Goal: Task Accomplishment & Management: Complete application form

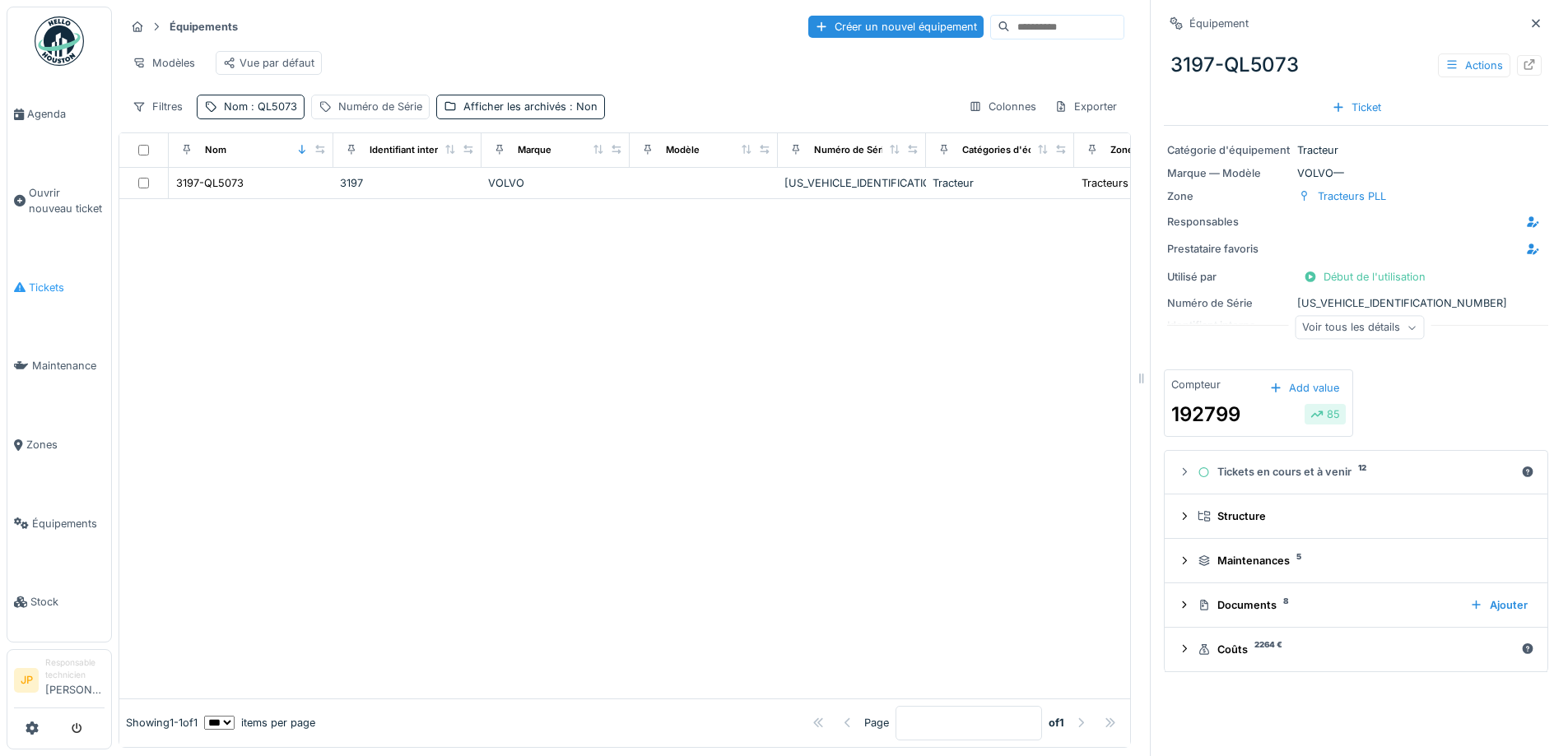
click at [67, 268] on link "Tickets" at bounding box center [59, 287] width 104 height 79
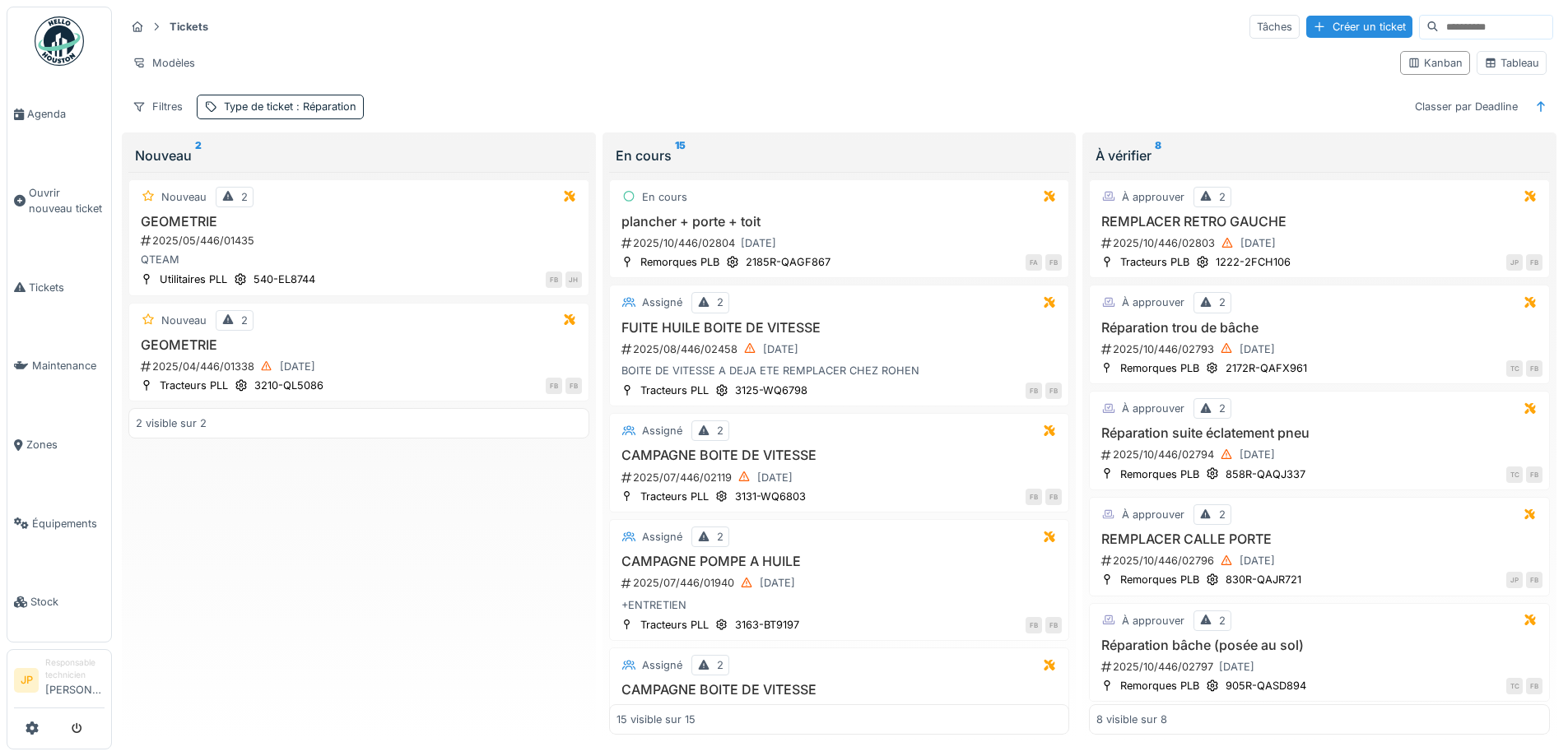
click at [1324, 27] on div "Créer un ticket" at bounding box center [1359, 27] width 106 height 22
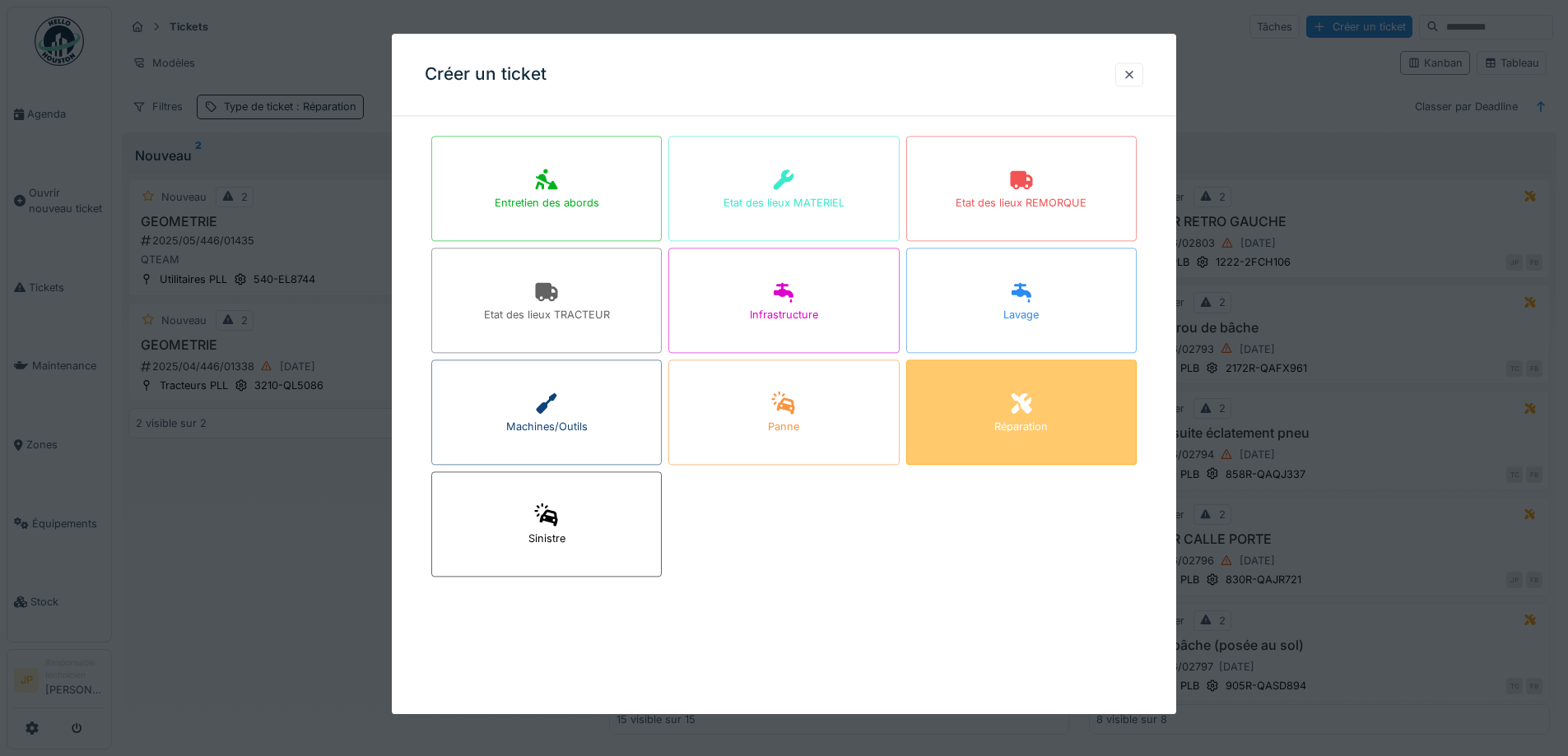
click at [987, 408] on div "Réparation" at bounding box center [1021, 413] width 230 height 105
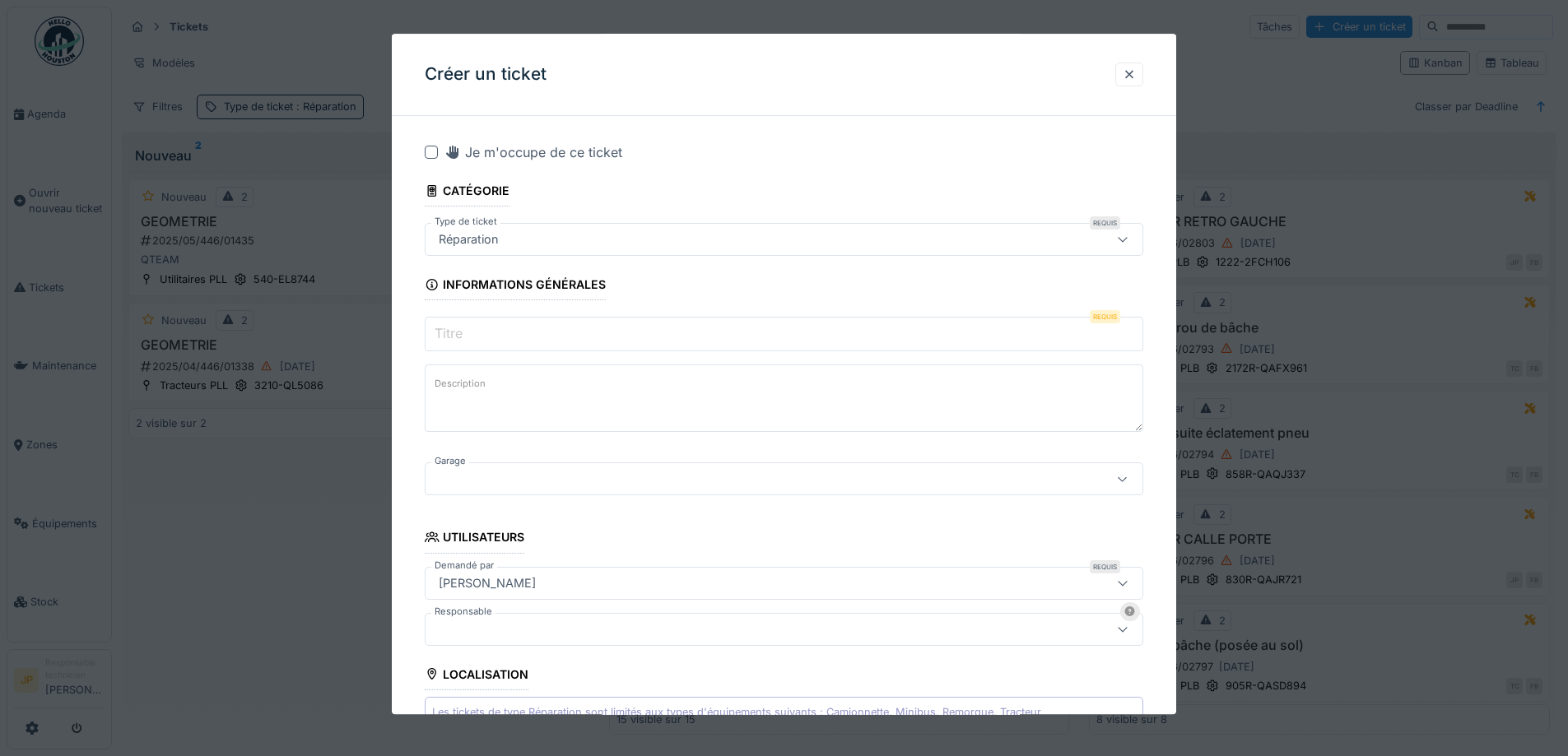
click at [471, 329] on input "Titre" at bounding box center [784, 334] width 718 height 34
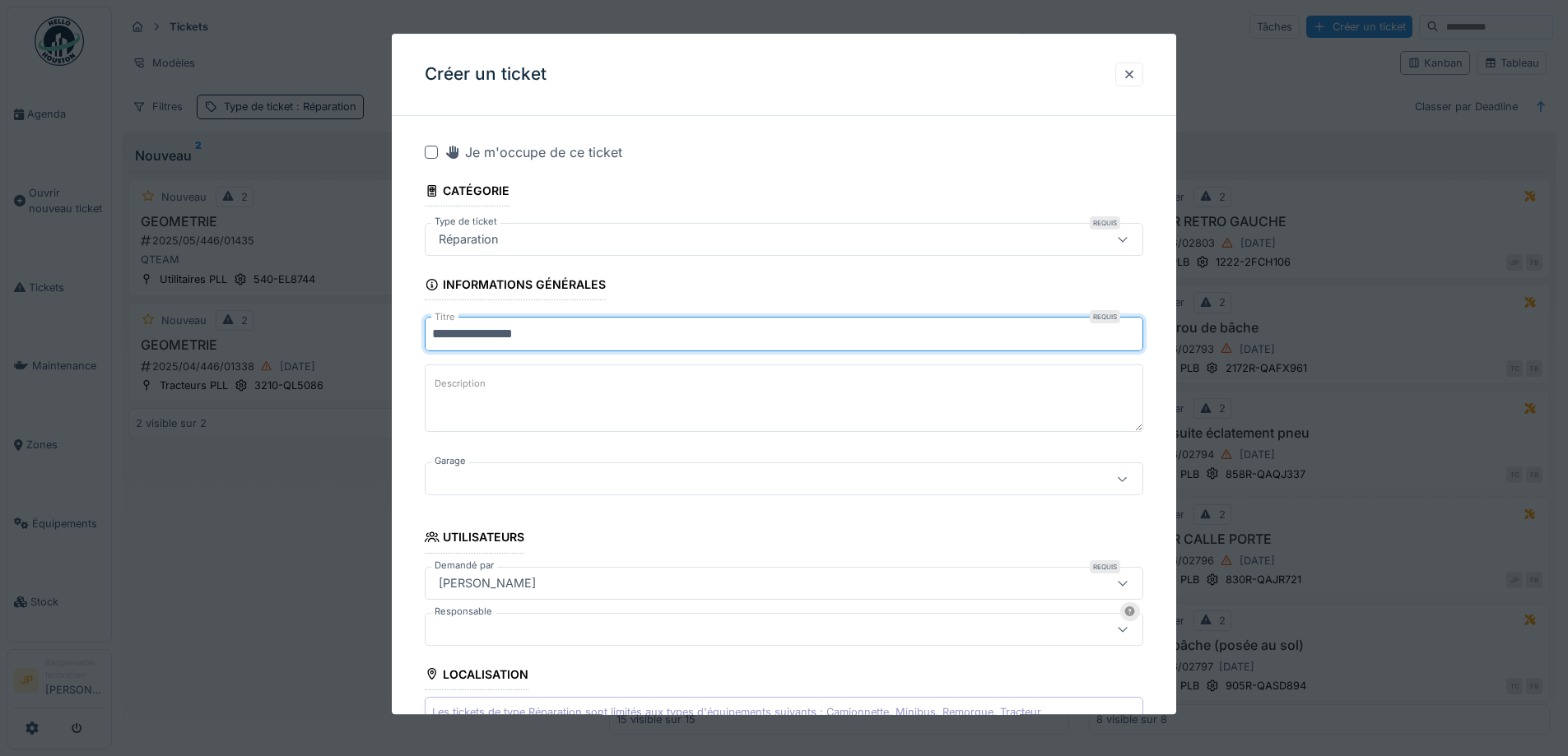
type input "**********"
drag, startPoint x: 477, startPoint y: 391, endPoint x: 544, endPoint y: 392, distance: 67.0
click at [479, 390] on label "Description" at bounding box center [460, 385] width 57 height 20
click at [479, 390] on textarea "Description" at bounding box center [784, 399] width 718 height 68
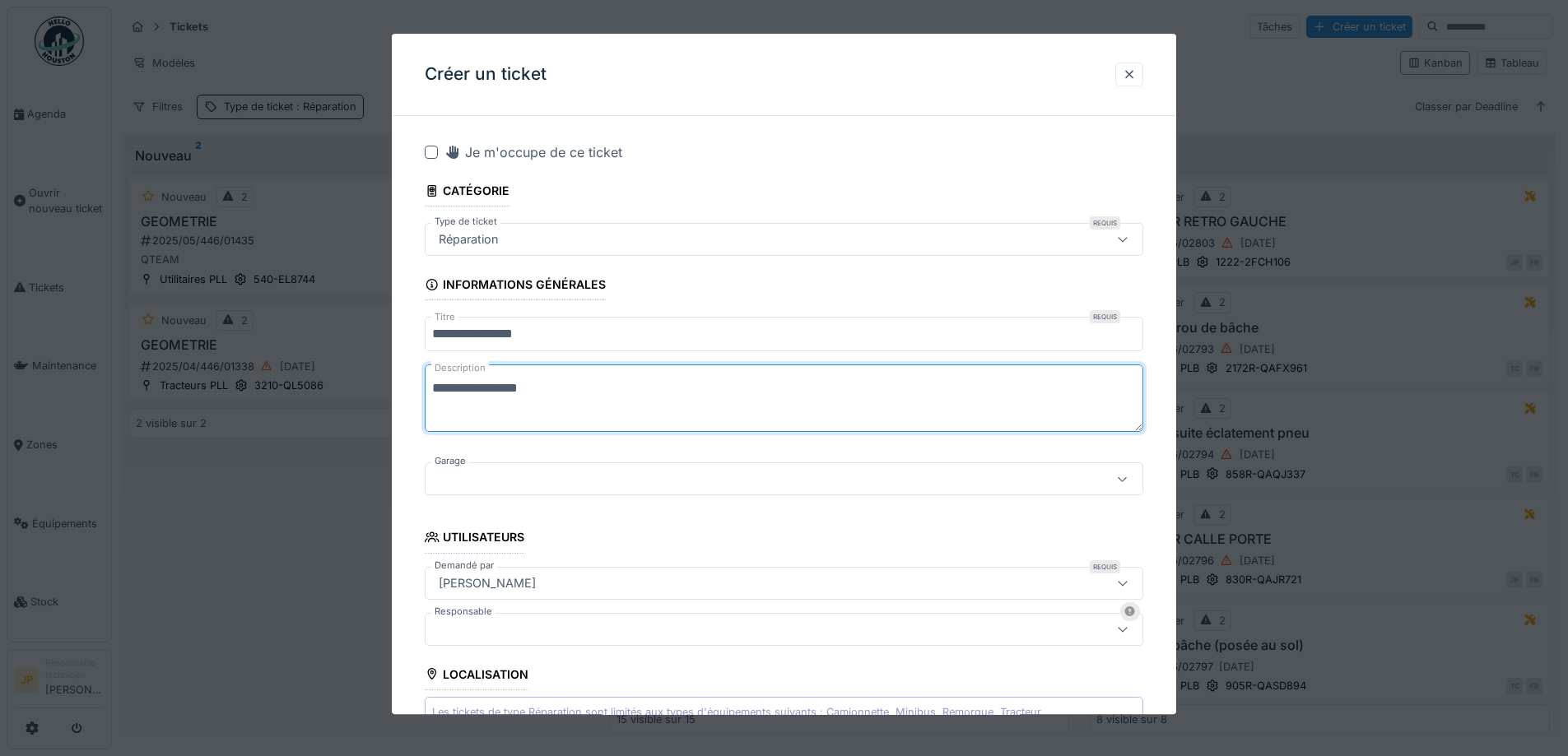
type textarea "**********"
click at [560, 482] on div at bounding box center [741, 480] width 619 height 19
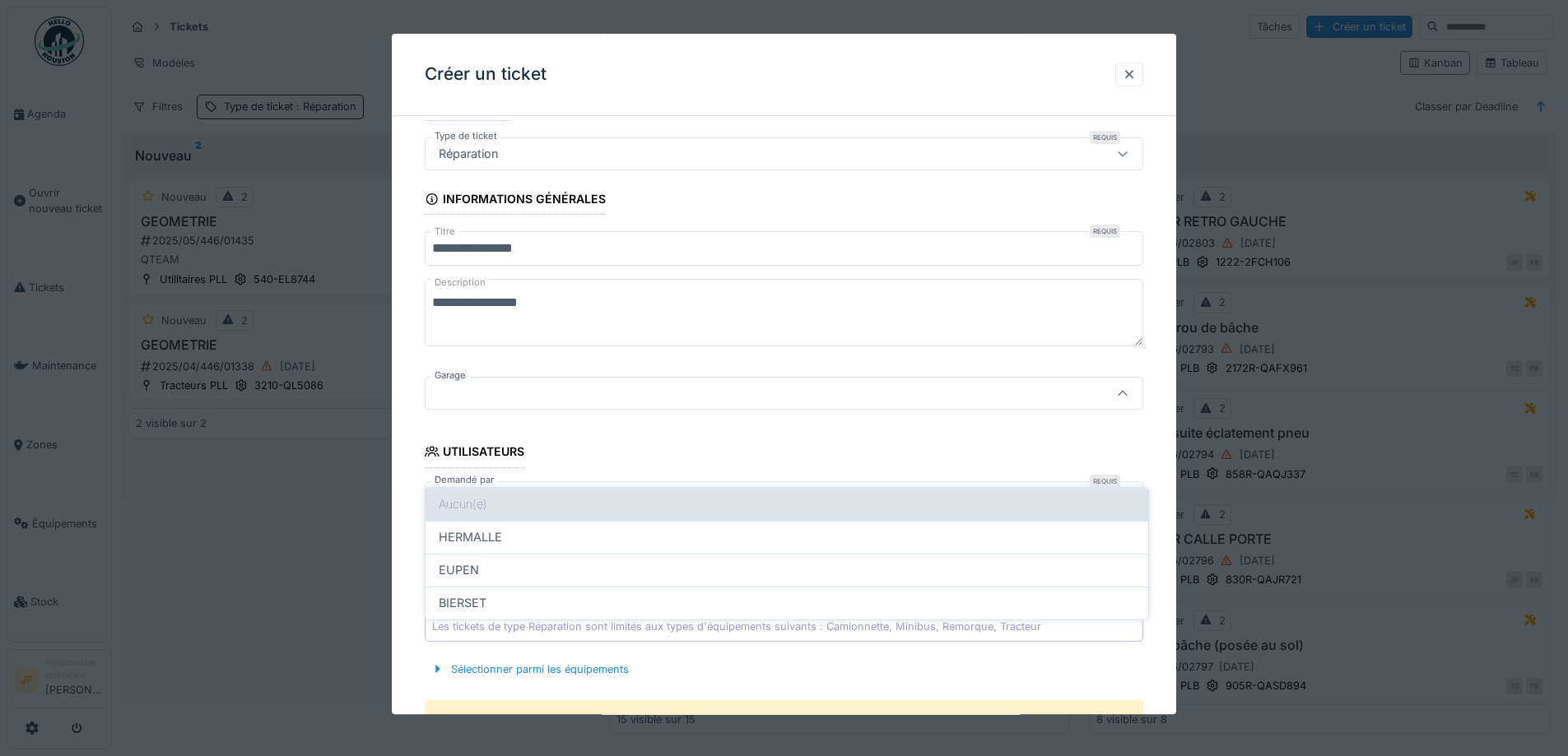
scroll to position [105, 0]
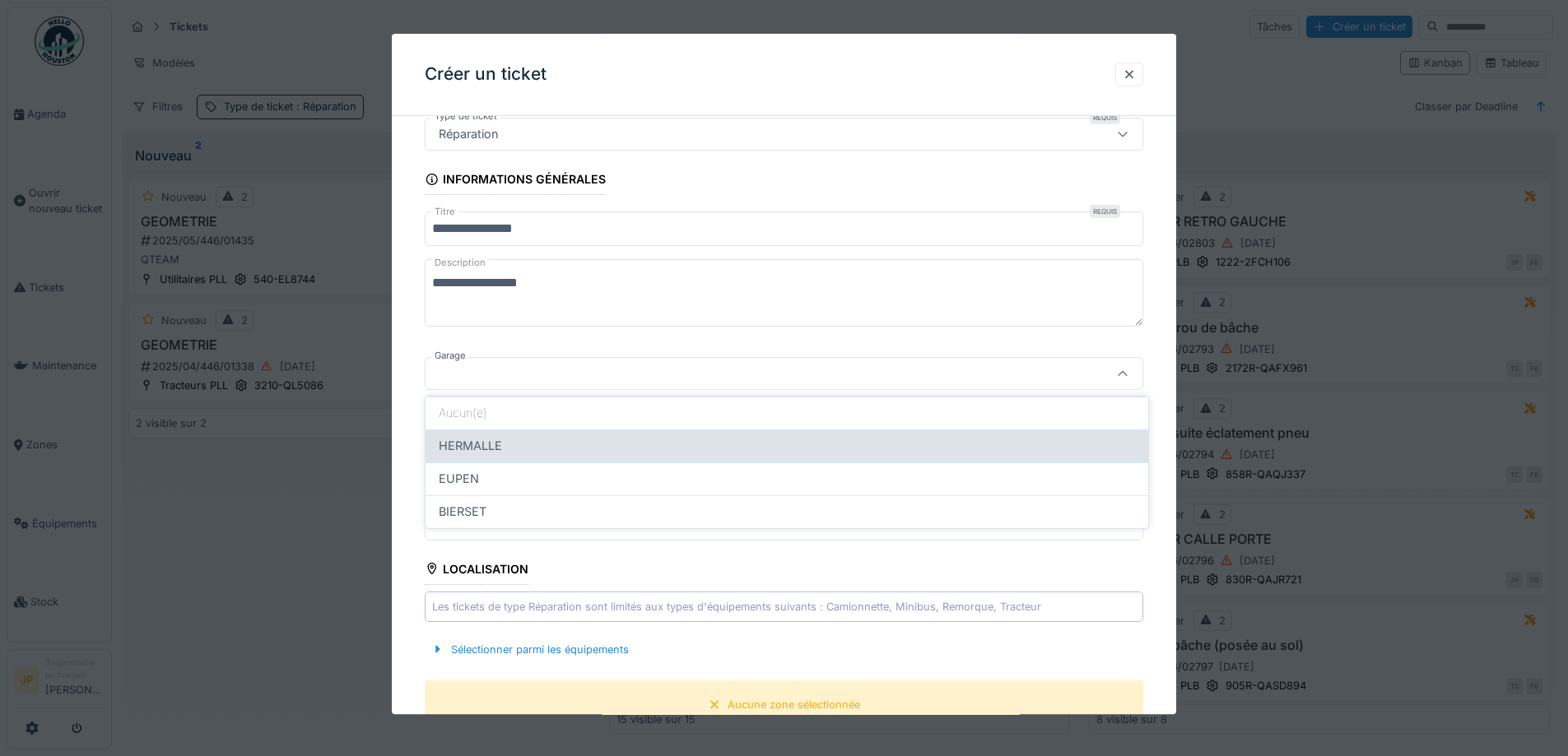
click at [570, 443] on div "HERMALLE" at bounding box center [787, 446] width 696 height 19
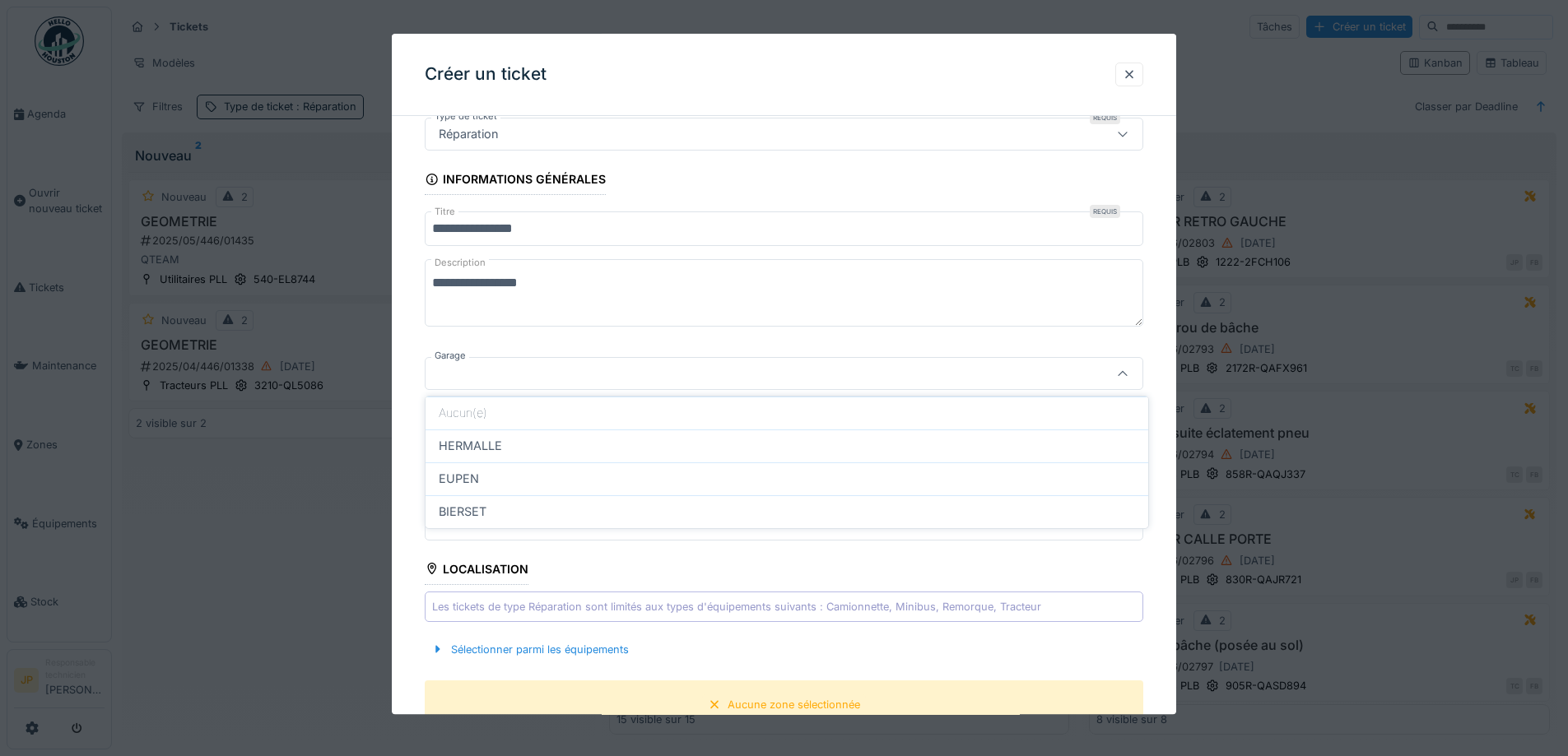
type input "********"
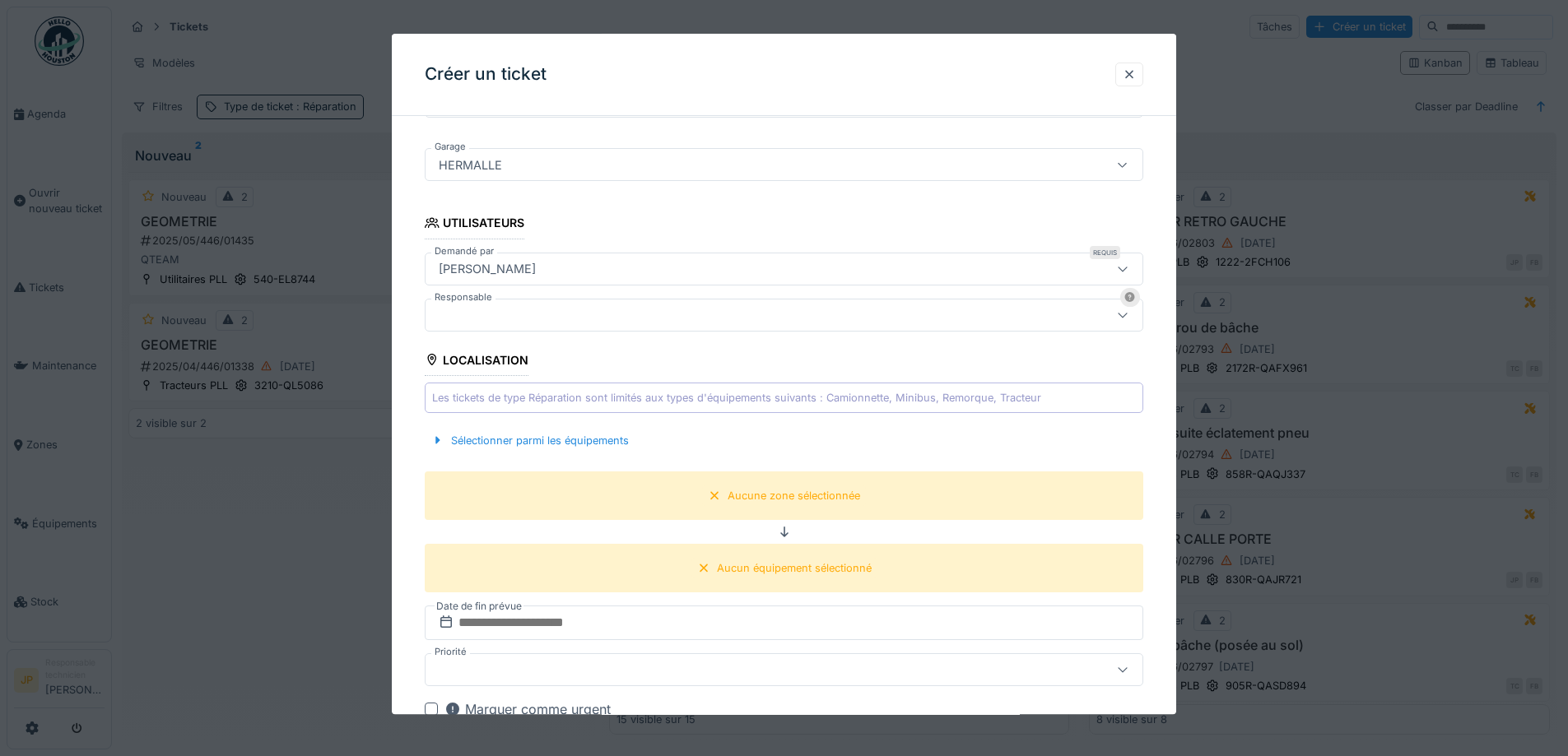
scroll to position [434, 0]
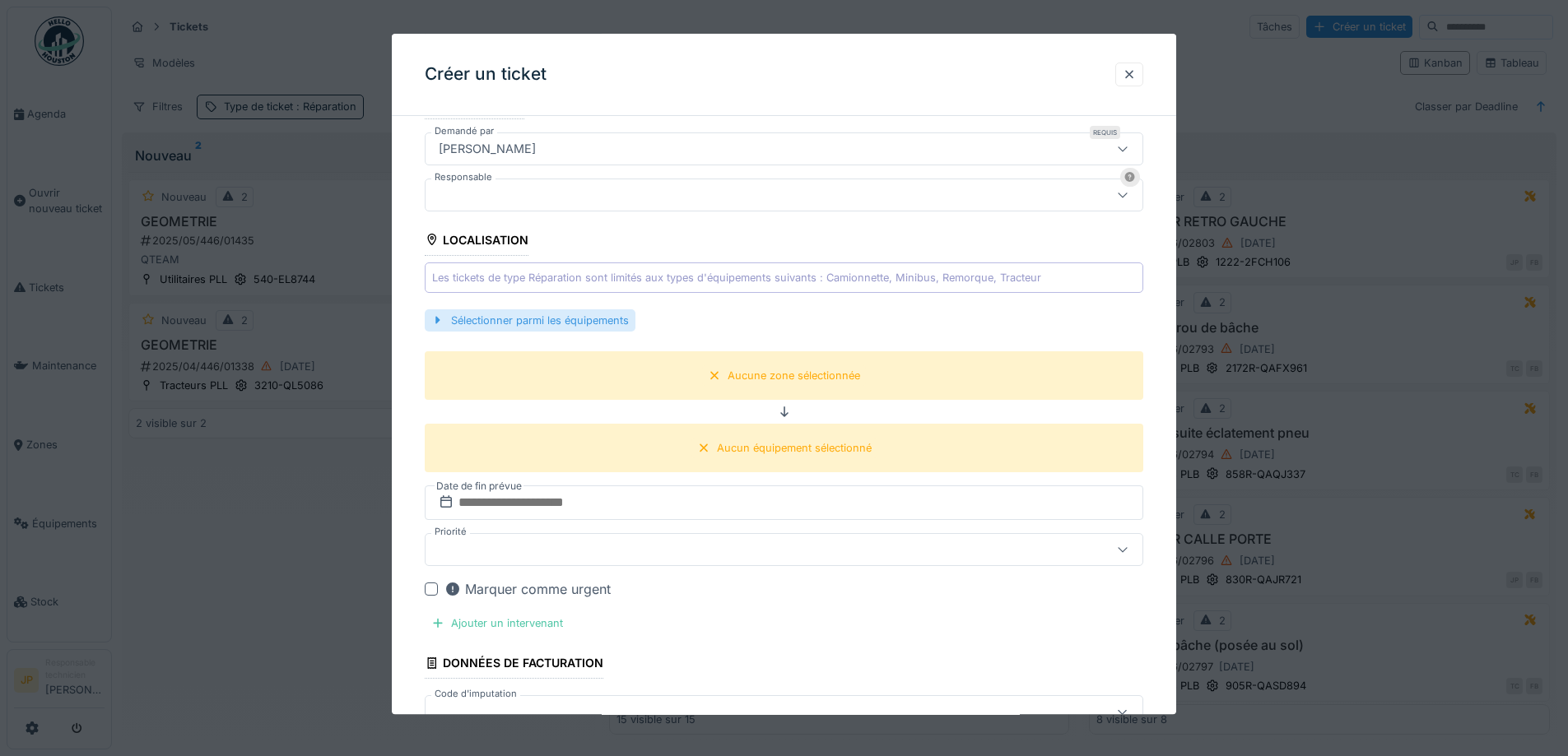
click at [542, 318] on div "Sélectionner parmi les équipements" at bounding box center [530, 320] width 211 height 22
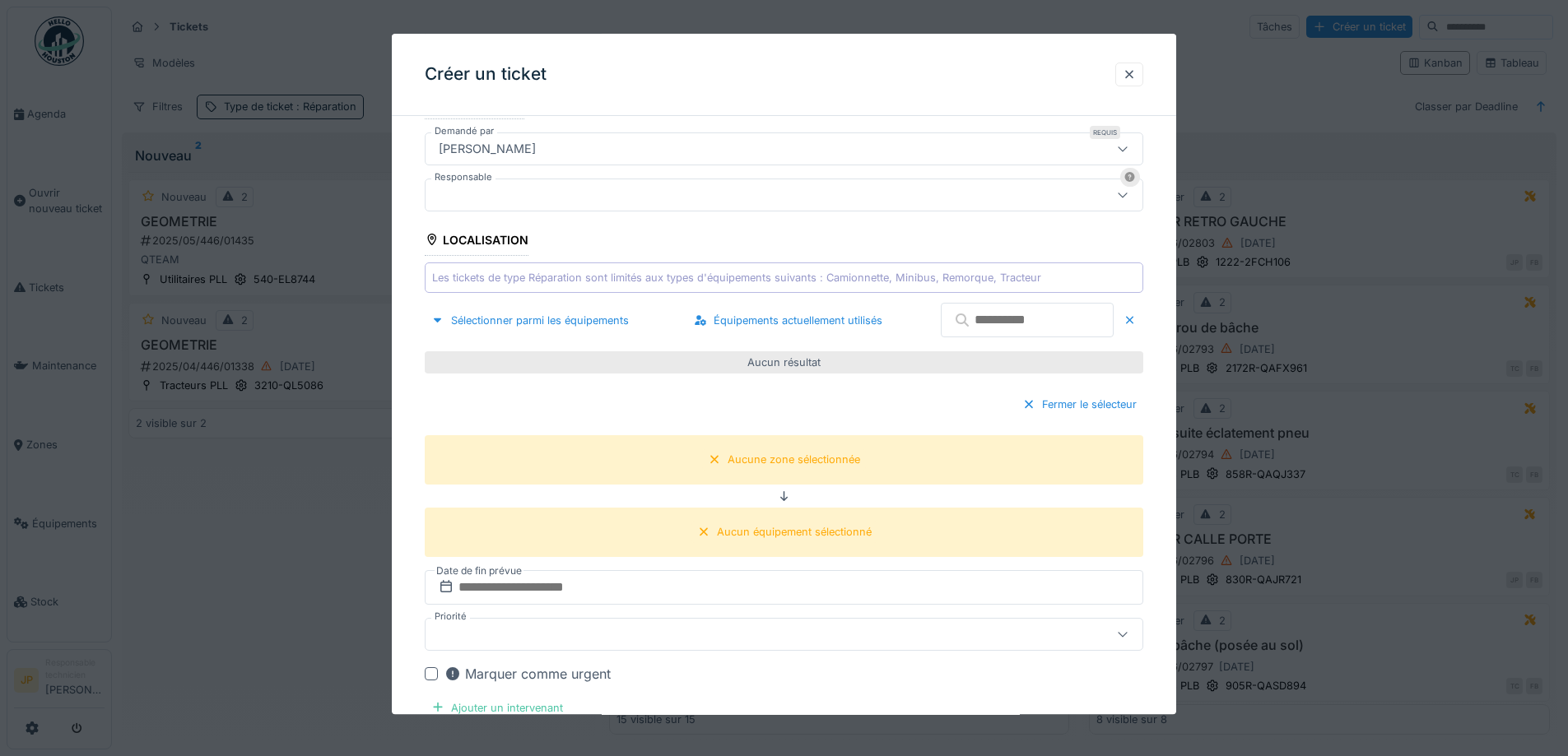
click at [991, 321] on input "text" at bounding box center [1027, 320] width 173 height 34
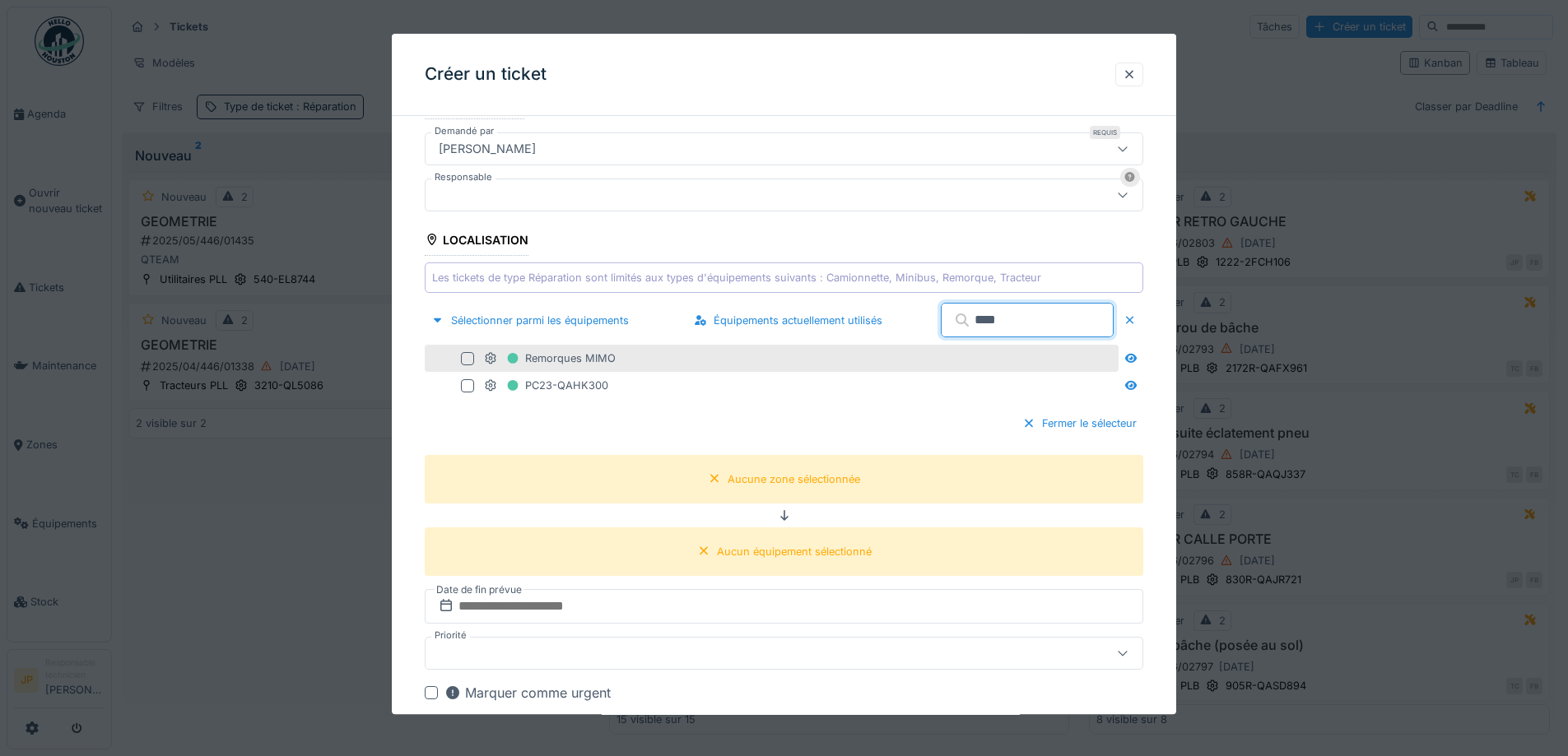
type input "****"
click at [463, 360] on div at bounding box center [467, 359] width 13 height 13
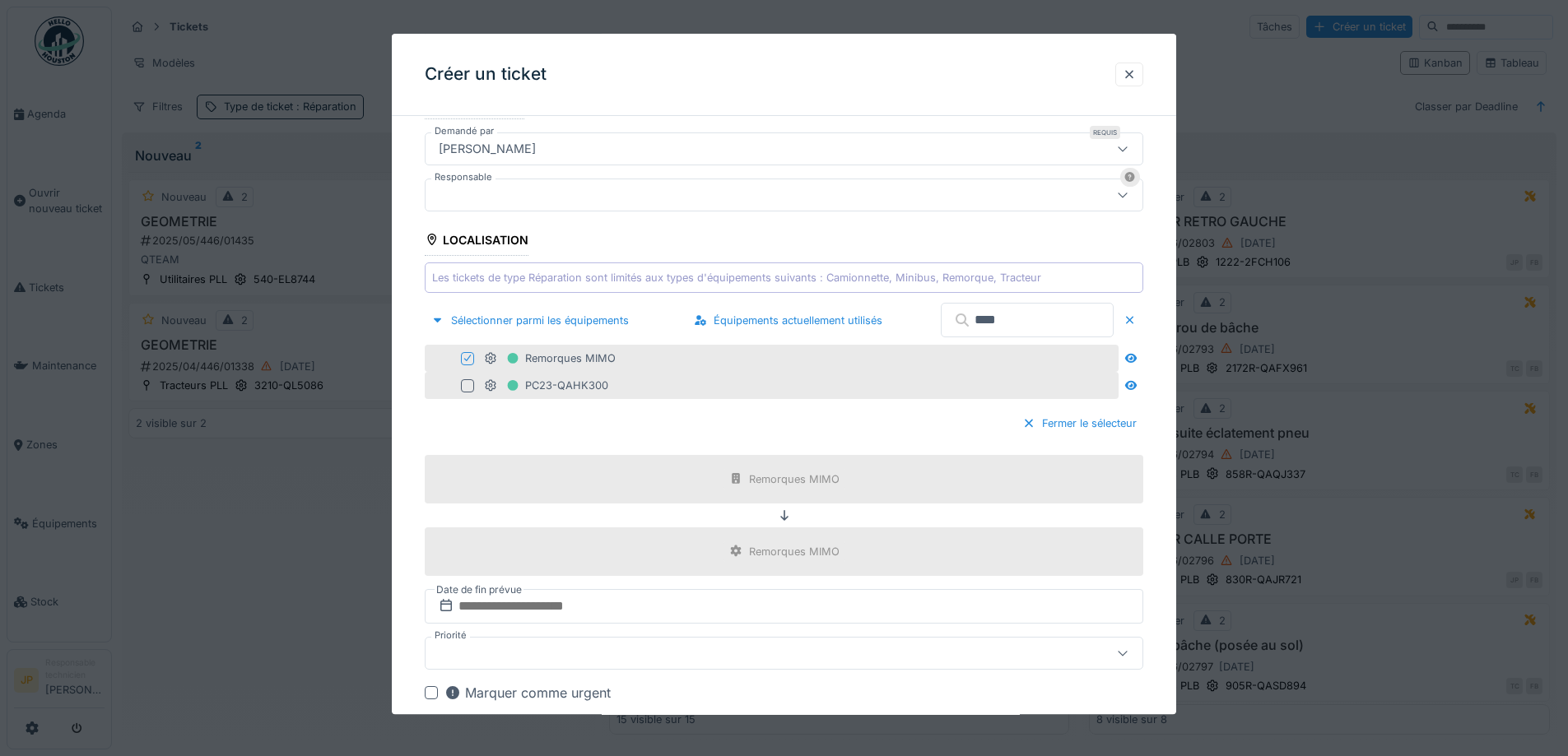
scroll to position [763, 0]
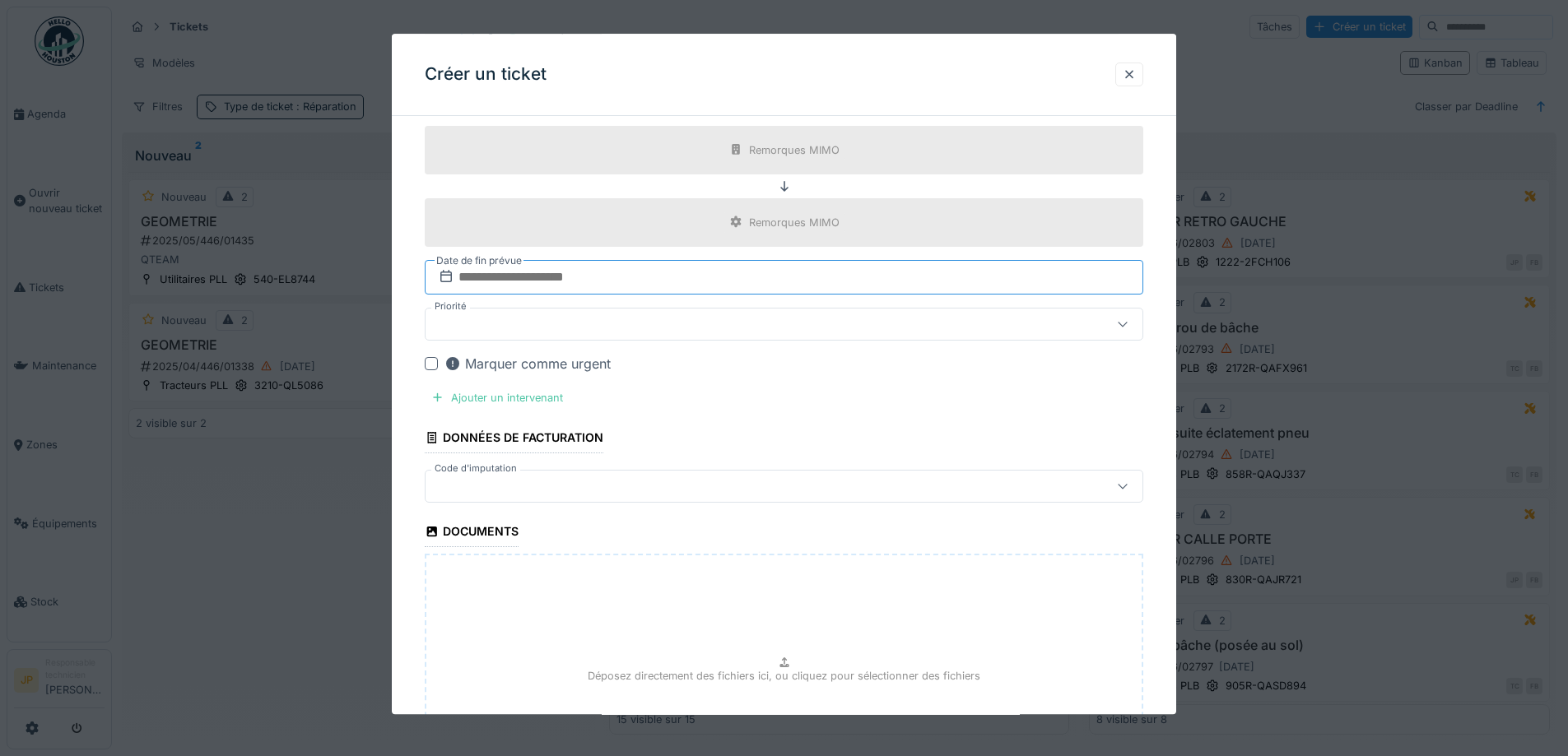
click at [596, 278] on input "text" at bounding box center [784, 277] width 718 height 34
click at [790, 383] on div "2" at bounding box center [787, 386] width 22 height 24
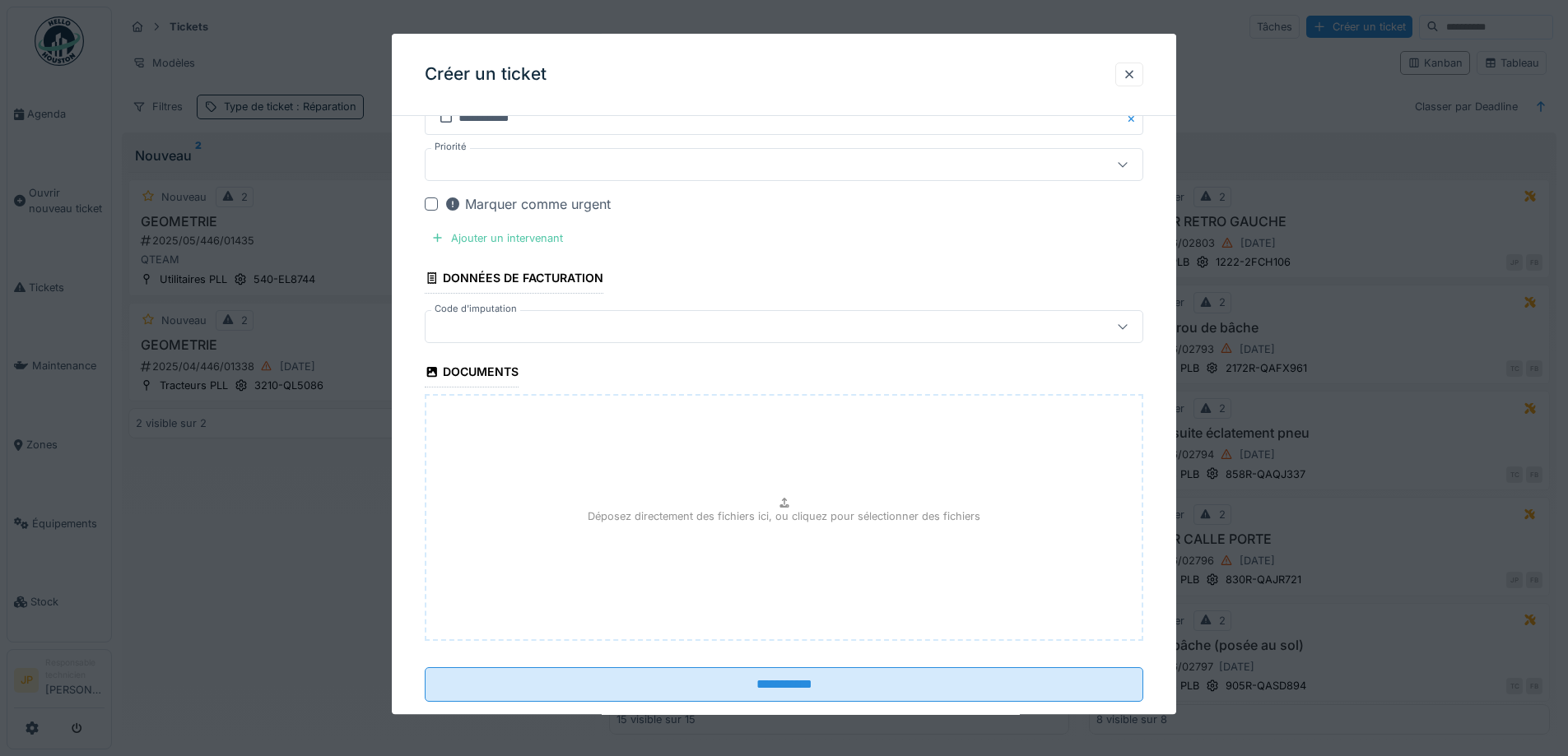
scroll to position [928, 0]
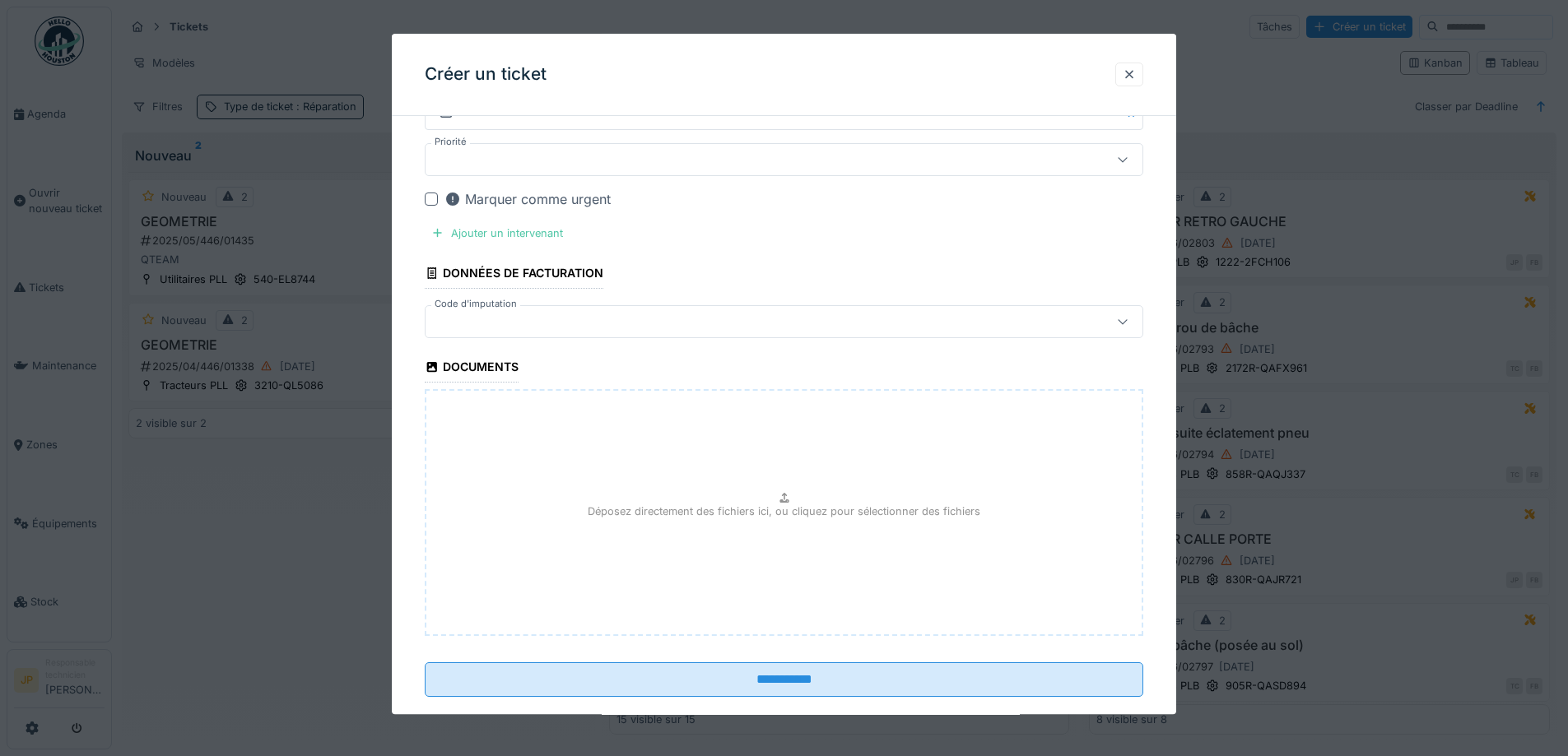
click at [516, 322] on div at bounding box center [741, 322] width 619 height 19
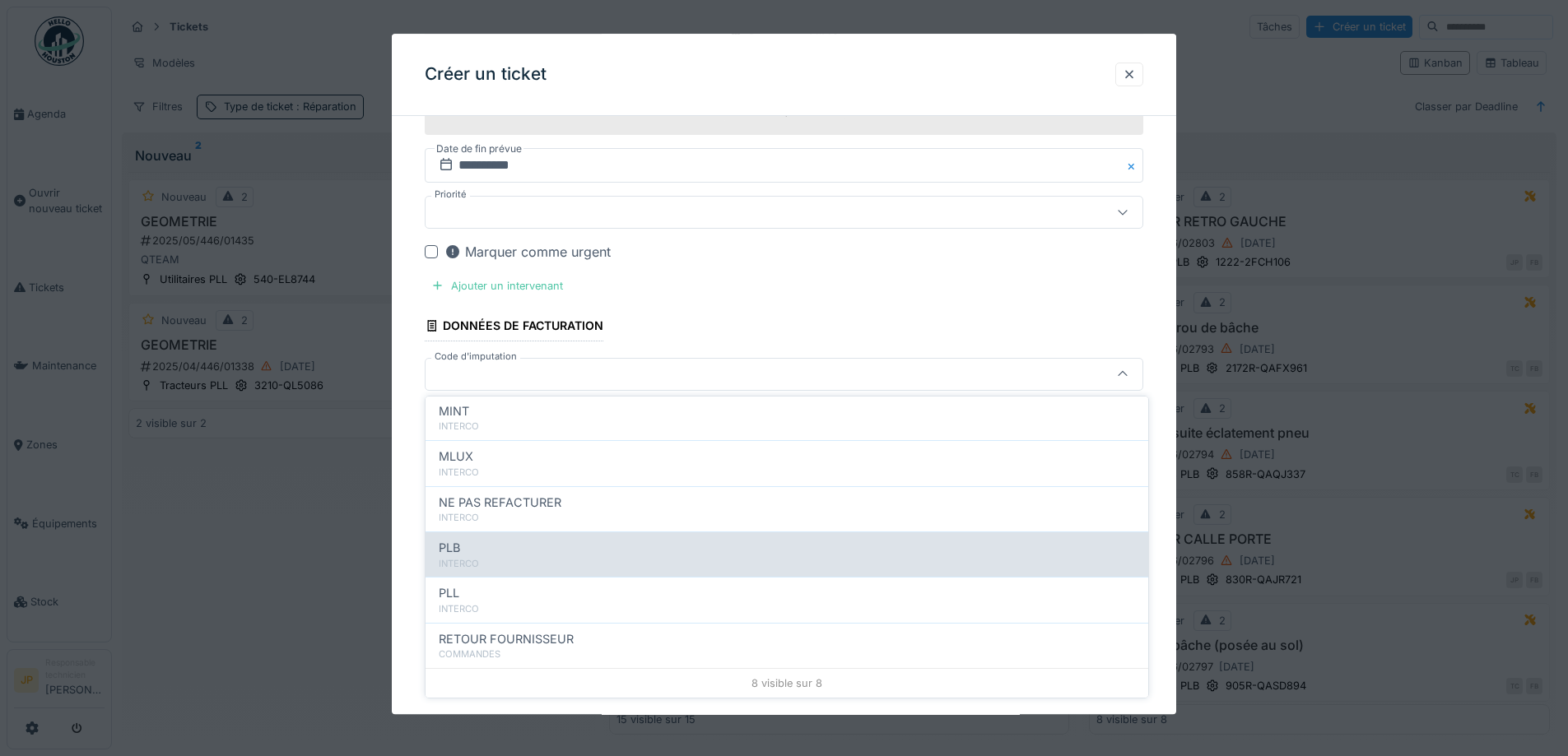
scroll to position [0, 0]
click at [518, 554] on div "INTERCO" at bounding box center [787, 561] width 696 height 14
type input "****"
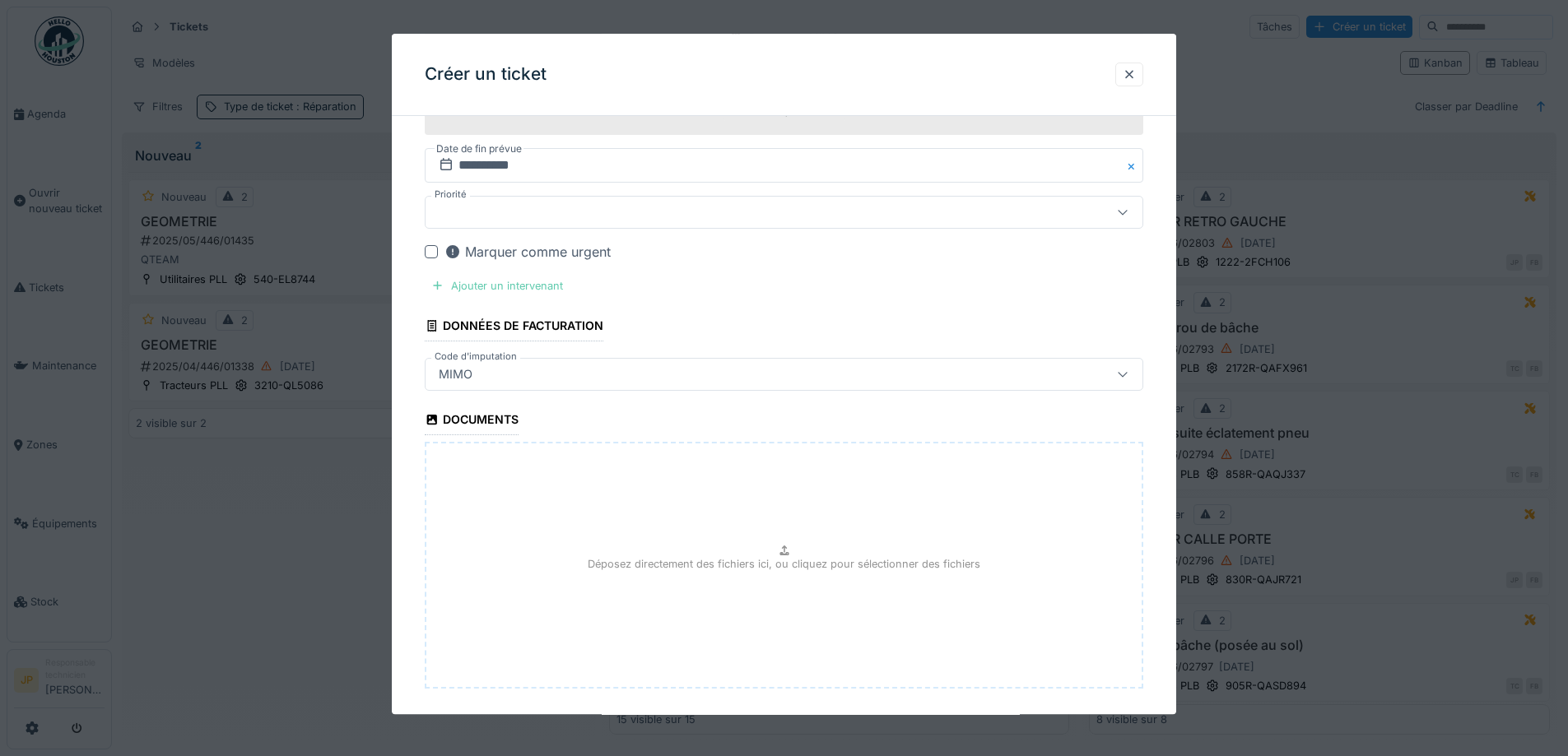
click at [504, 281] on div "Ajouter un intervenant" at bounding box center [497, 286] width 144 height 22
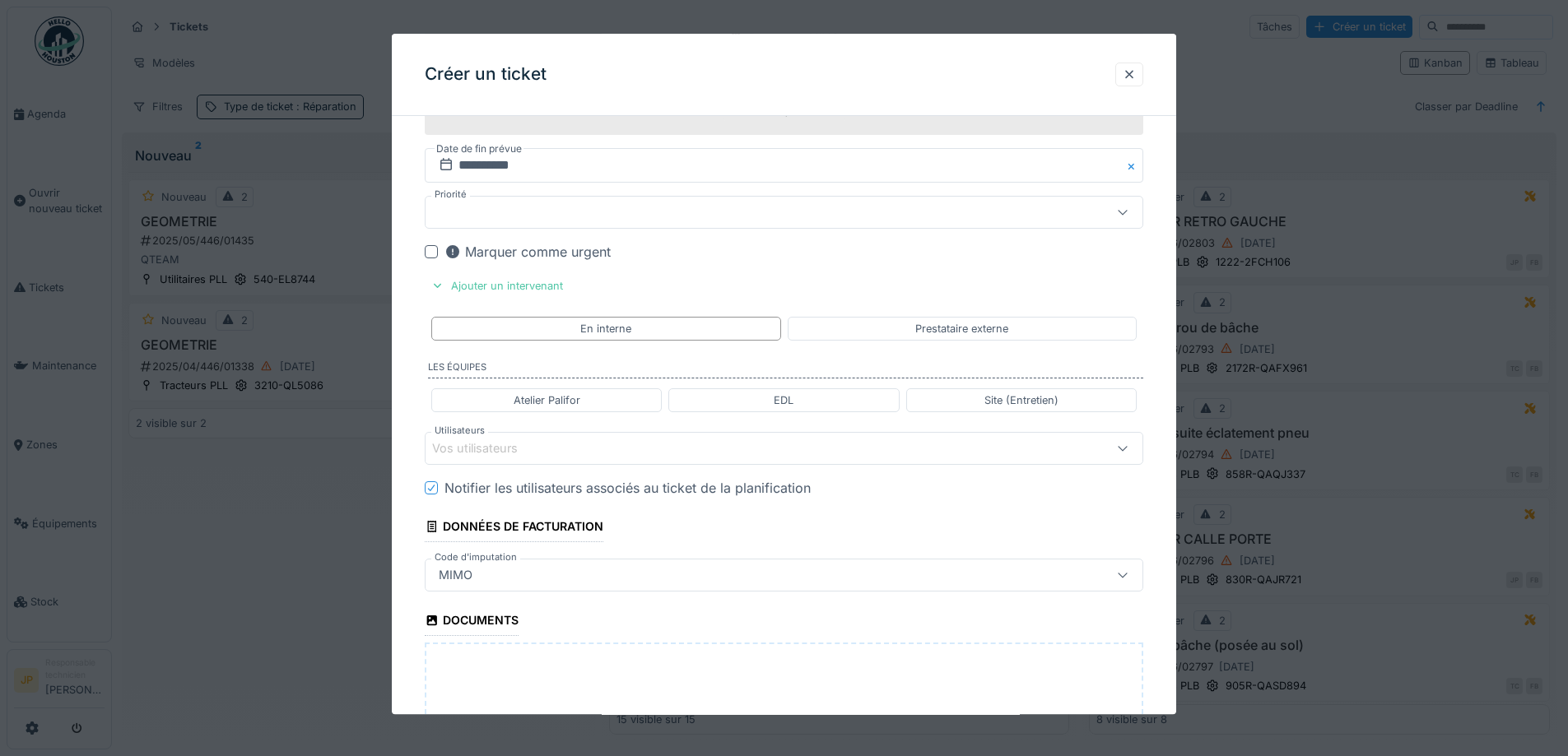
click at [518, 463] on div "Vos utilisateurs" at bounding box center [784, 449] width 718 height 33
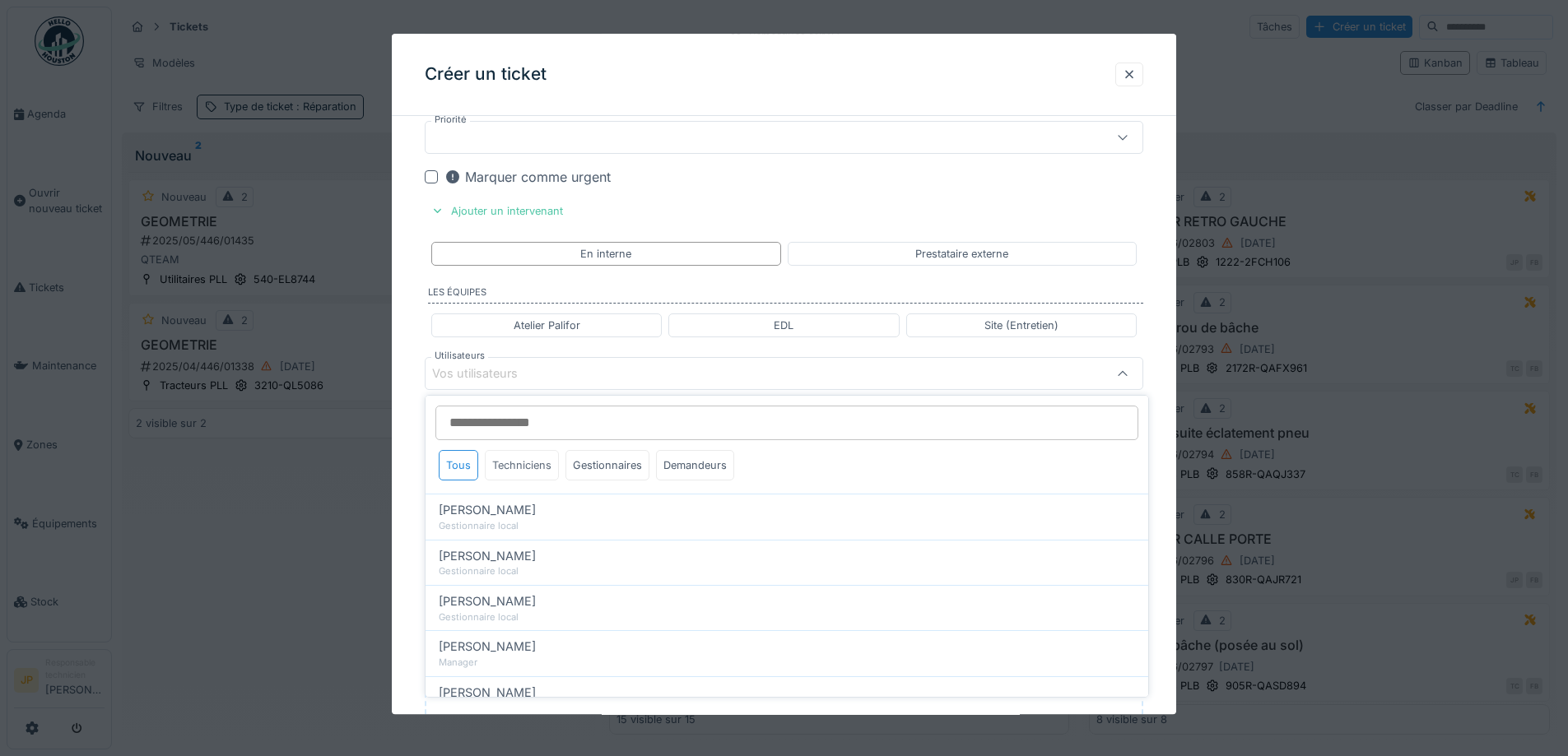
drag, startPoint x: 516, startPoint y: 460, endPoint x: 642, endPoint y: 487, distance: 128.9
click at [516, 461] on div "Techniciens" at bounding box center [522, 465] width 74 height 31
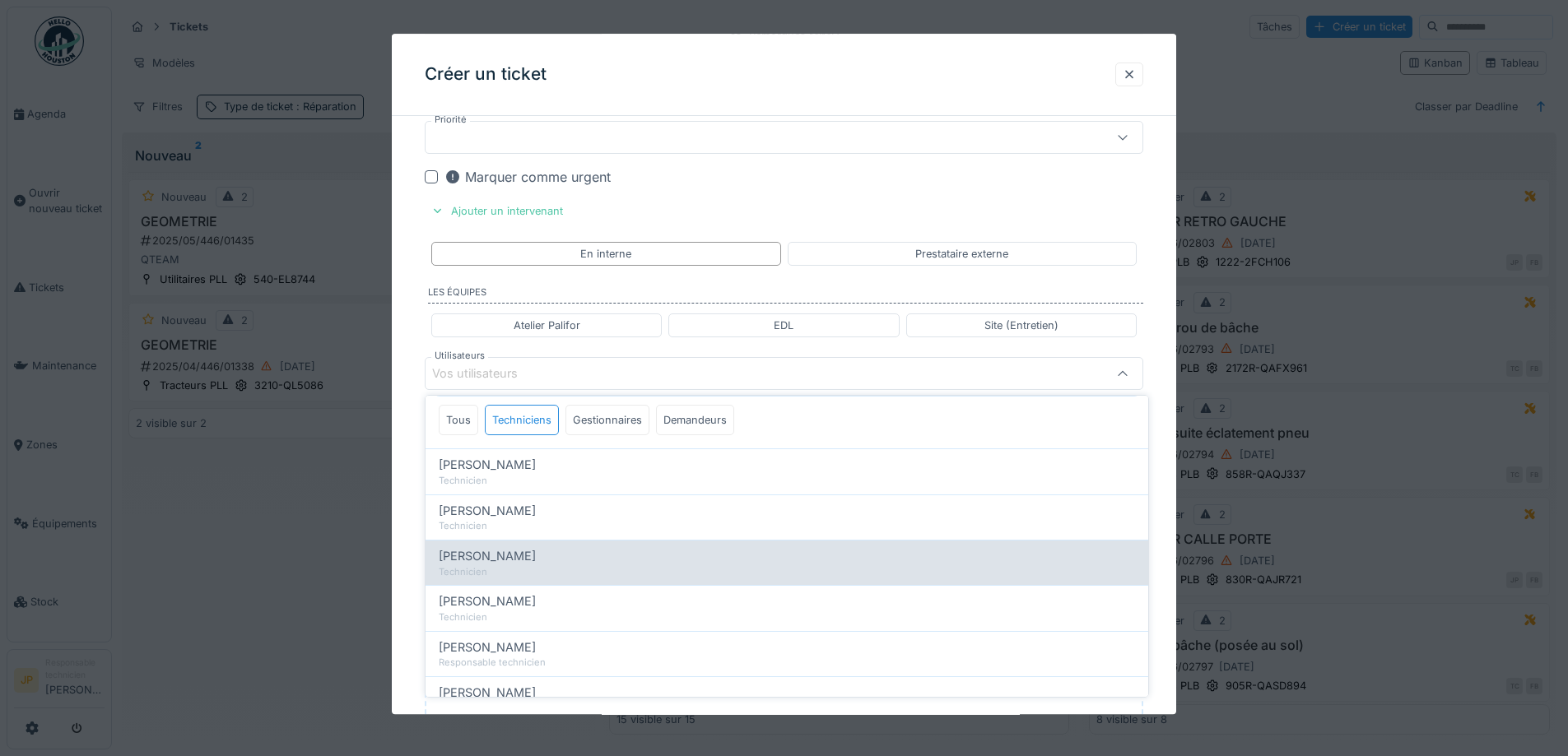
scroll to position [145, 0]
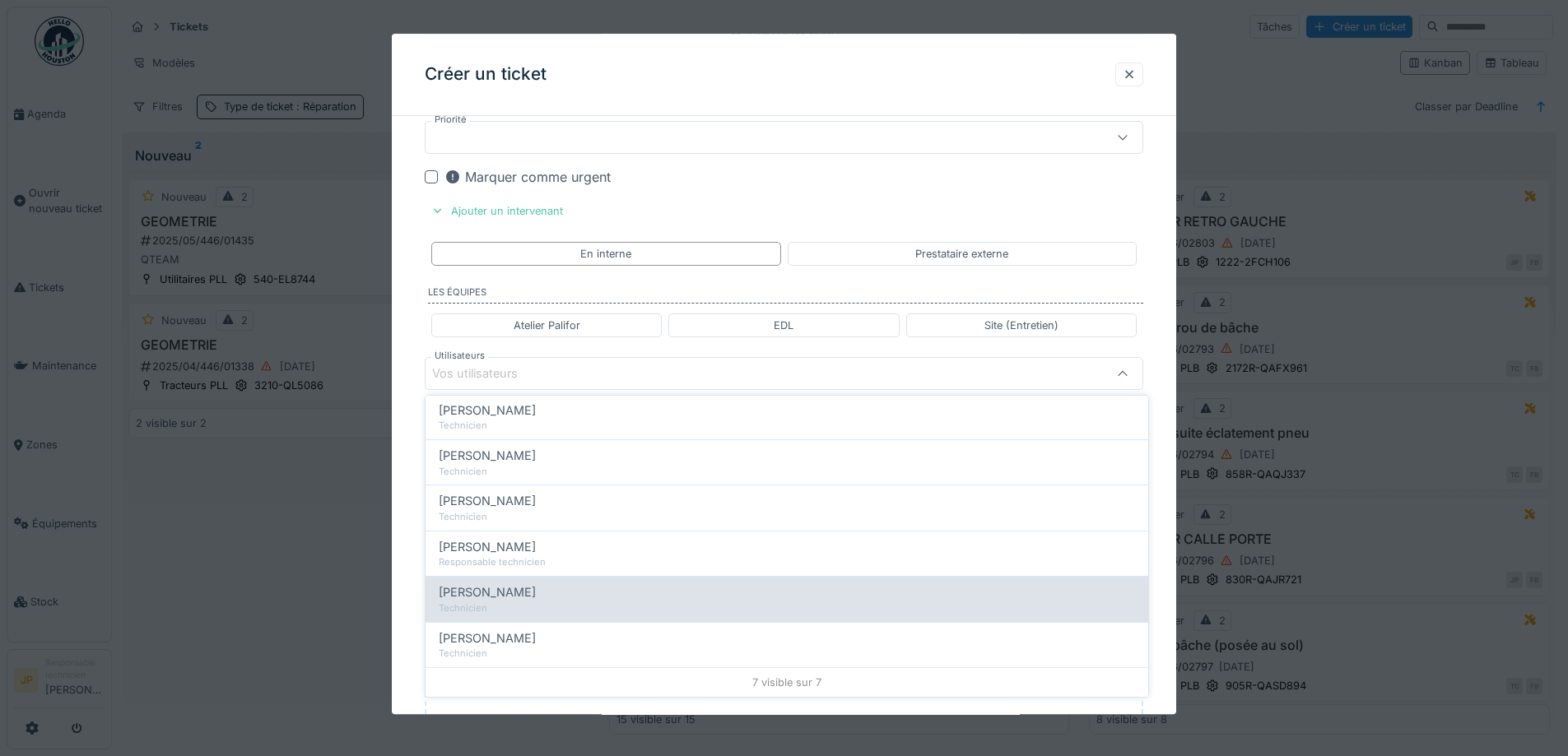
click at [556, 600] on div "[PERSON_NAME]" at bounding box center [787, 592] width 696 height 19
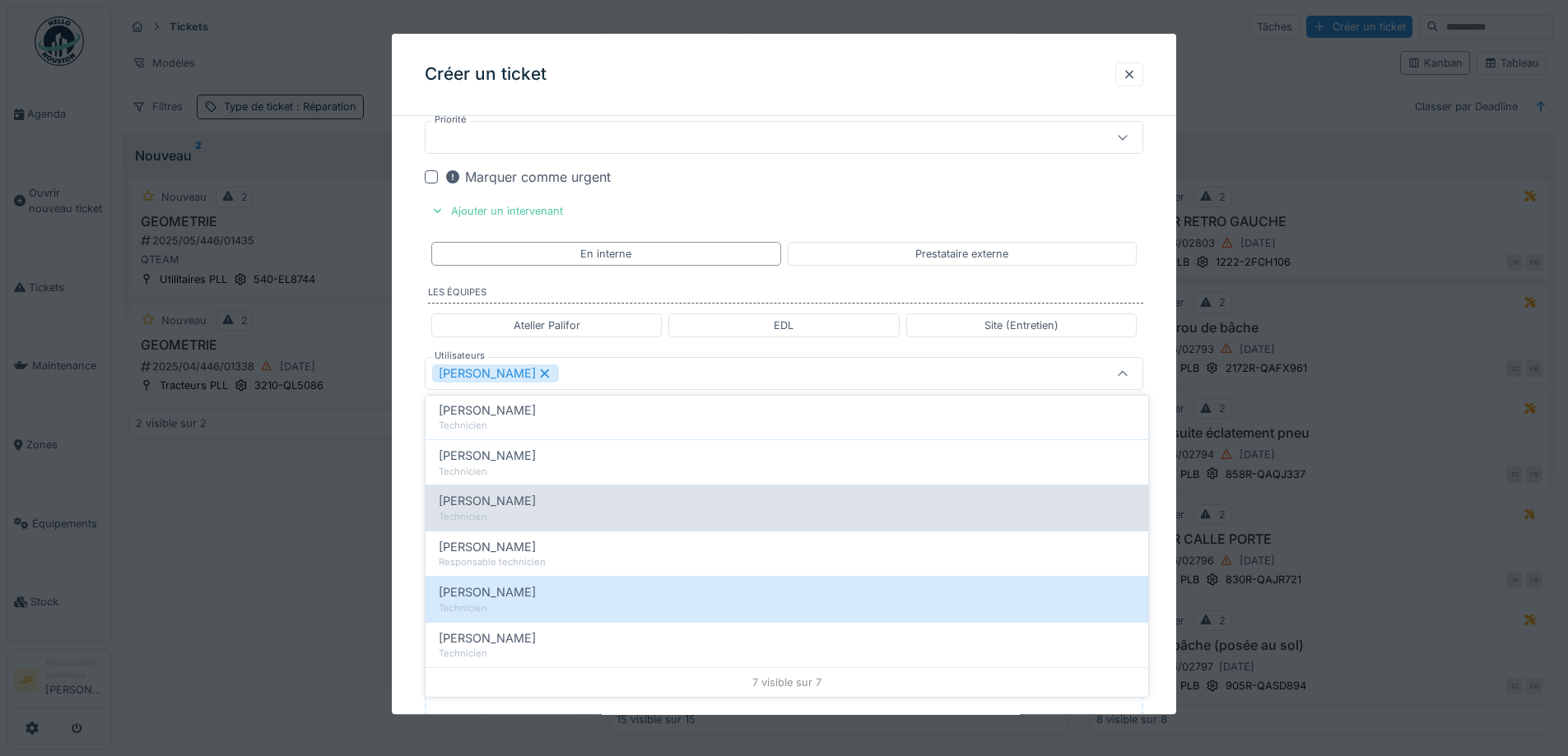
click at [529, 510] on div "Technicien" at bounding box center [787, 516] width 696 height 14
type input "**********"
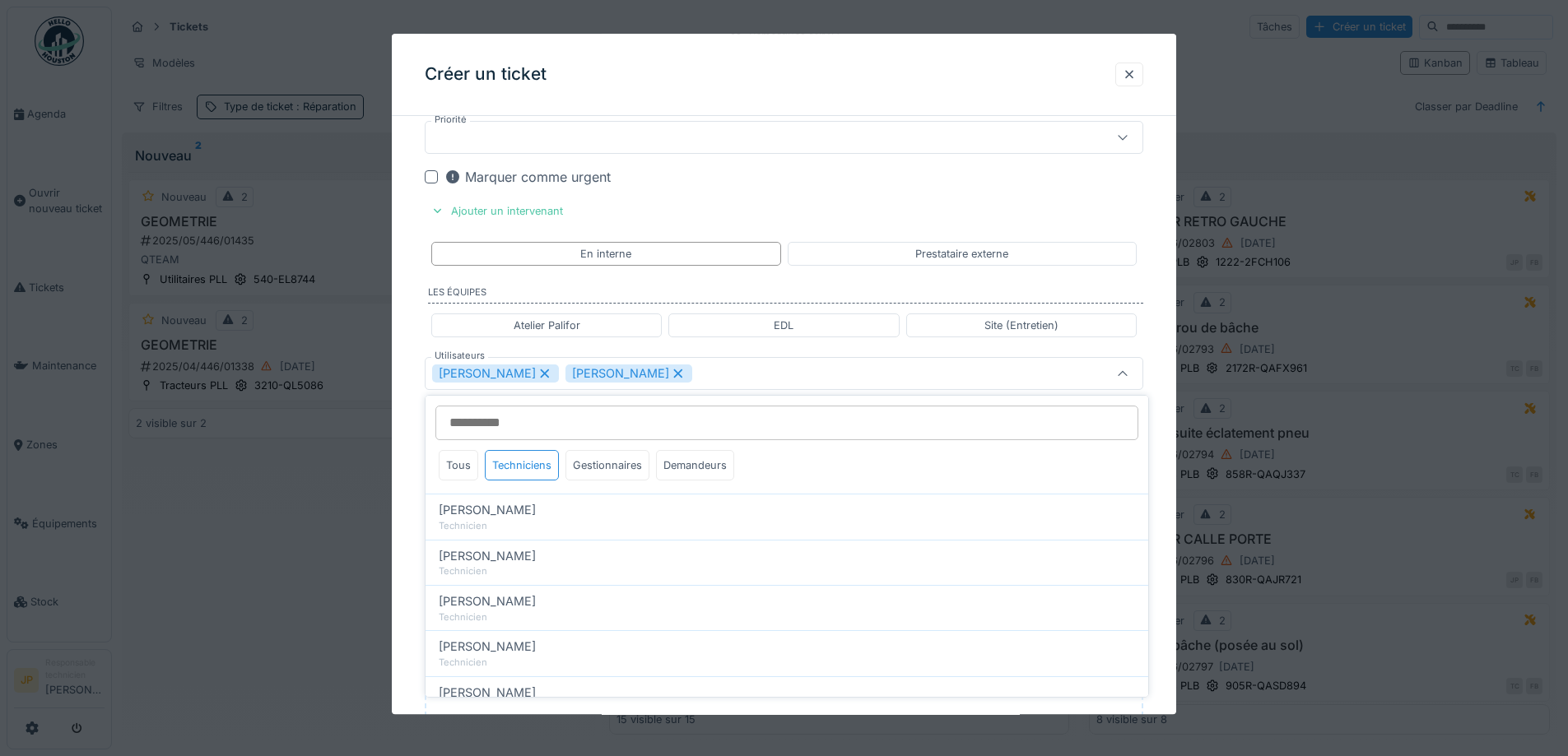
drag, startPoint x: 759, startPoint y: 71, endPoint x: 742, endPoint y: 183, distance: 113.3
click at [760, 71] on div "Créer un ticket" at bounding box center [783, 74] width 784 height 82
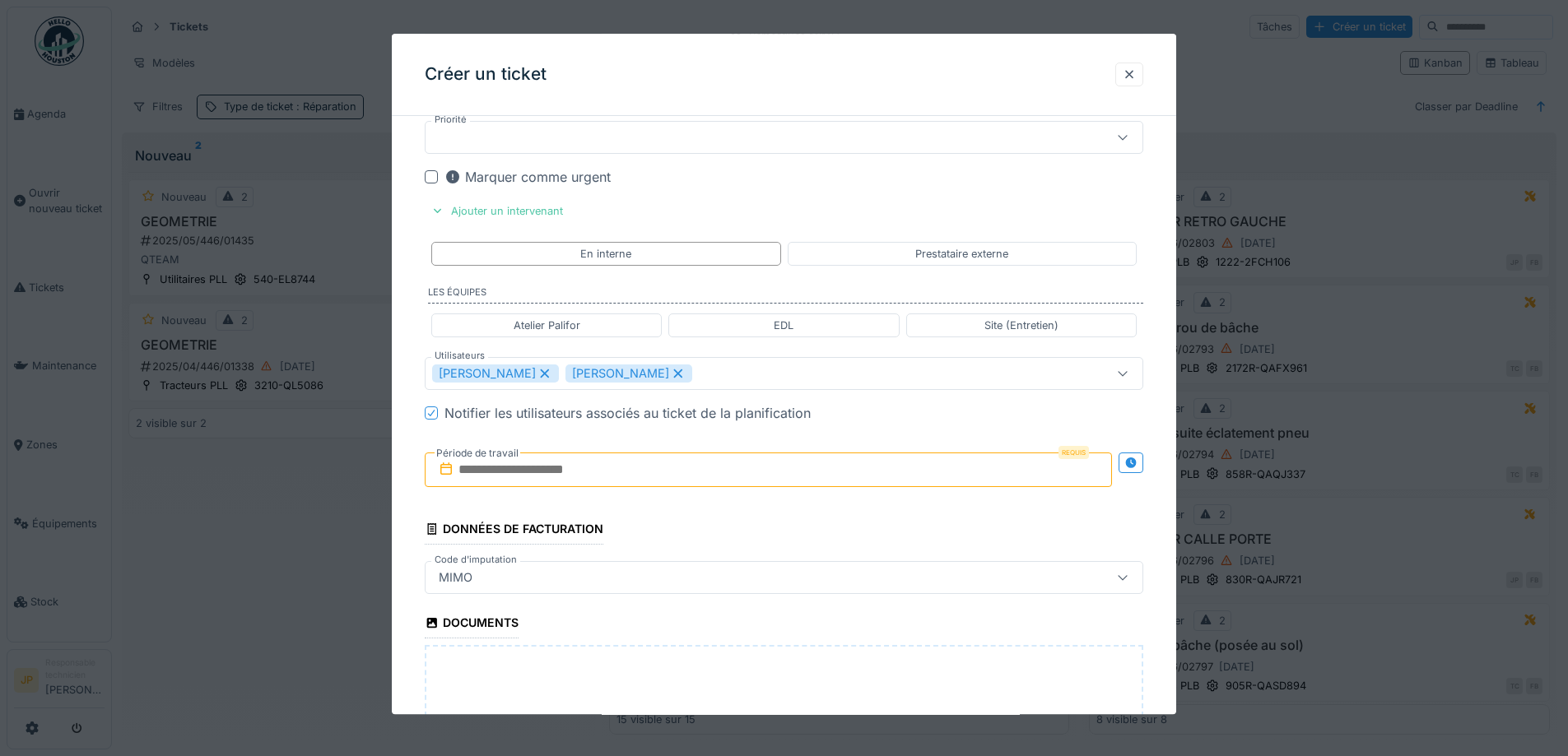
click at [622, 477] on input "text" at bounding box center [768, 469] width 687 height 34
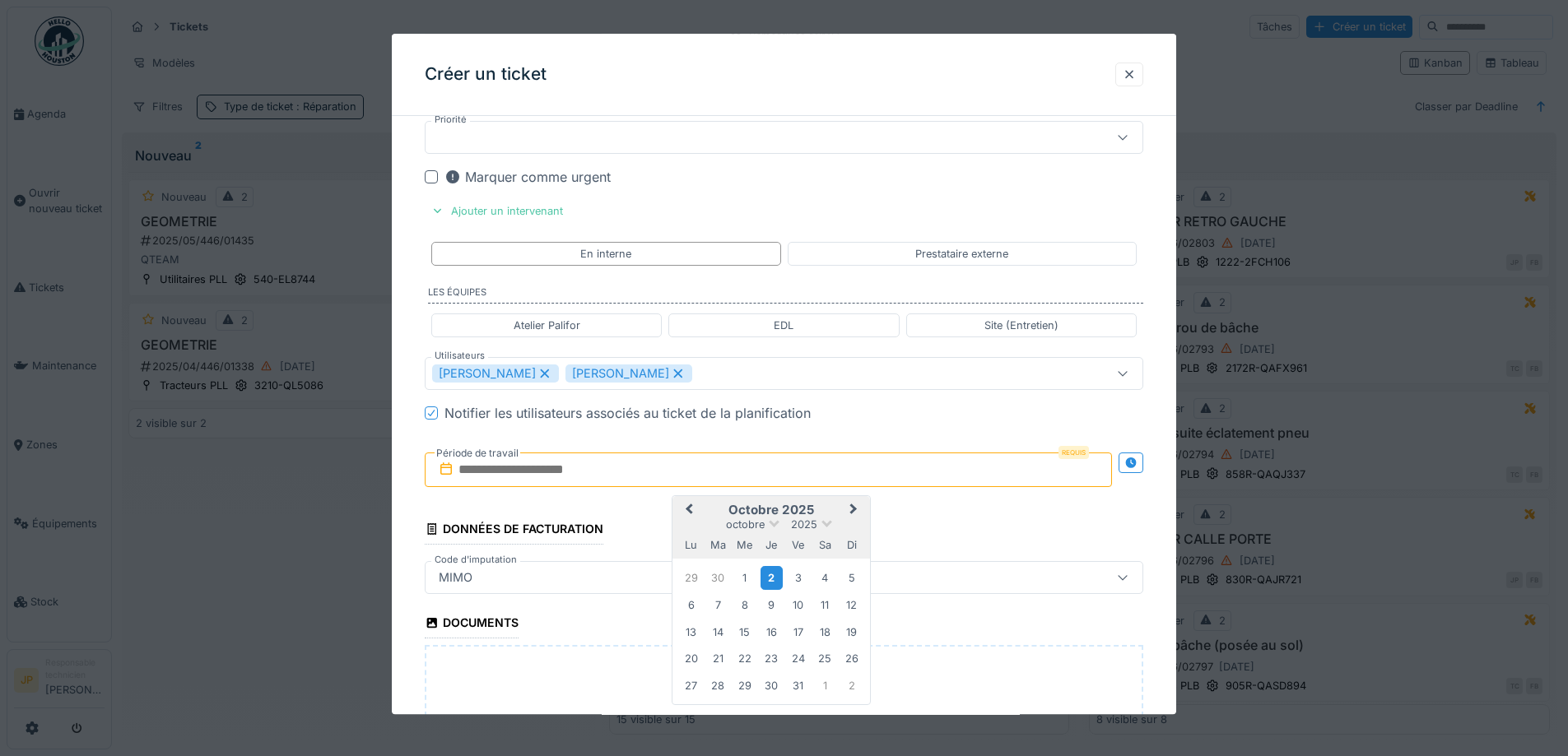
click at [767, 576] on div "2" at bounding box center [771, 578] width 22 height 24
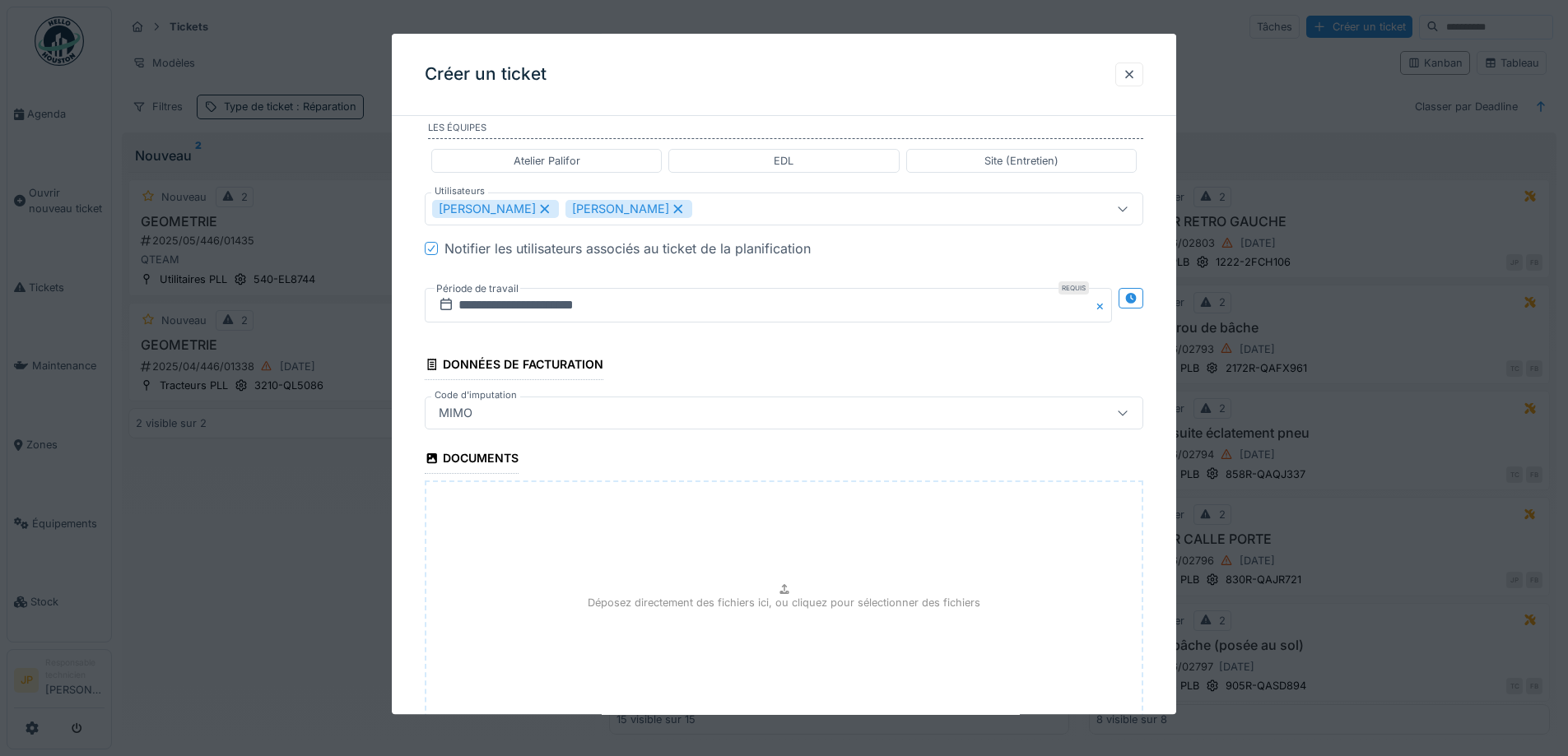
scroll to position [1234, 0]
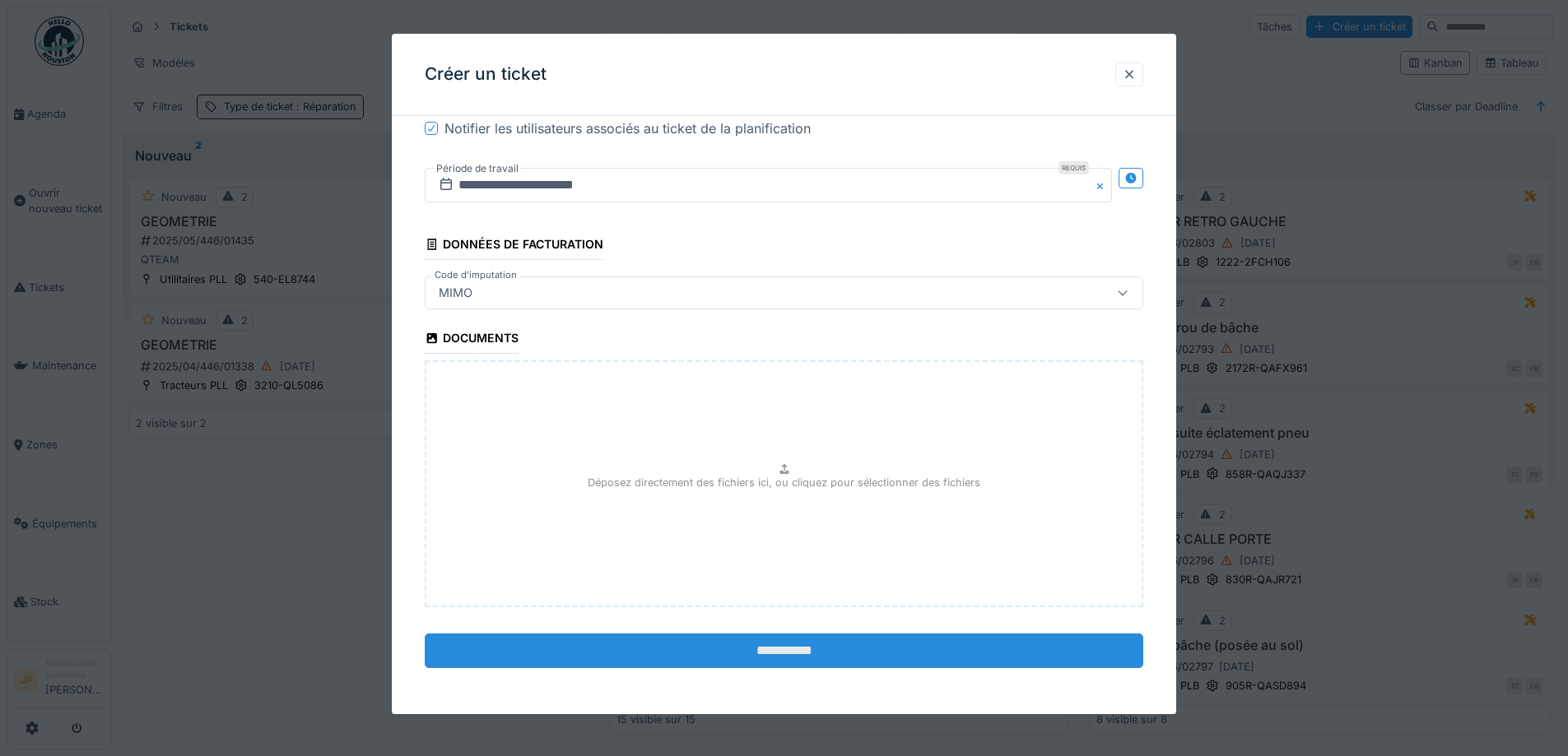
click at [790, 655] on input "**********" at bounding box center [784, 651] width 718 height 34
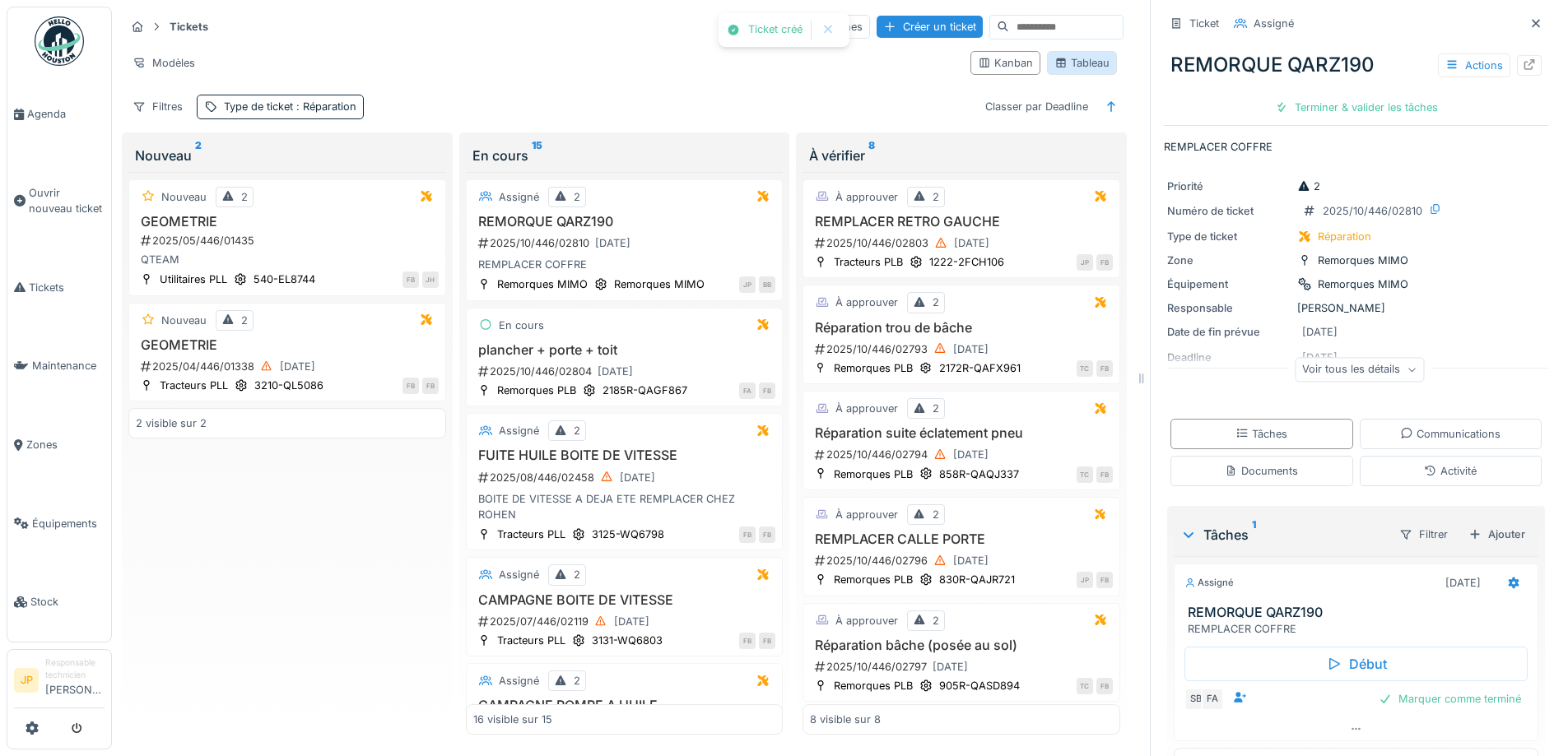
drag, startPoint x: 620, startPoint y: 57, endPoint x: 1100, endPoint y: 41, distance: 480.3
click at [620, 57] on div "Modèles" at bounding box center [541, 63] width 832 height 24
click at [886, 19] on div "Créer un ticket" at bounding box center [929, 27] width 106 height 22
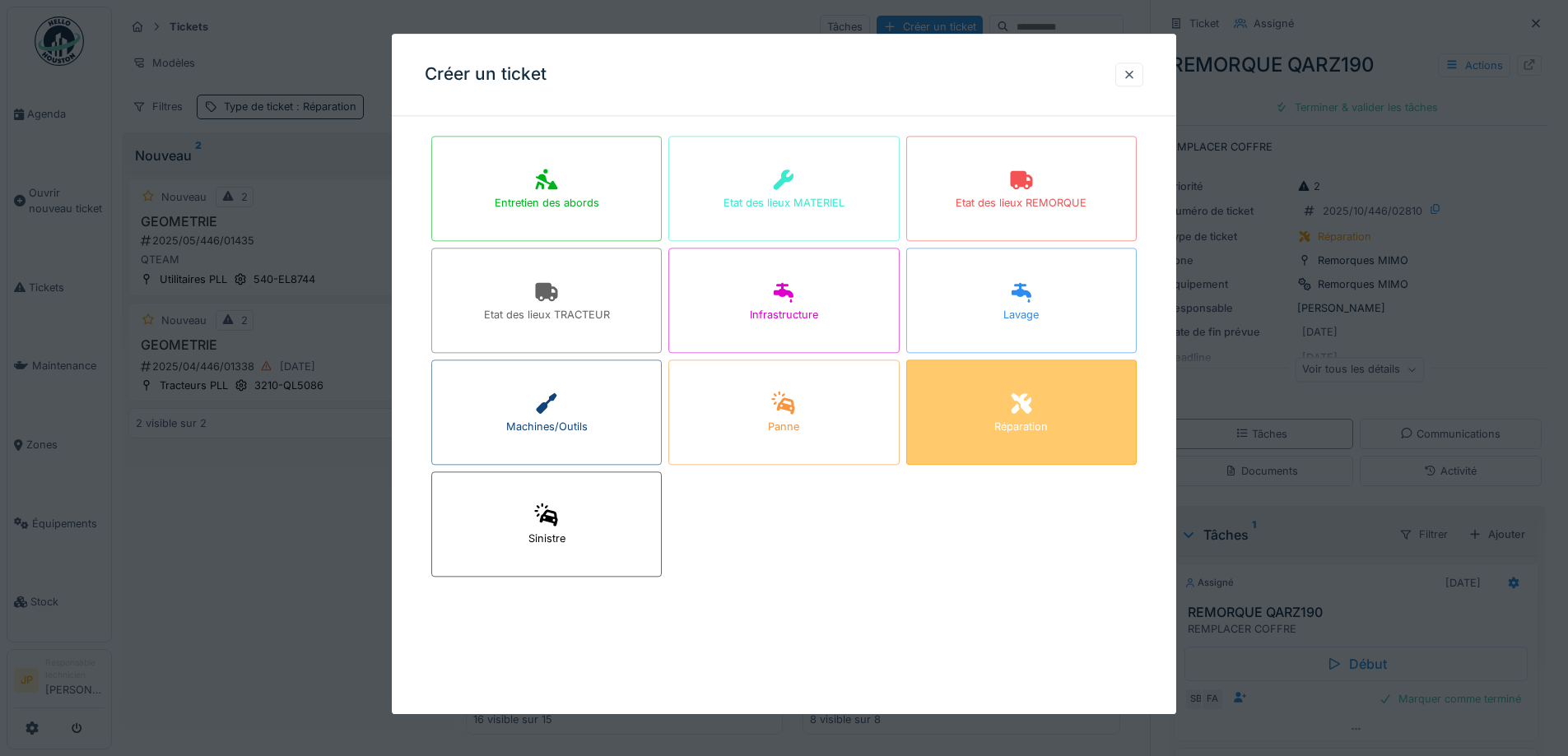
click at [1029, 409] on icon at bounding box center [1021, 403] width 20 height 20
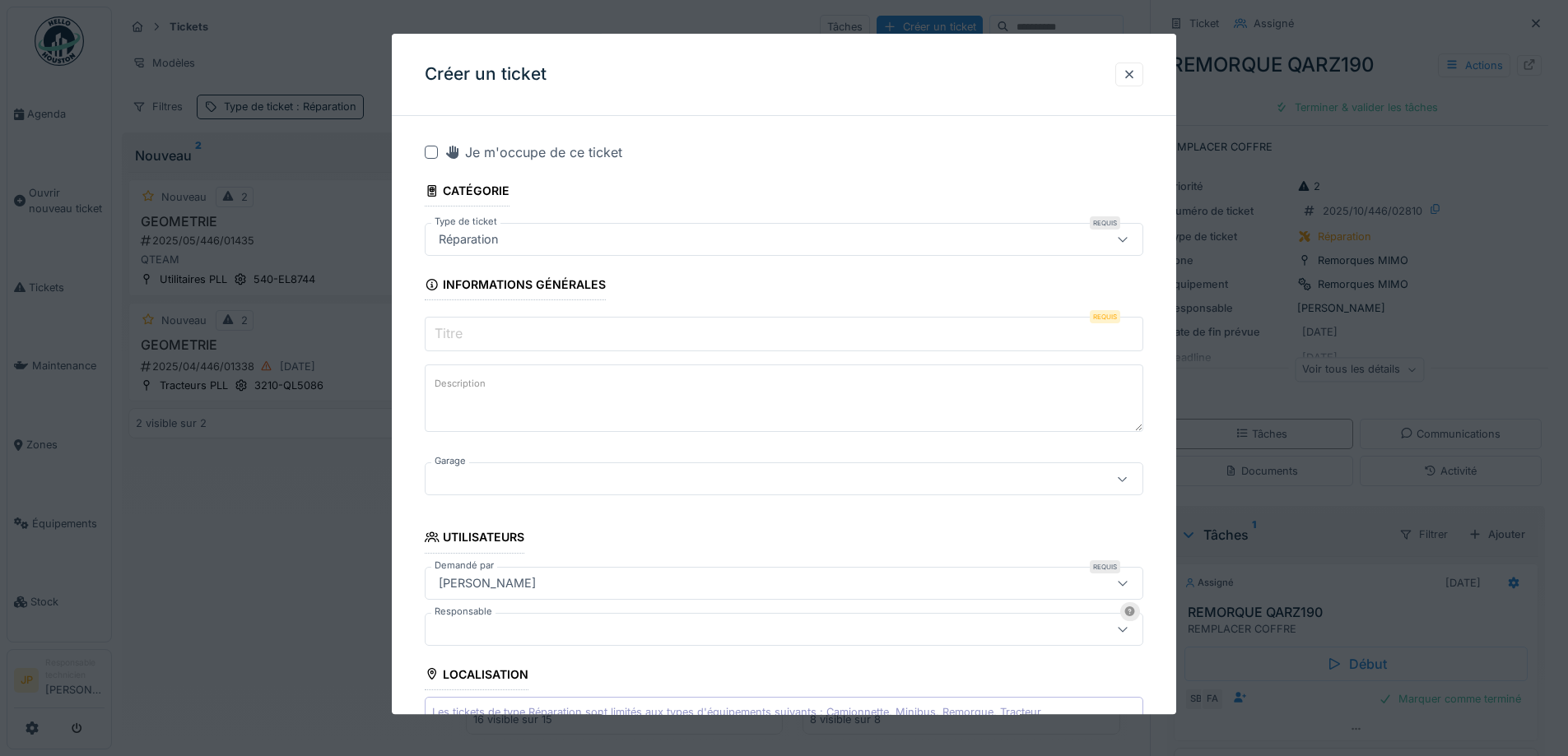
click at [437, 153] on div at bounding box center [431, 152] width 13 height 13
click at [514, 341] on input "Titre" at bounding box center [784, 334] width 718 height 34
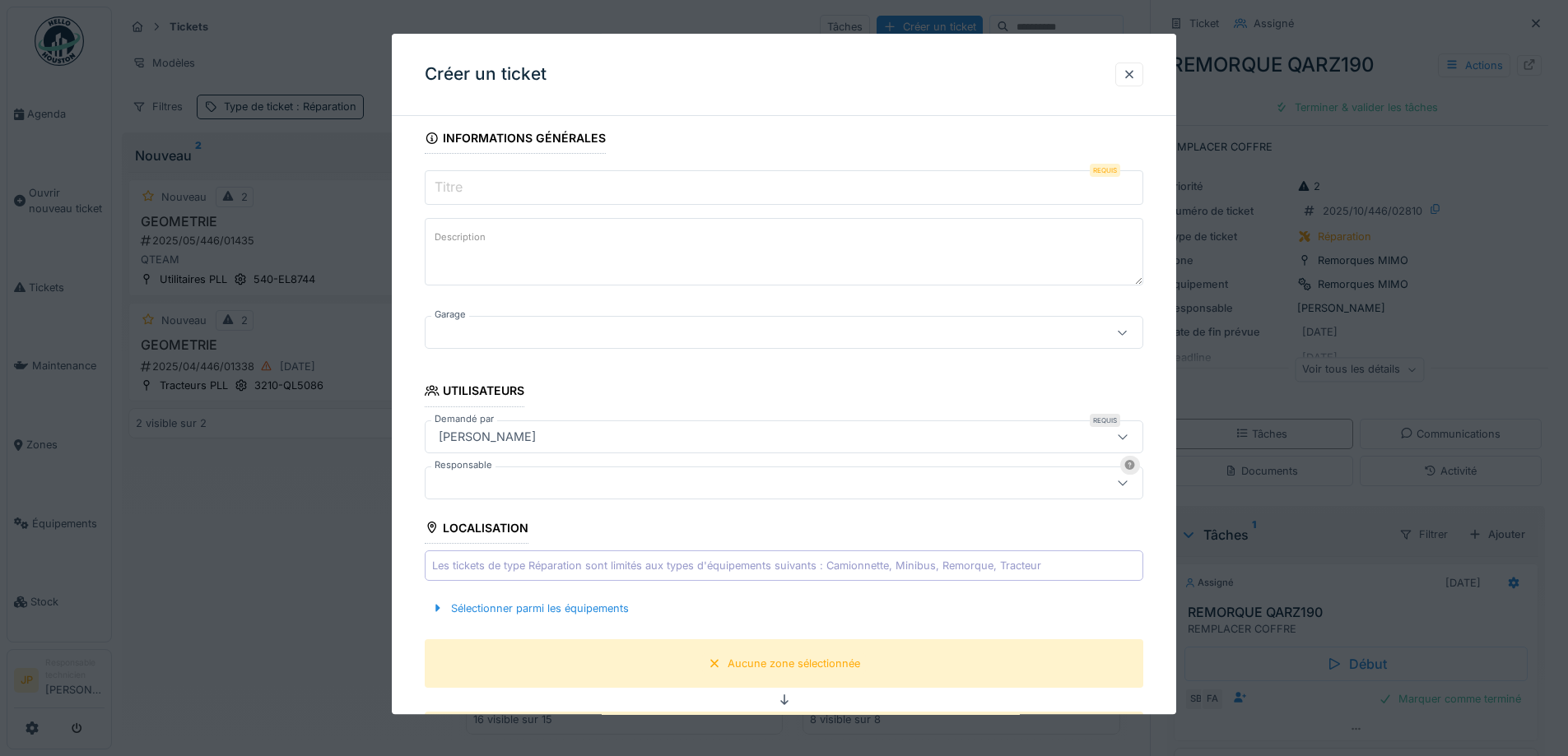
scroll to position [329, 0]
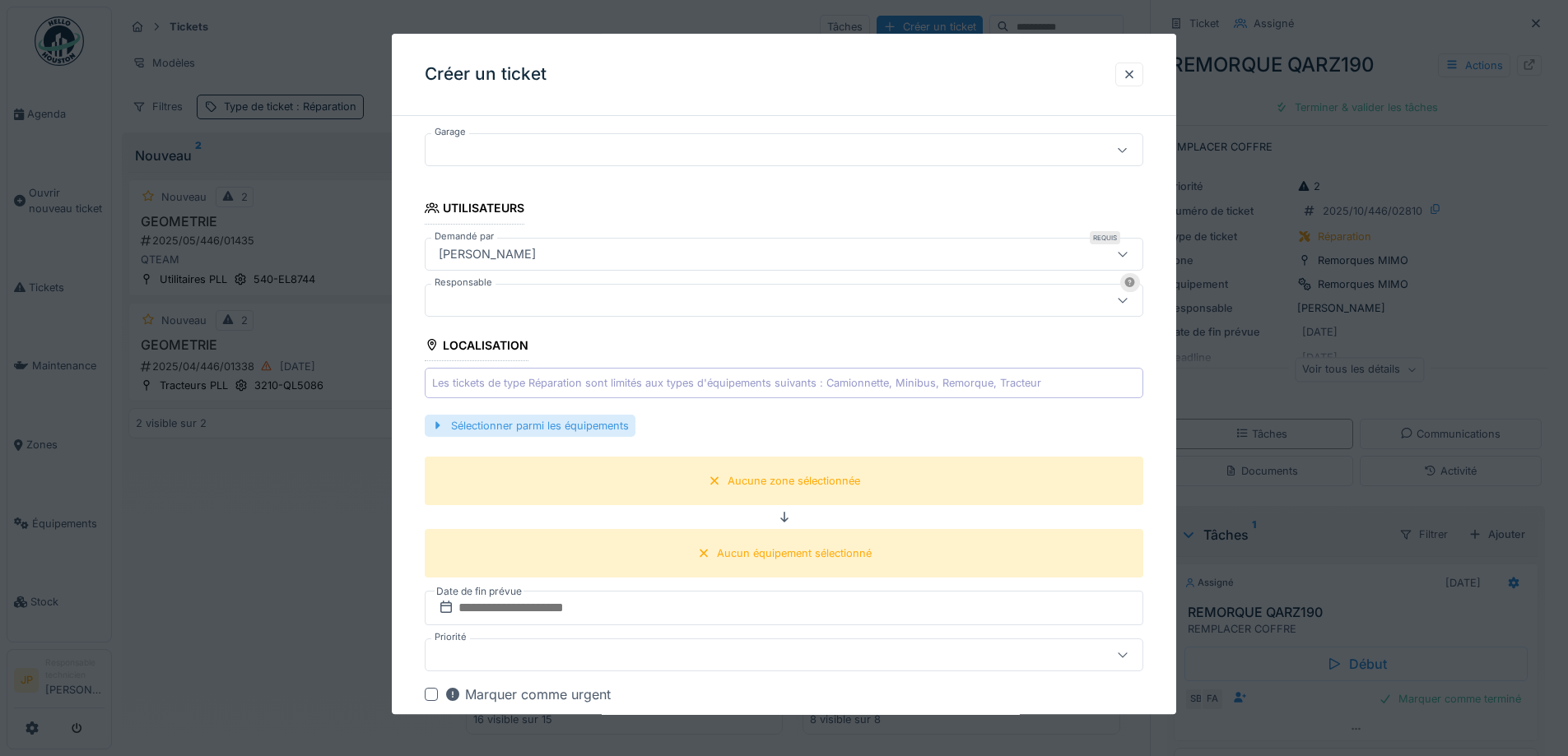
click at [543, 433] on div "Sélectionner parmi les équipements" at bounding box center [530, 426] width 211 height 22
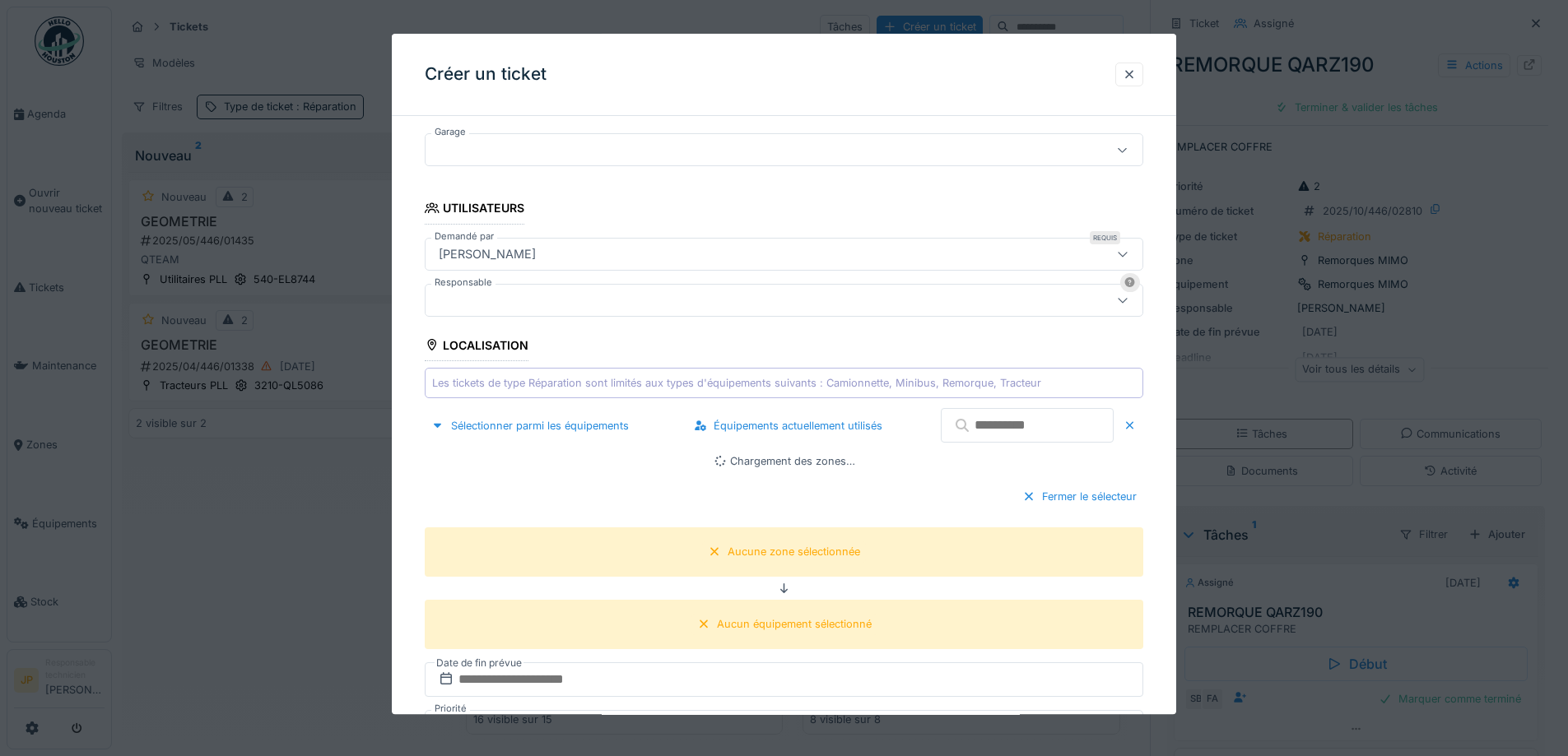
click at [994, 435] on input "text" at bounding box center [1027, 426] width 173 height 34
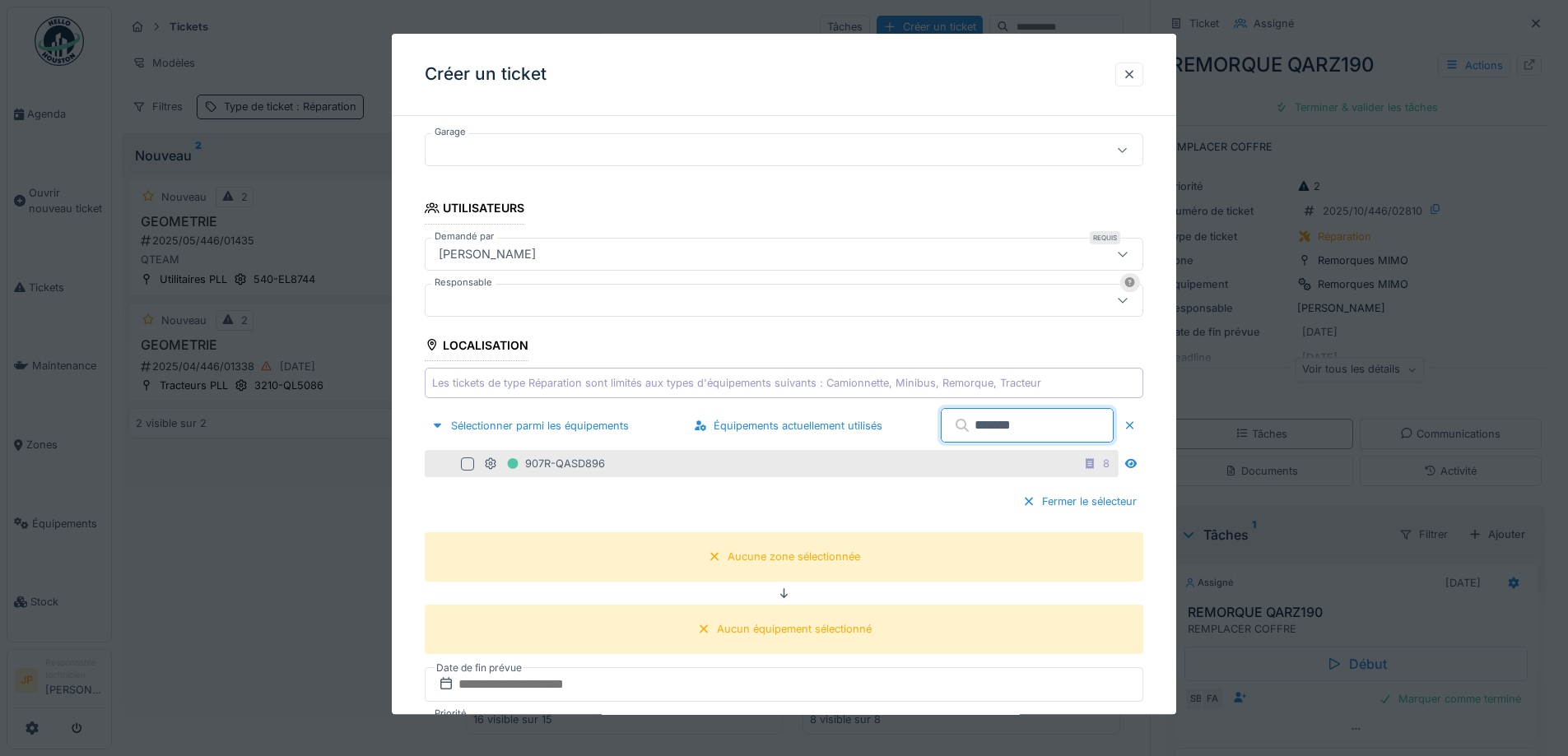
type input "*******"
click at [466, 477] on div "907R-QASD896 8" at bounding box center [771, 463] width 693 height 27
click at [464, 469] on div at bounding box center [467, 464] width 13 height 13
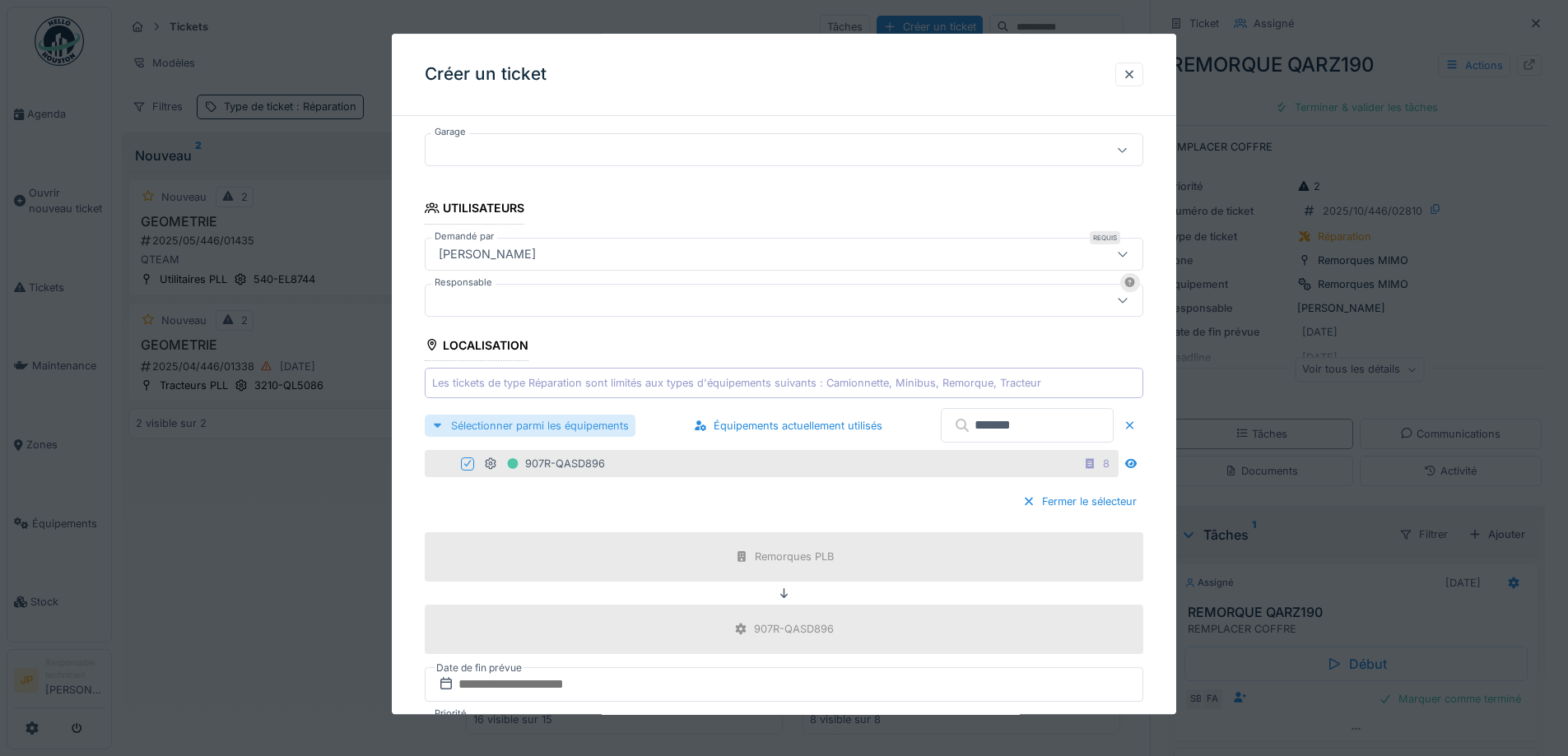
scroll to position [0, 0]
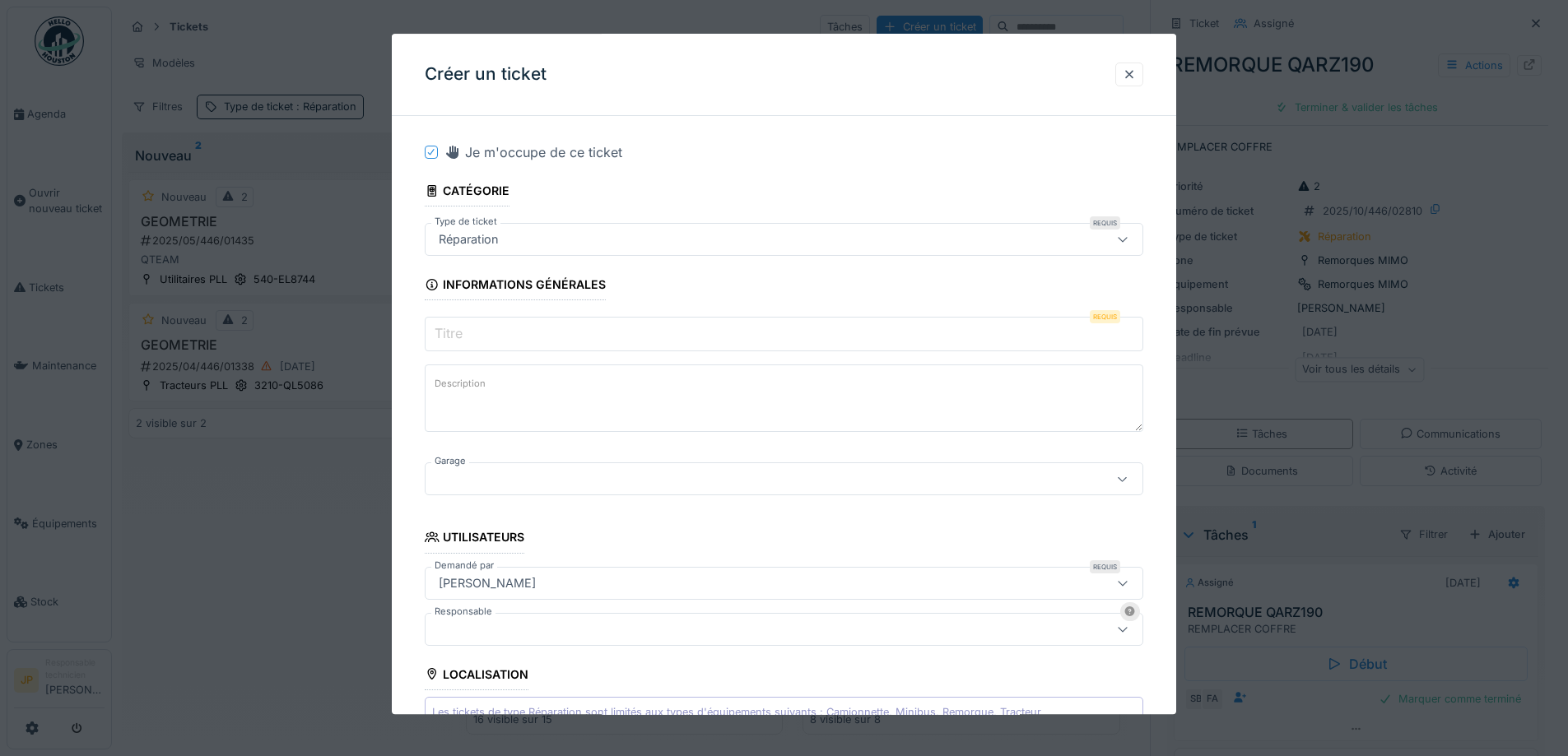
click at [487, 327] on input "Titre" at bounding box center [784, 334] width 718 height 34
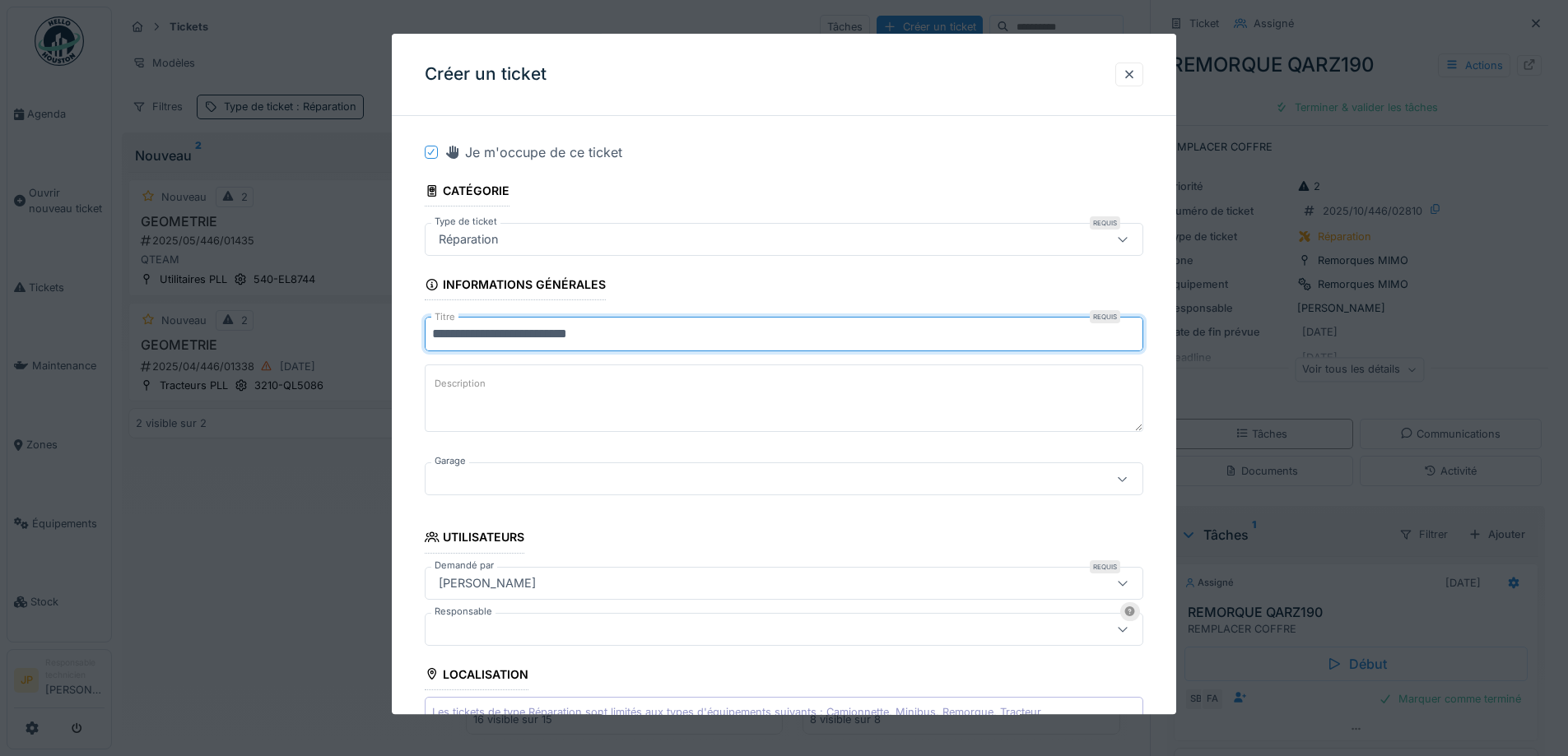
type input "**********"
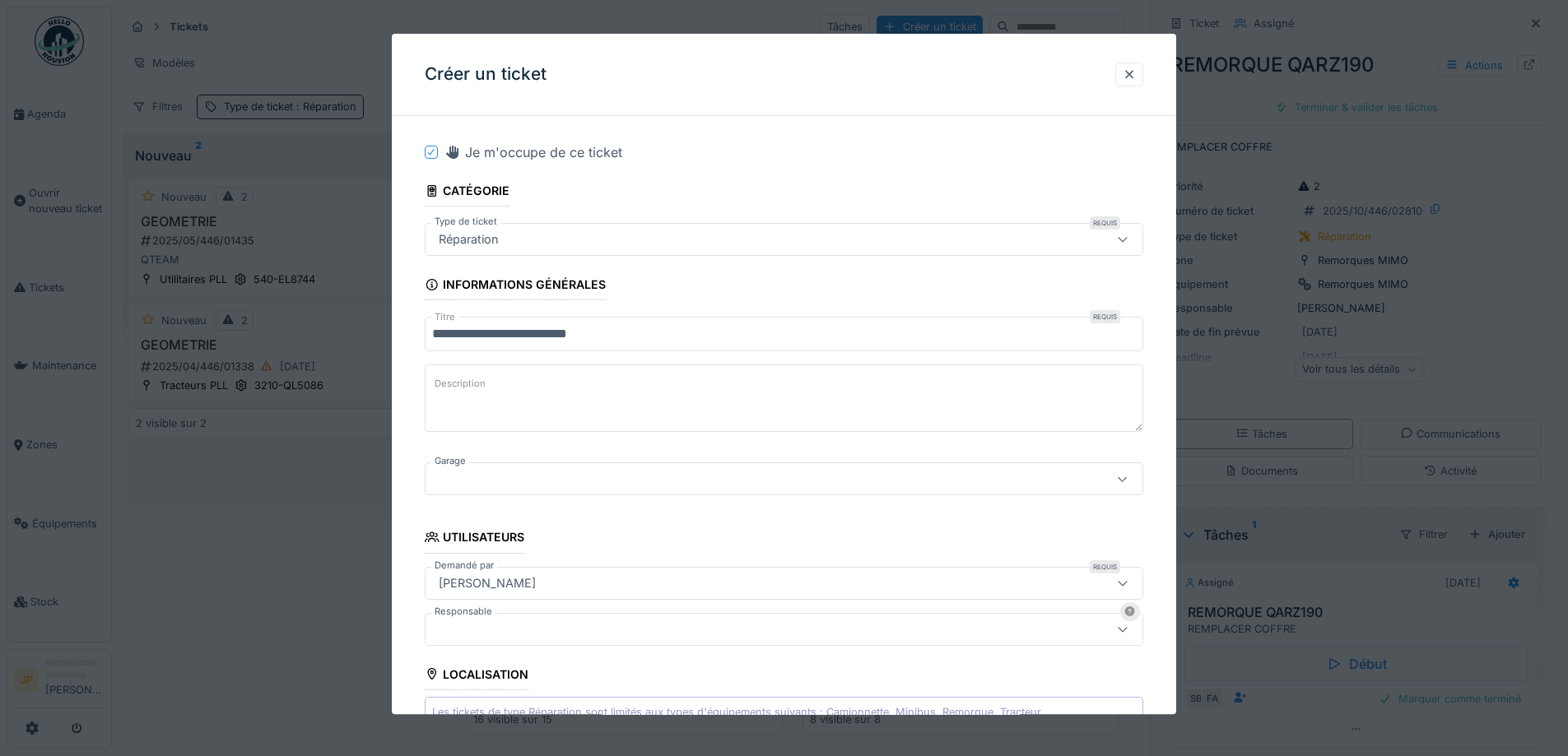
click at [531, 466] on div at bounding box center [784, 480] width 718 height 33
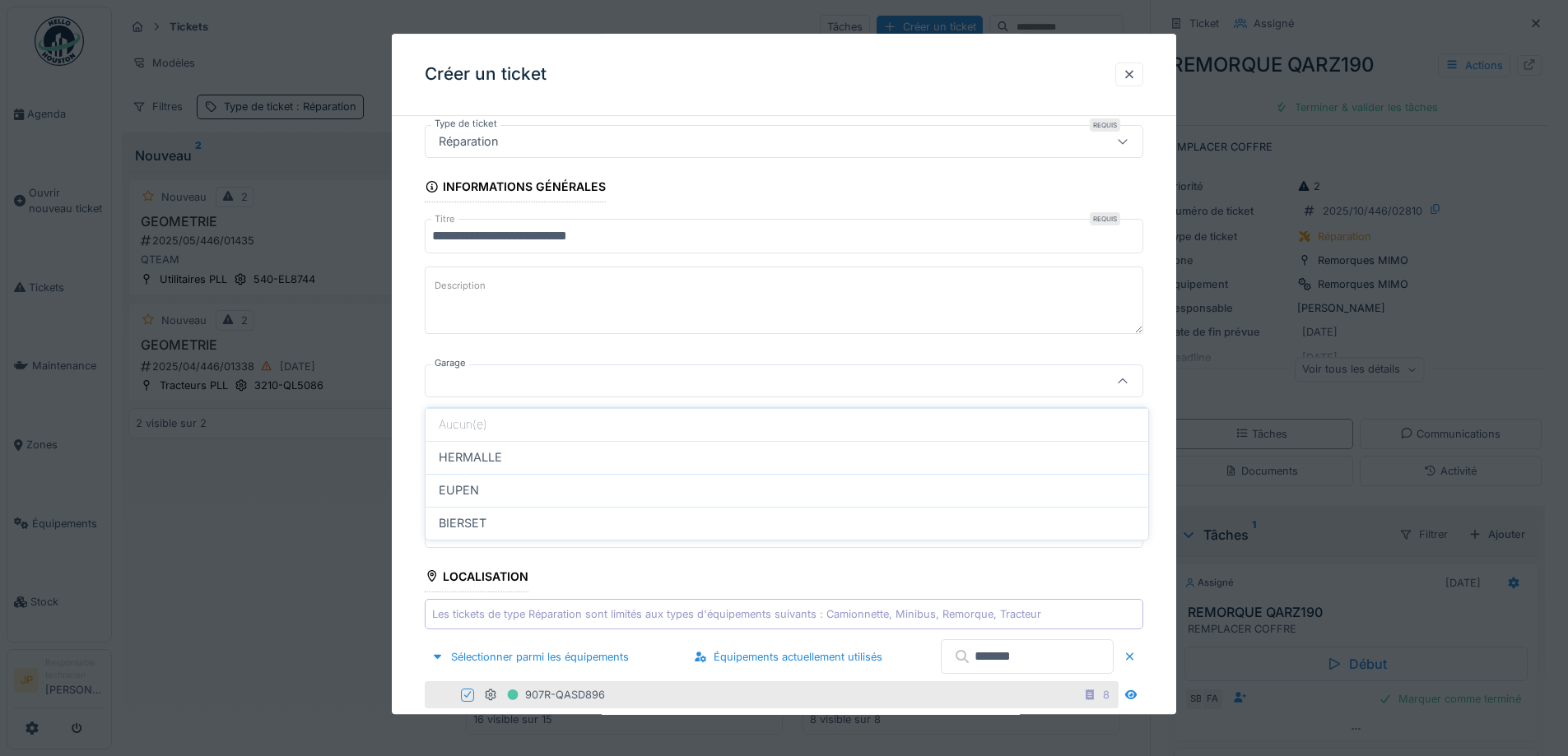
scroll to position [105, 0]
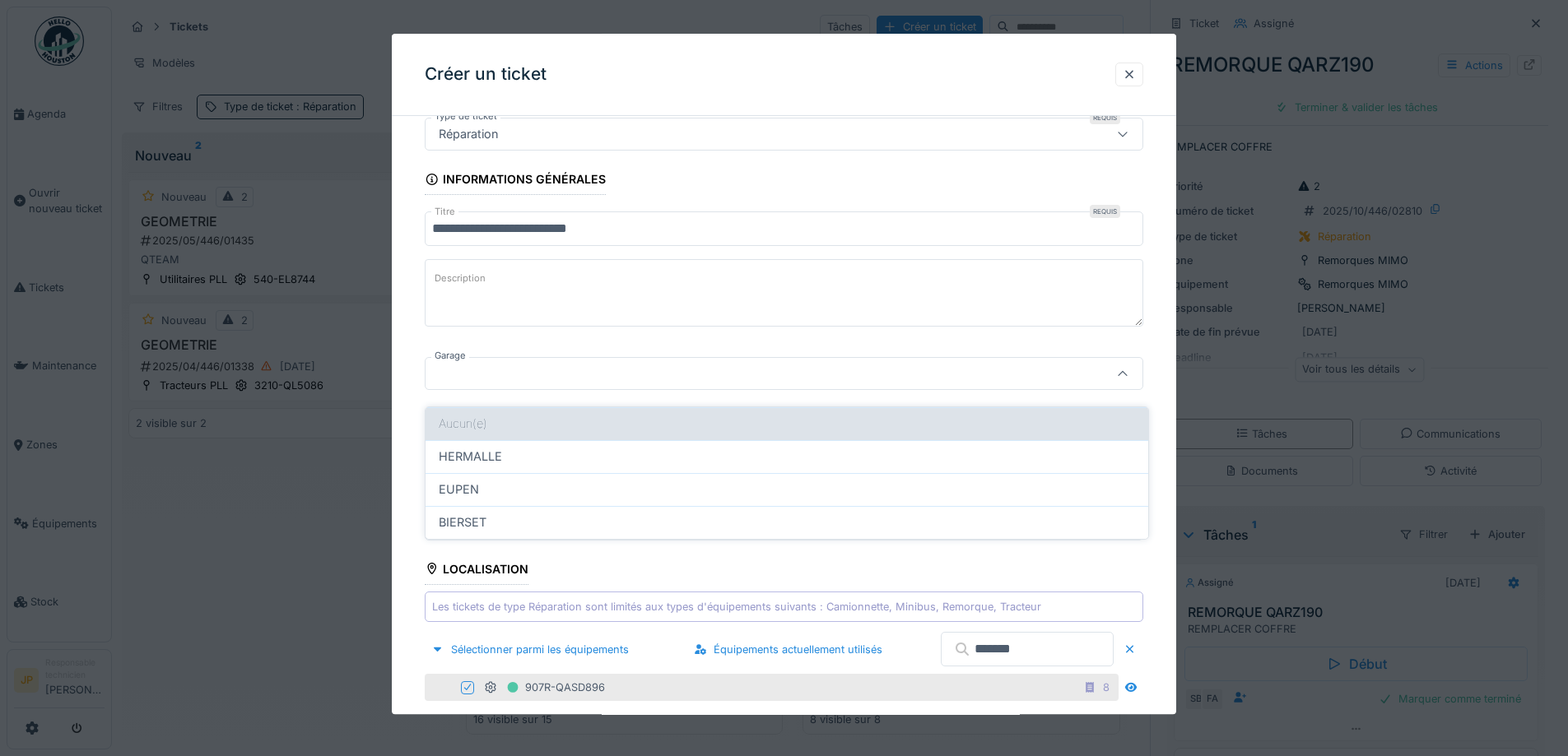
click at [517, 427] on div "Aucun(e)" at bounding box center [787, 424] width 723 height 33
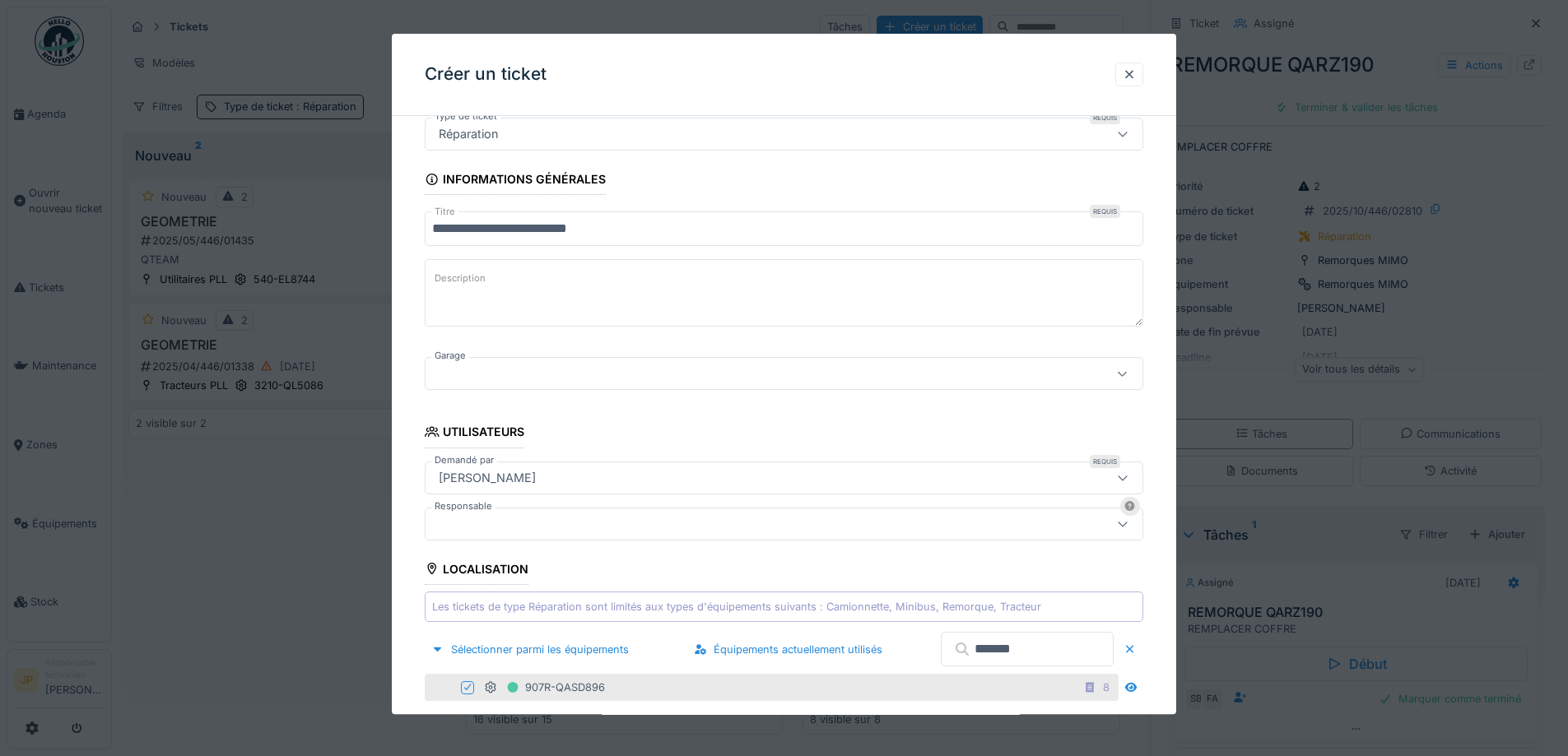
click at [488, 377] on div at bounding box center [741, 375] width 619 height 19
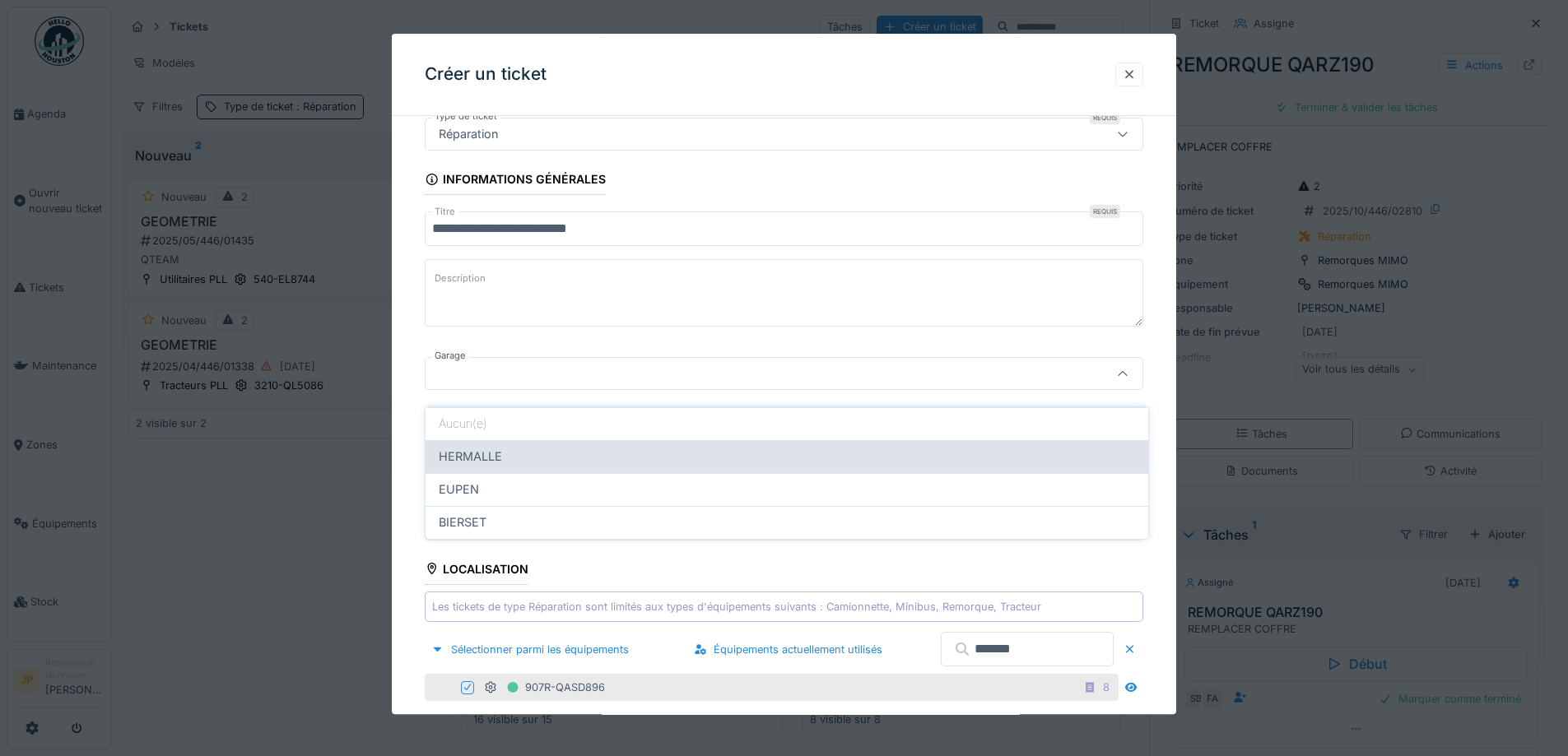
click at [518, 448] on div "HERMALLE" at bounding box center [787, 457] width 696 height 19
type input "********"
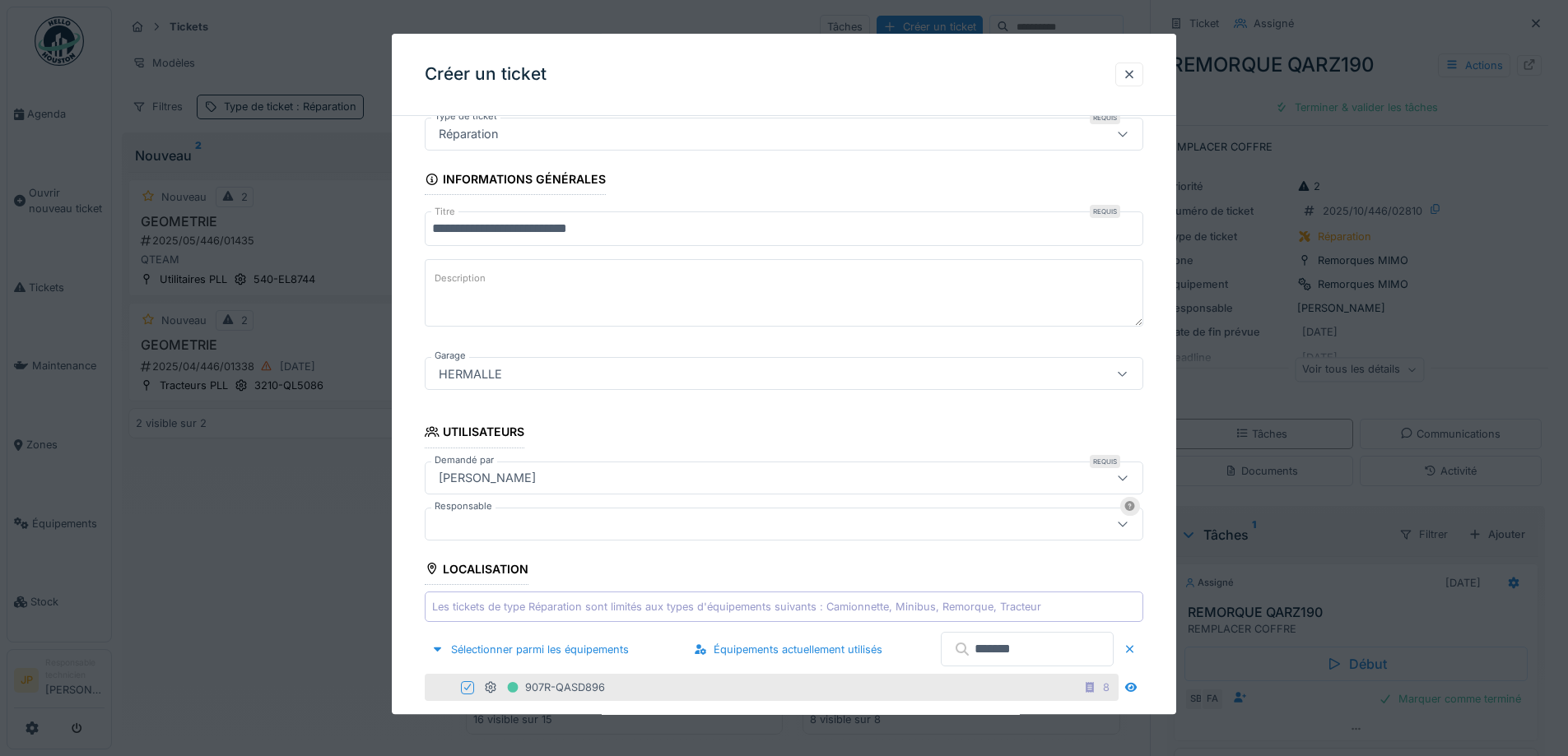
scroll to position [516, 0]
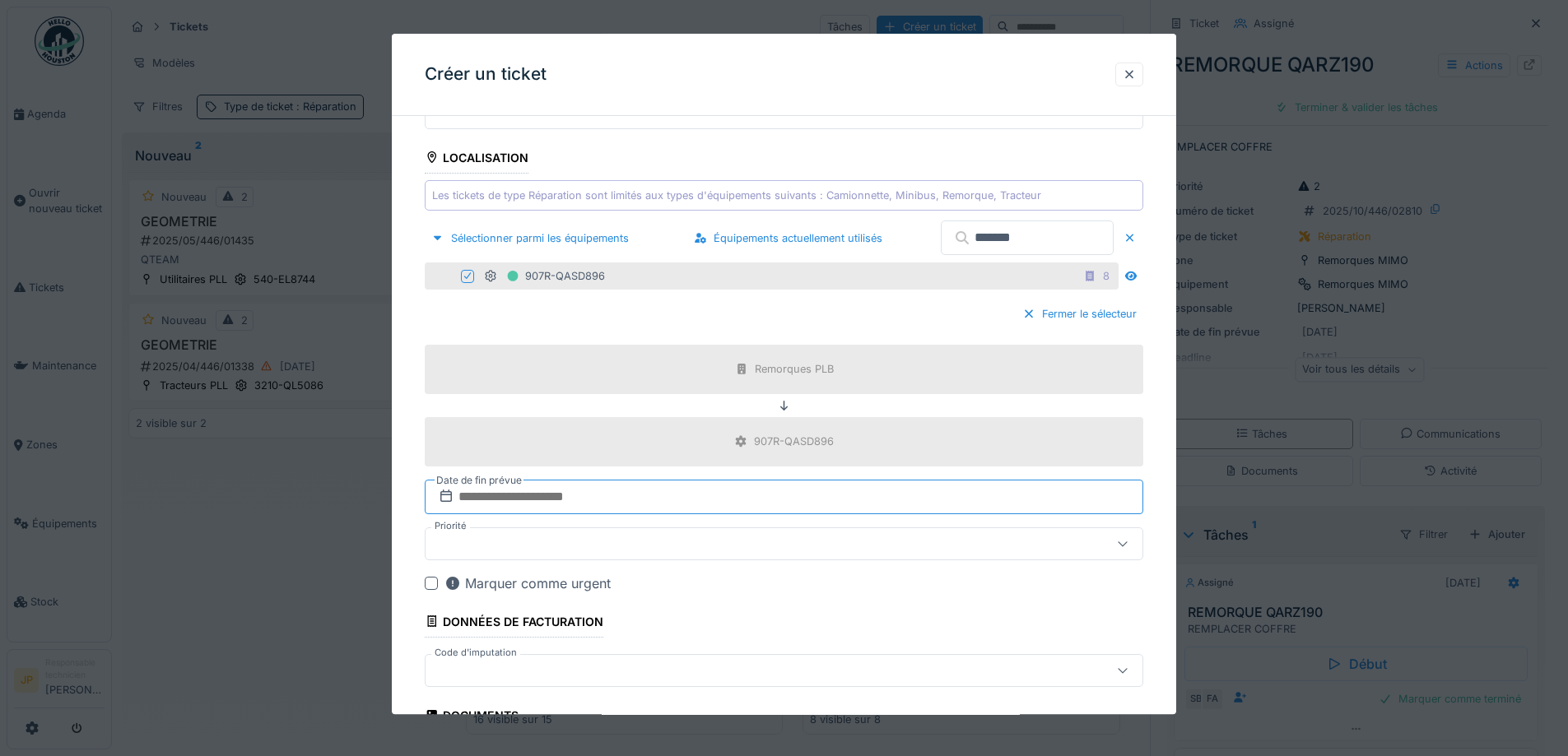
click at [543, 495] on input "text" at bounding box center [784, 496] width 718 height 34
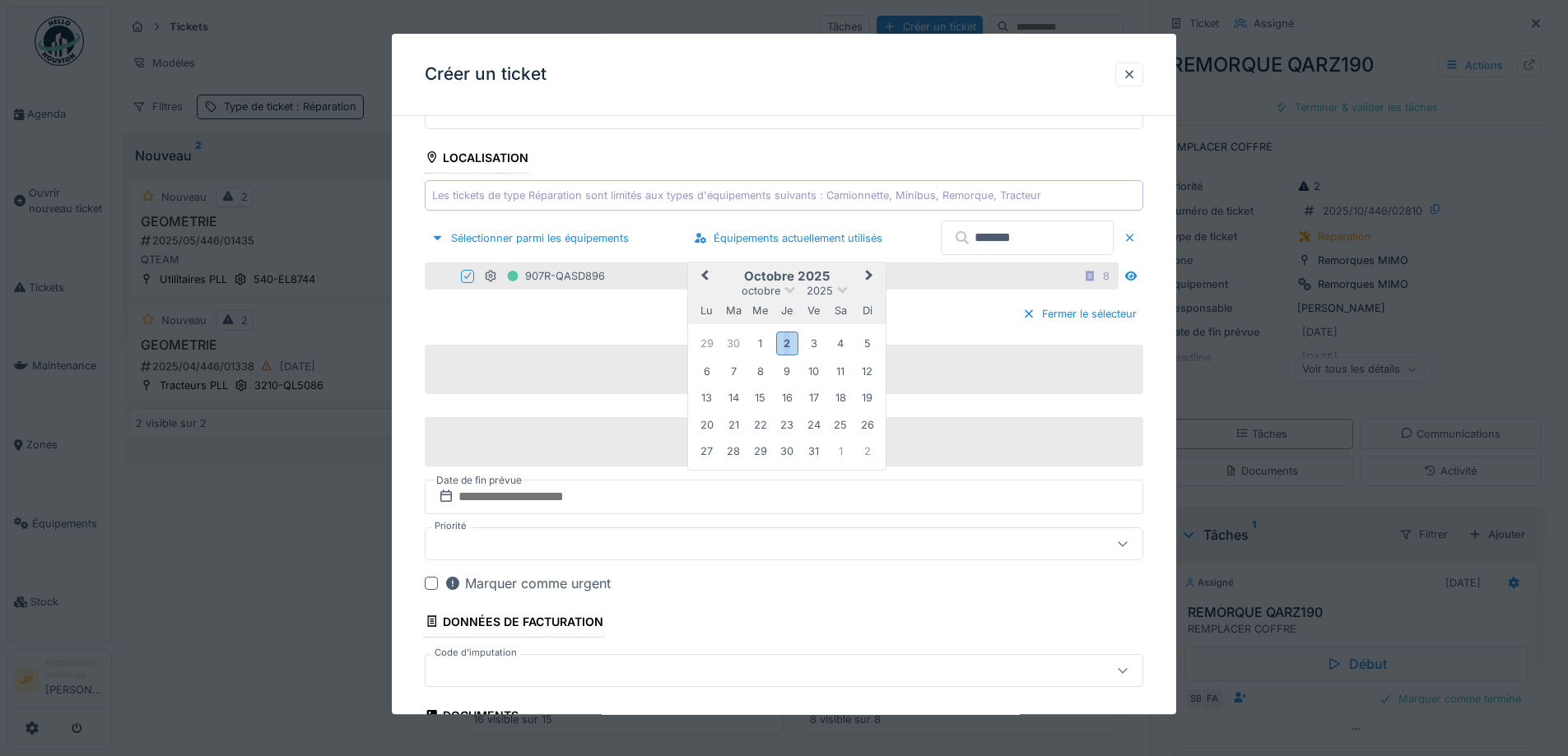
click at [790, 340] on div "2" at bounding box center [787, 344] width 22 height 24
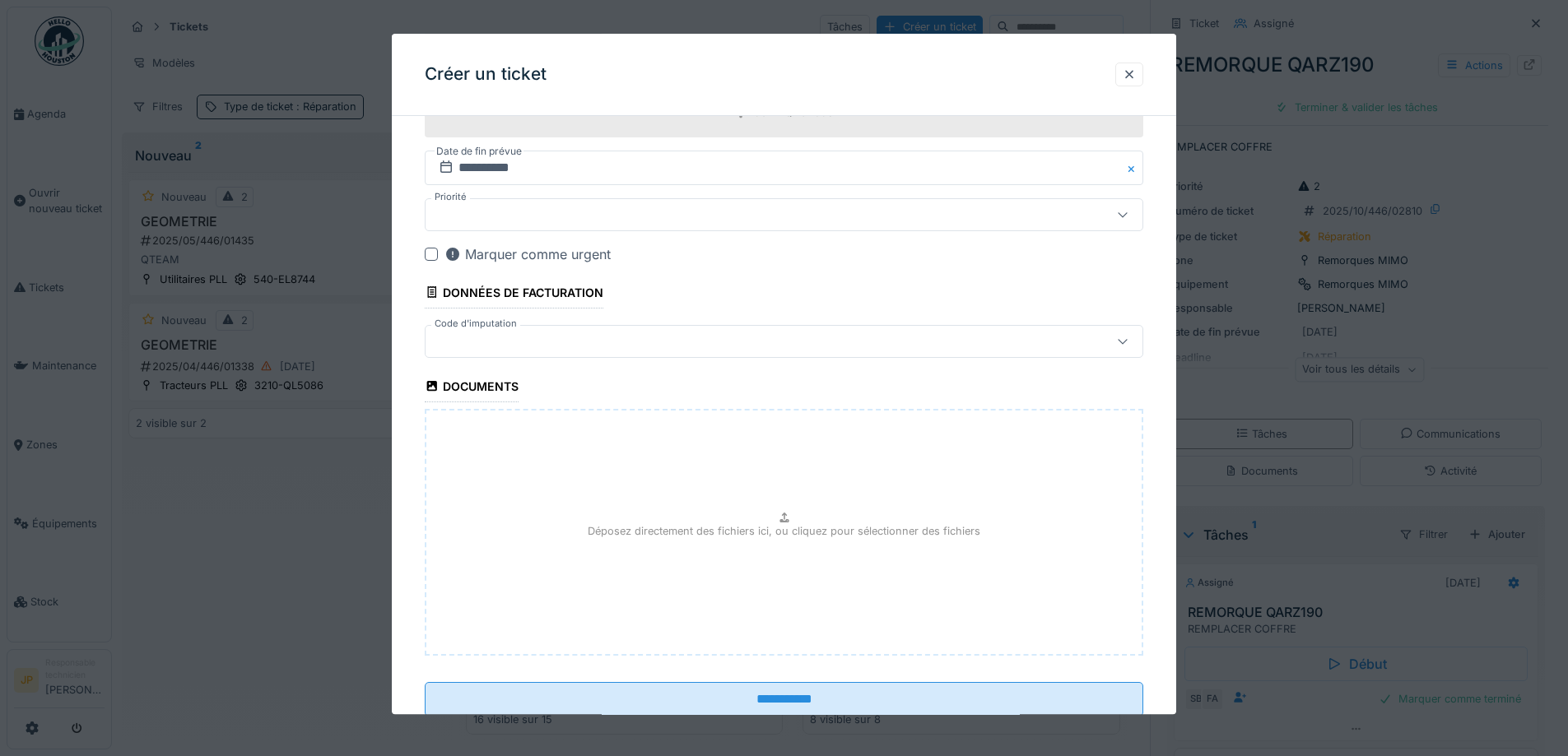
click at [516, 344] on div at bounding box center [741, 341] width 619 height 19
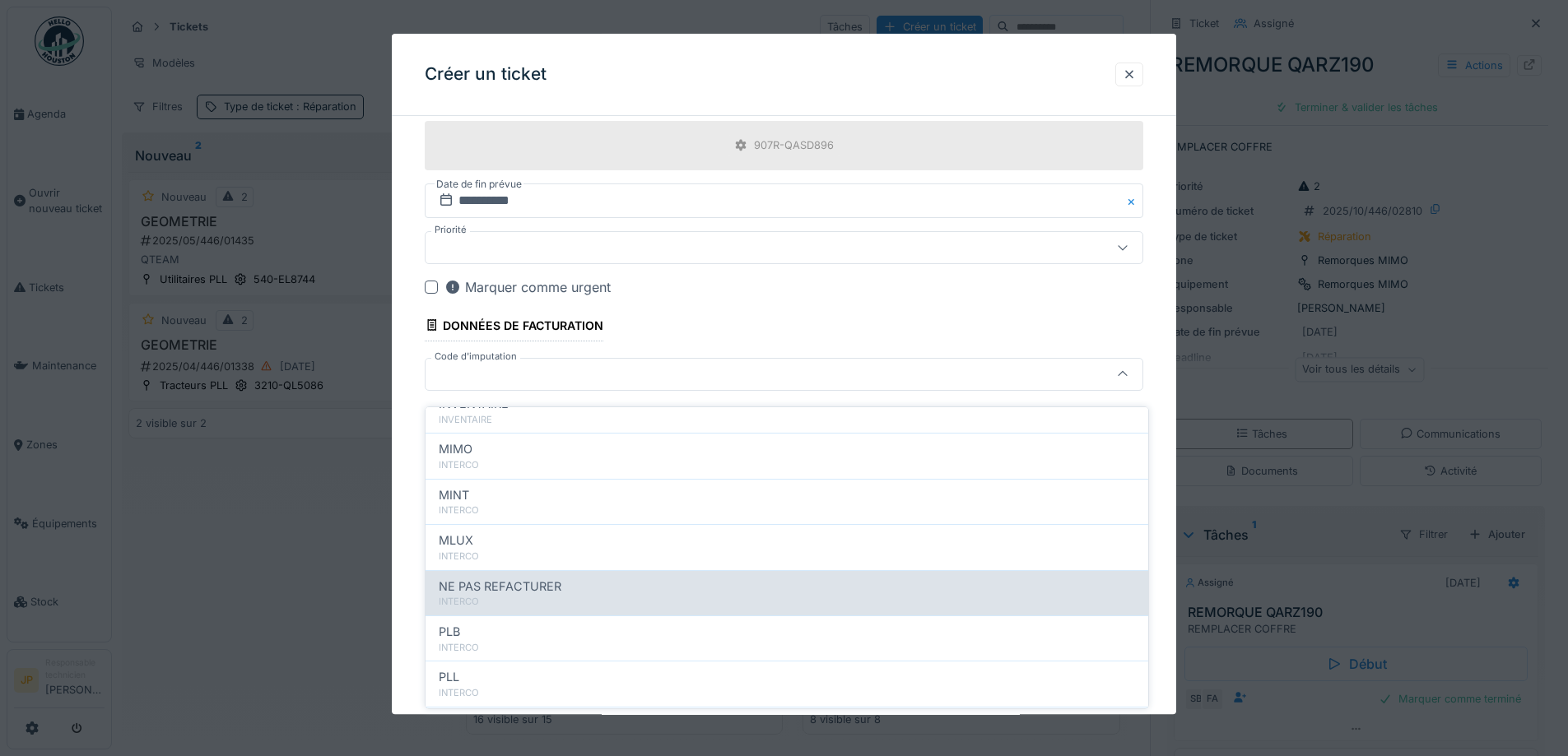
scroll to position [180, 0]
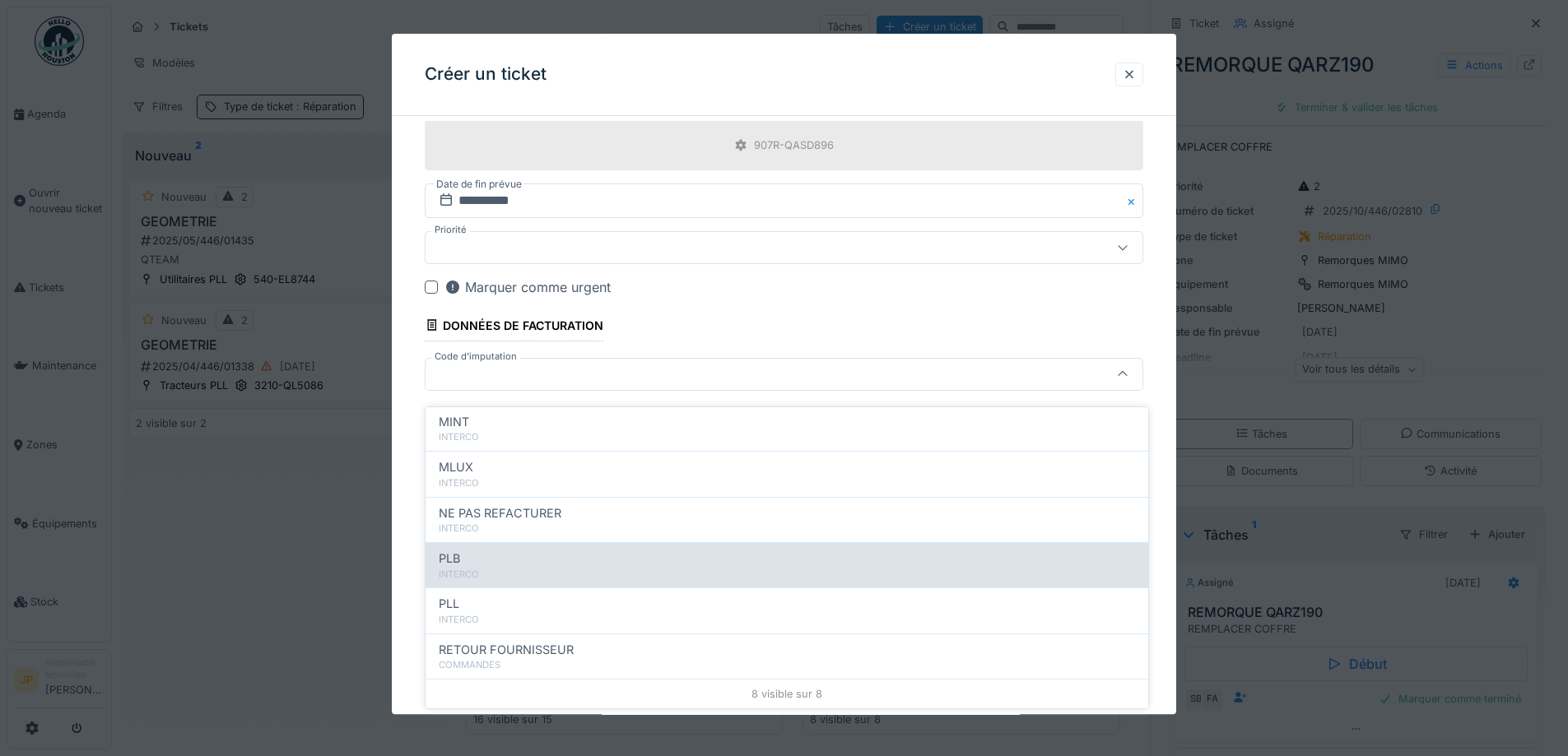
click at [508, 550] on div "PLB" at bounding box center [787, 559] width 696 height 19
type input "***"
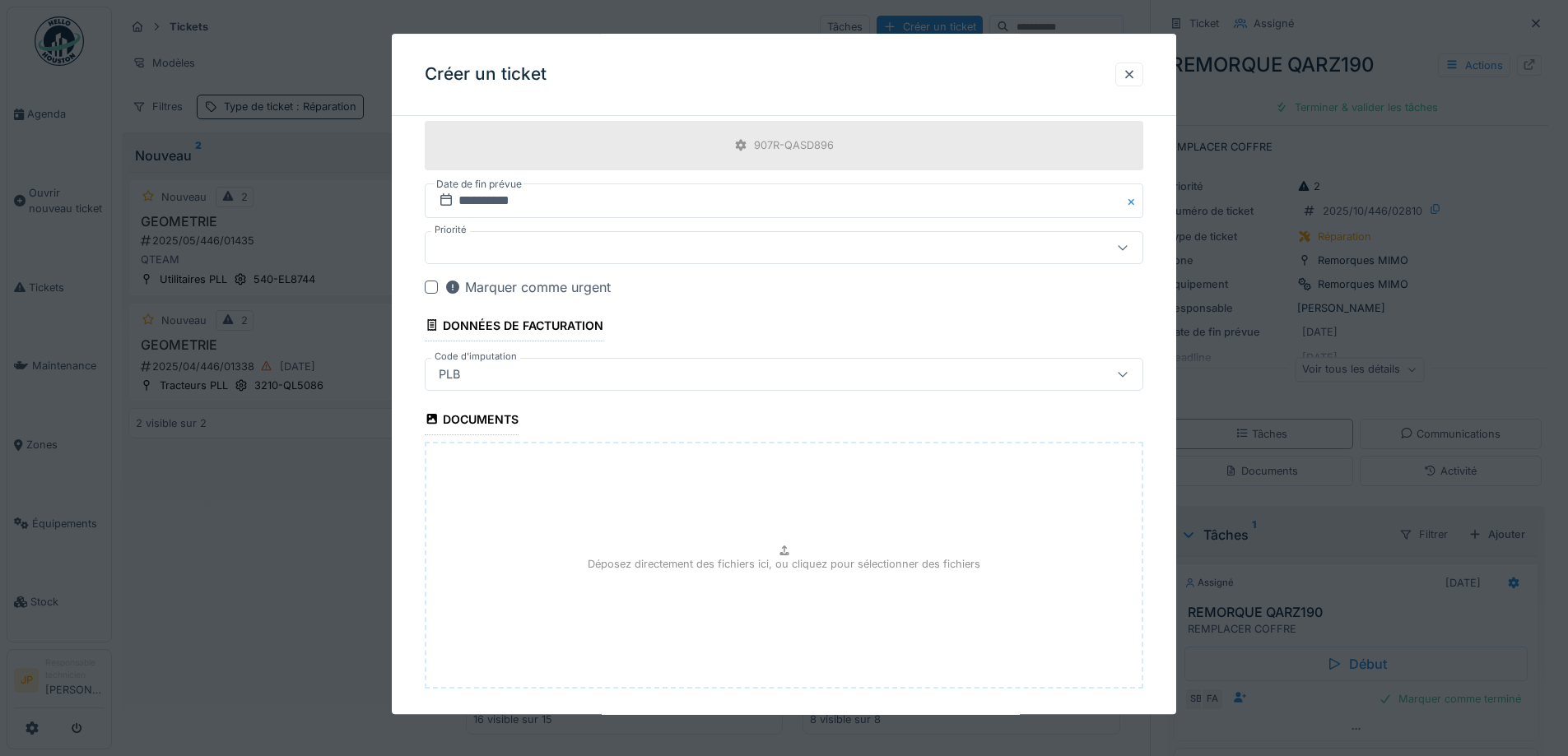
scroll to position [894, 0]
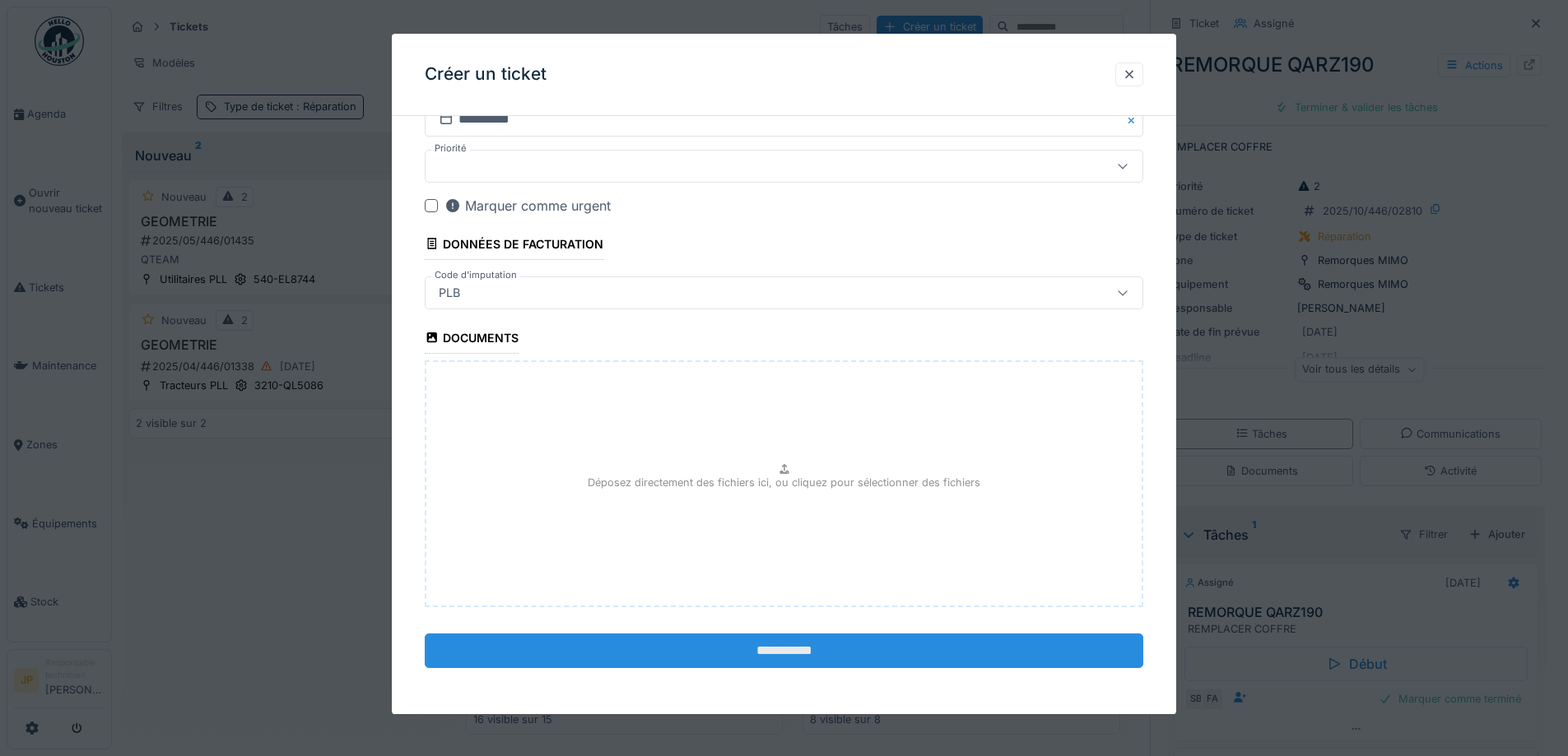
click at [786, 656] on input "**********" at bounding box center [784, 651] width 718 height 34
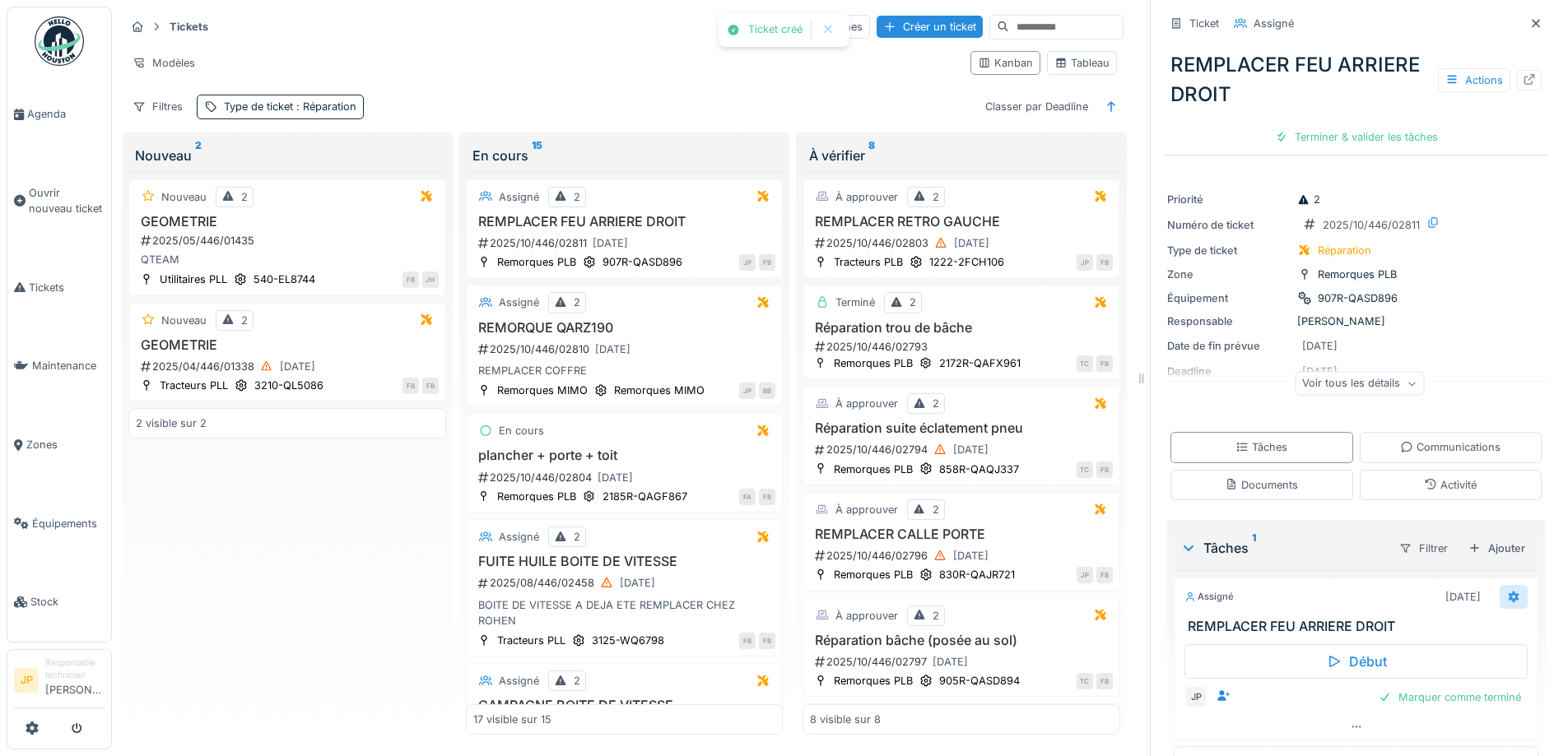
click at [1509, 590] on icon at bounding box center [1514, 596] width 11 height 11
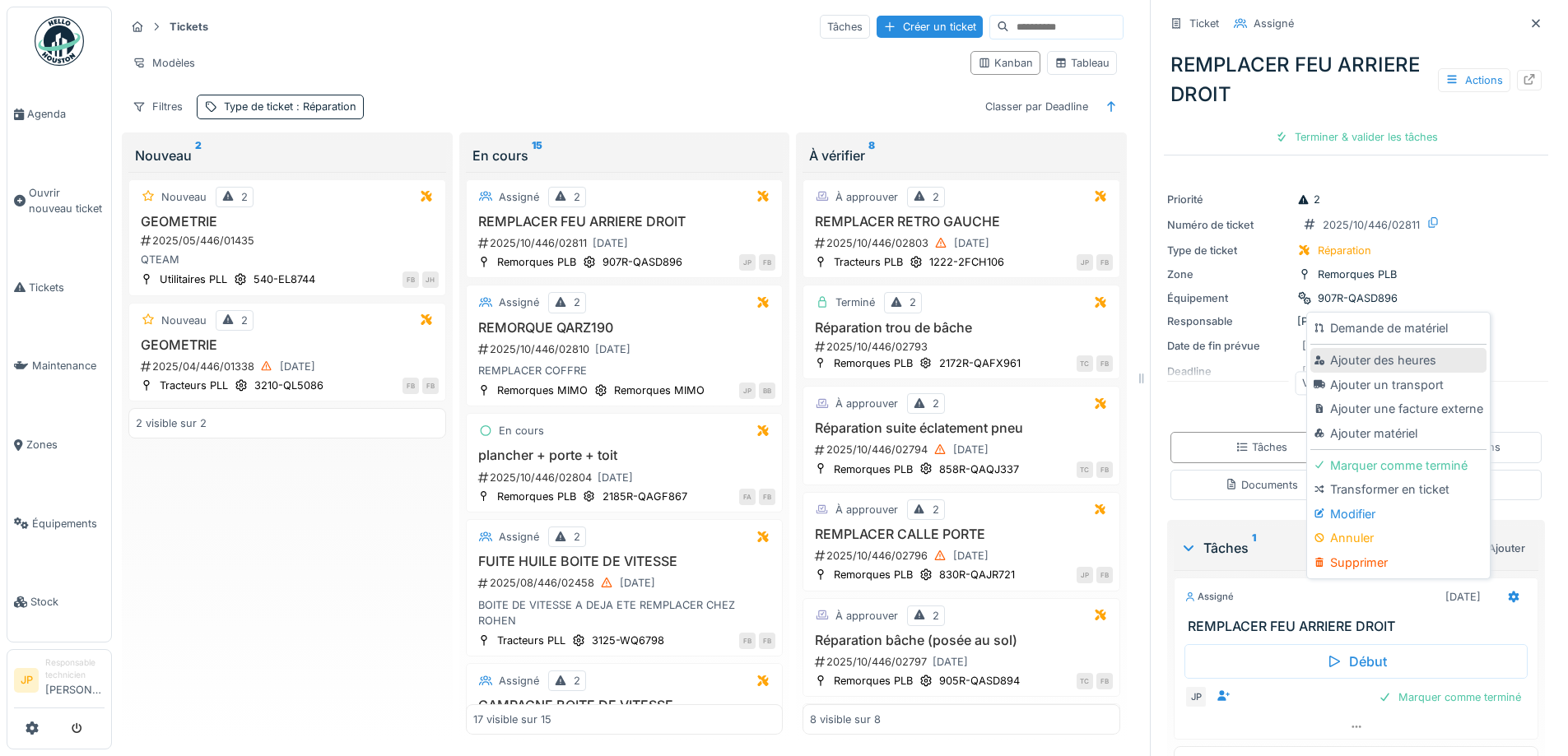
click at [1341, 348] on div "Ajouter des heures" at bounding box center [1397, 360] width 175 height 25
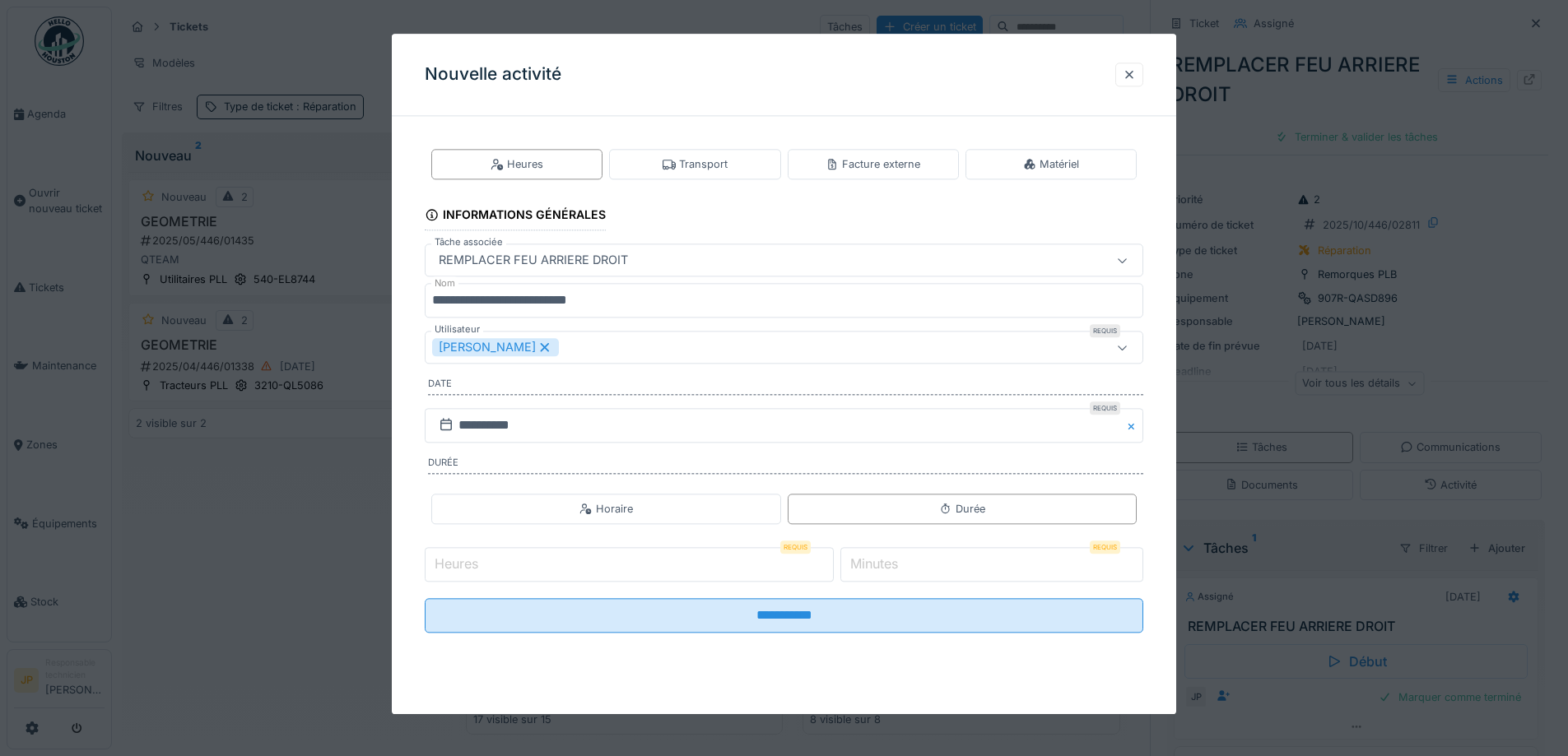
click at [495, 569] on input "Heures" at bounding box center [629, 564] width 409 height 34
type input "*"
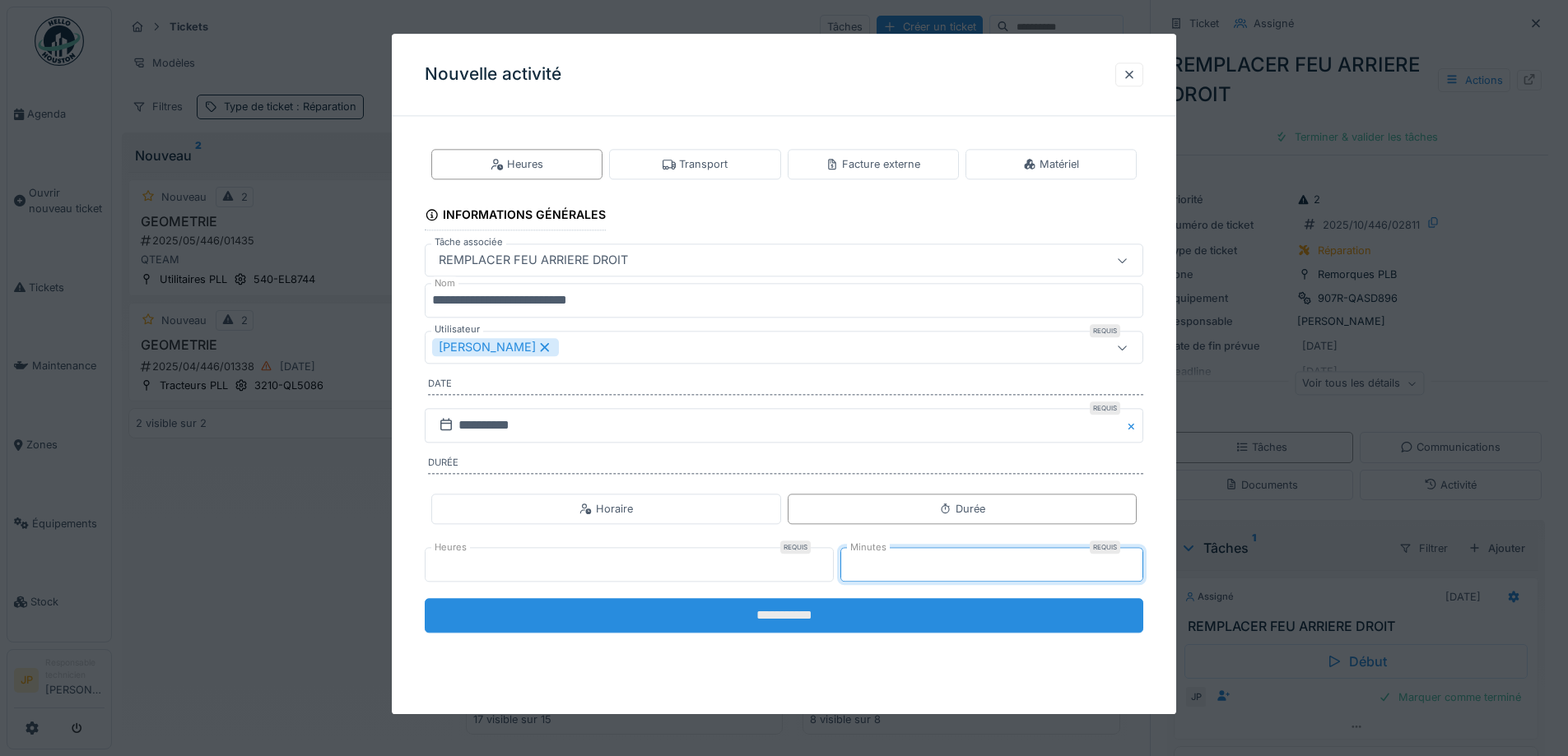
type input "**"
click at [793, 616] on input "**********" at bounding box center [784, 614] width 718 height 34
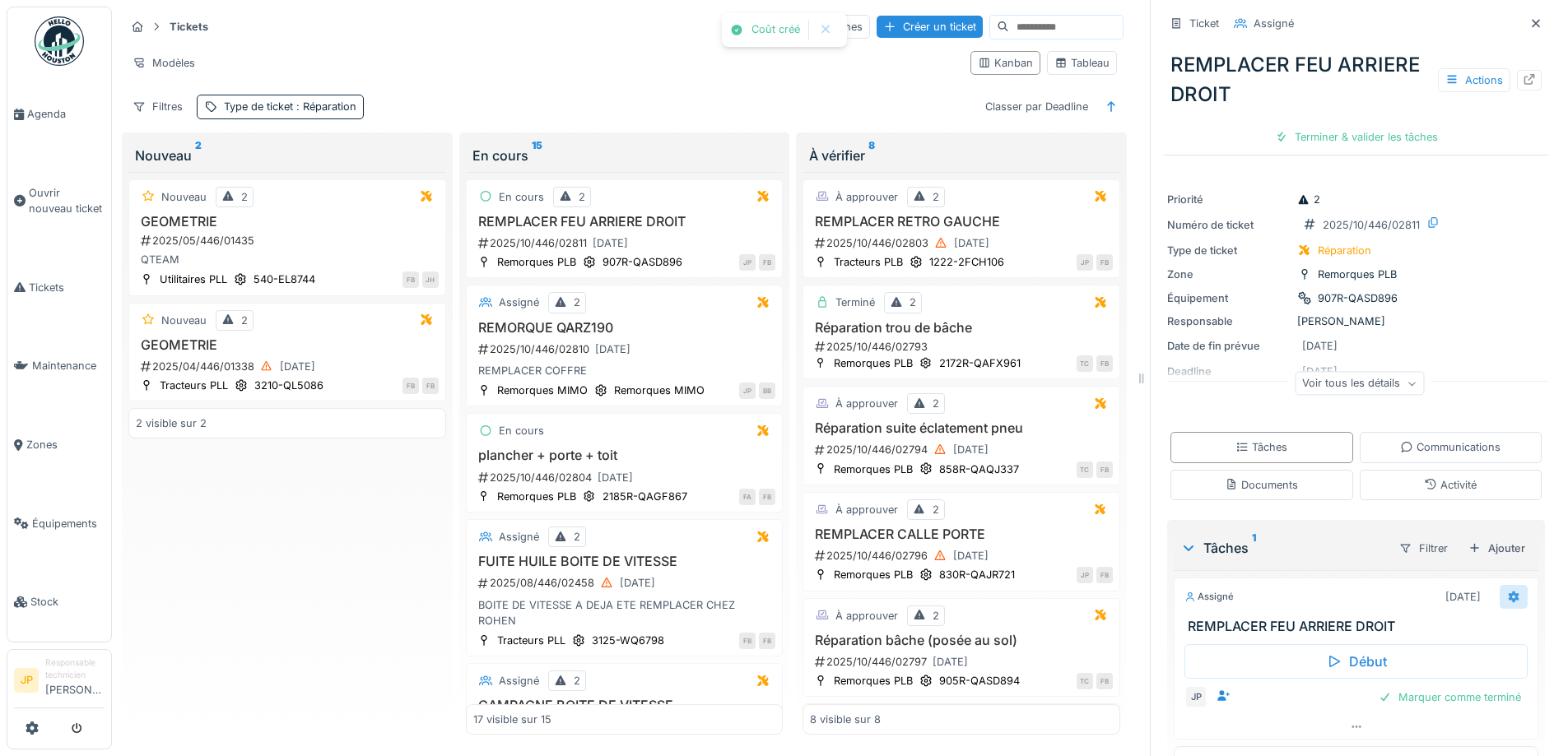
click at [1507, 591] on icon at bounding box center [1513, 597] width 13 height 11
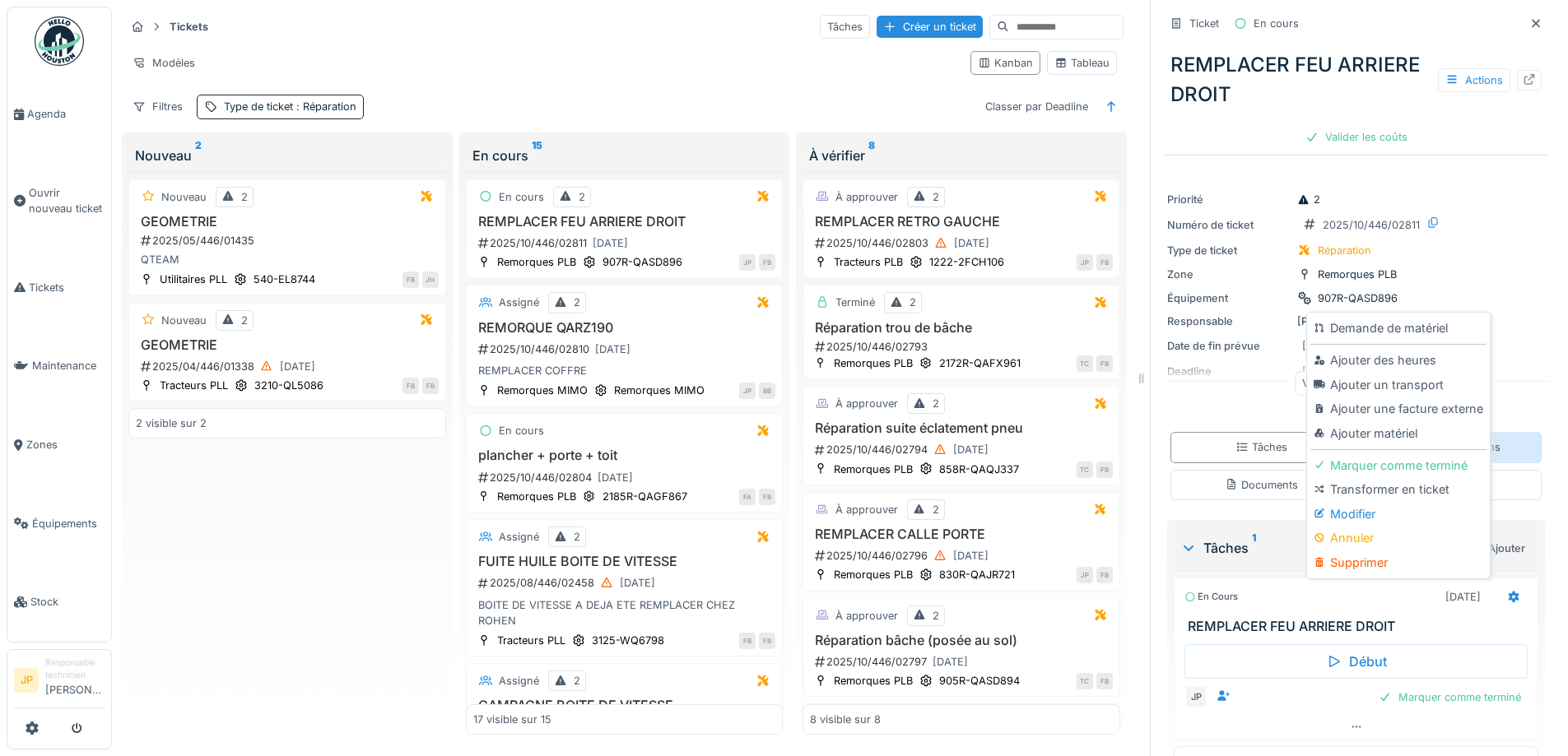
click at [1359, 425] on div "Ajouter matériel" at bounding box center [1397, 433] width 175 height 25
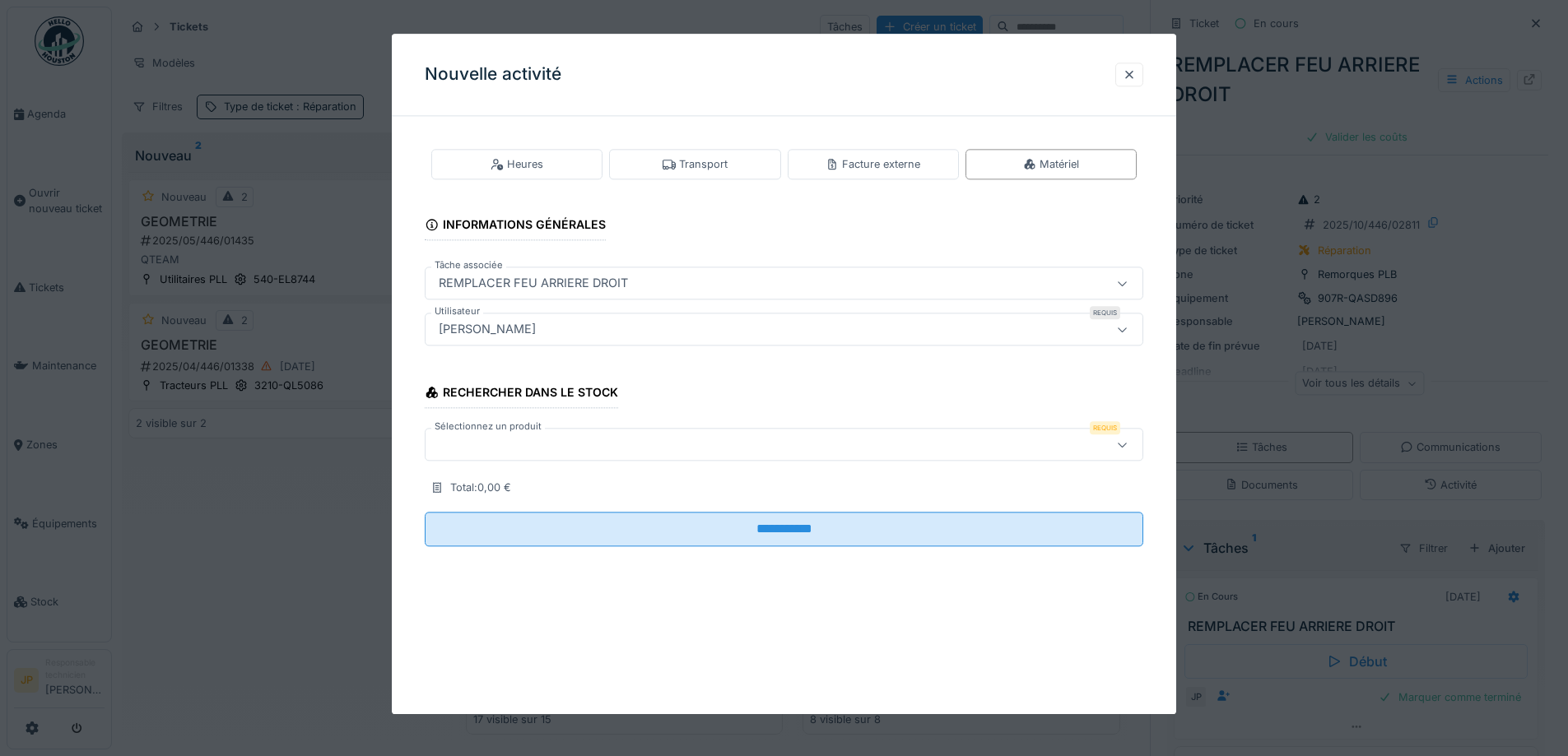
click at [520, 441] on div at bounding box center [741, 445] width 619 height 19
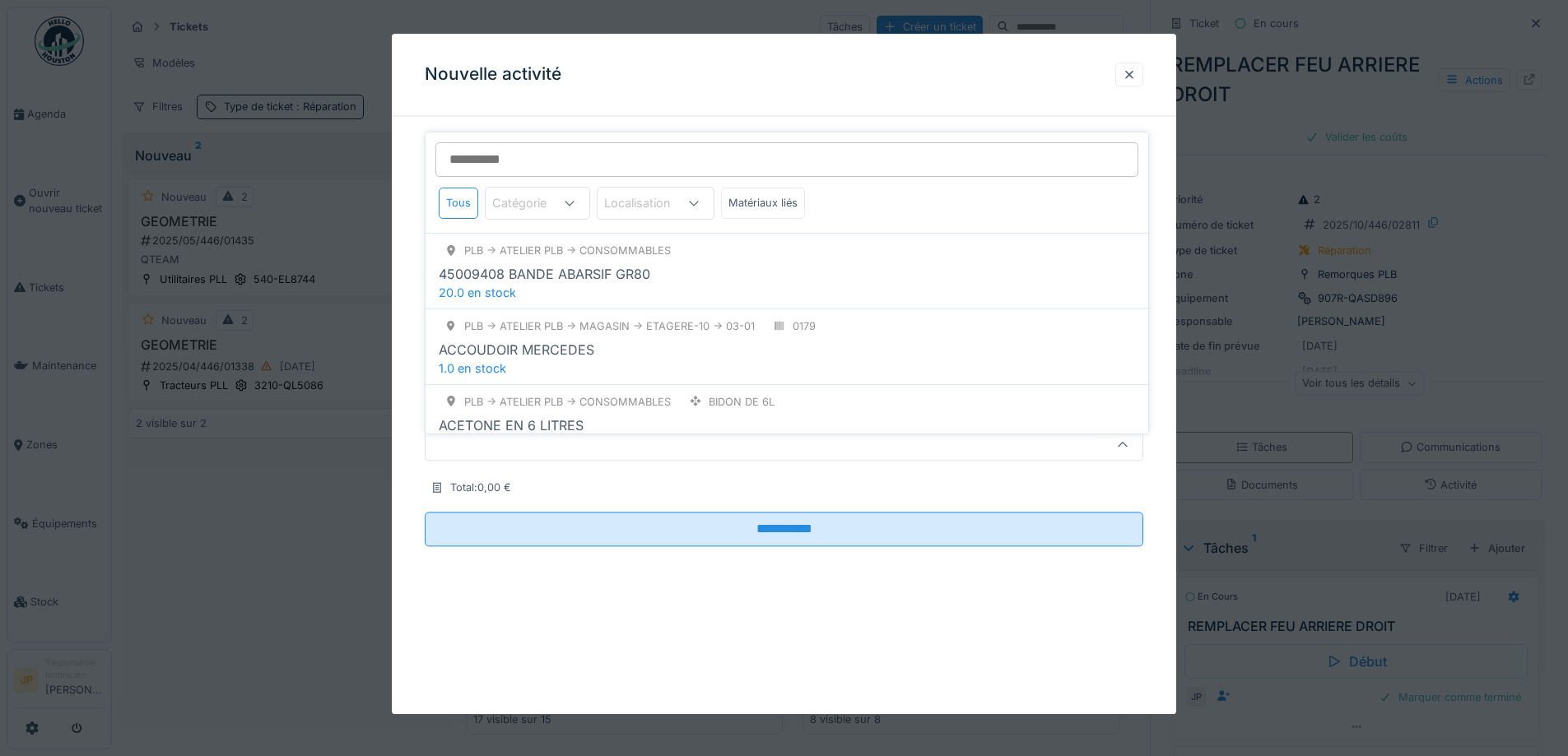
click at [494, 143] on input "Sélectionnez un produit" at bounding box center [786, 159] width 703 height 34
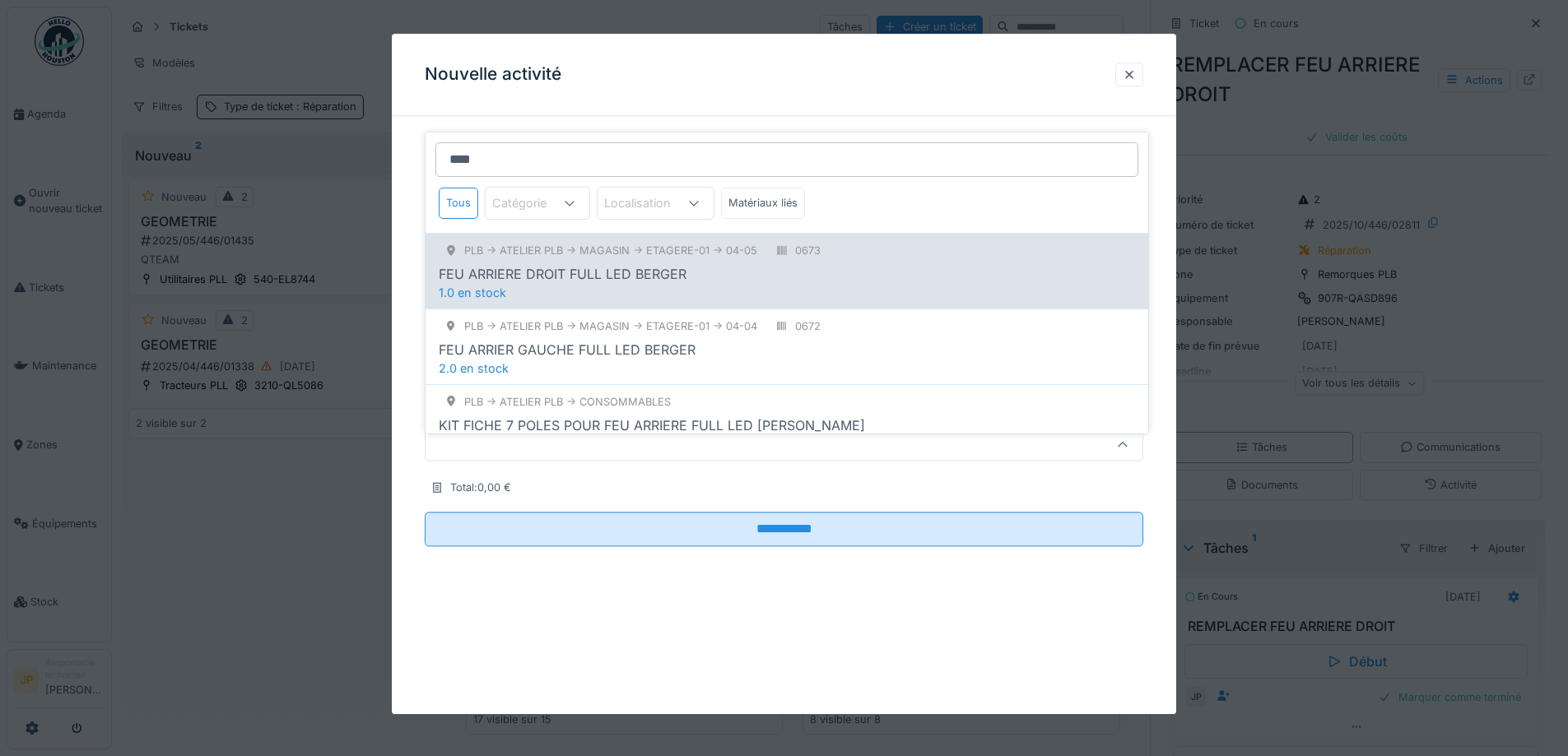
type input "****"
click at [749, 277] on div "PLB -> Atelier PLB -> MAGASIN -> ETAGERE-01 -> 04-05 0673 FEU ARRIERE DROIT FUL…" at bounding box center [787, 271] width 723 height 76
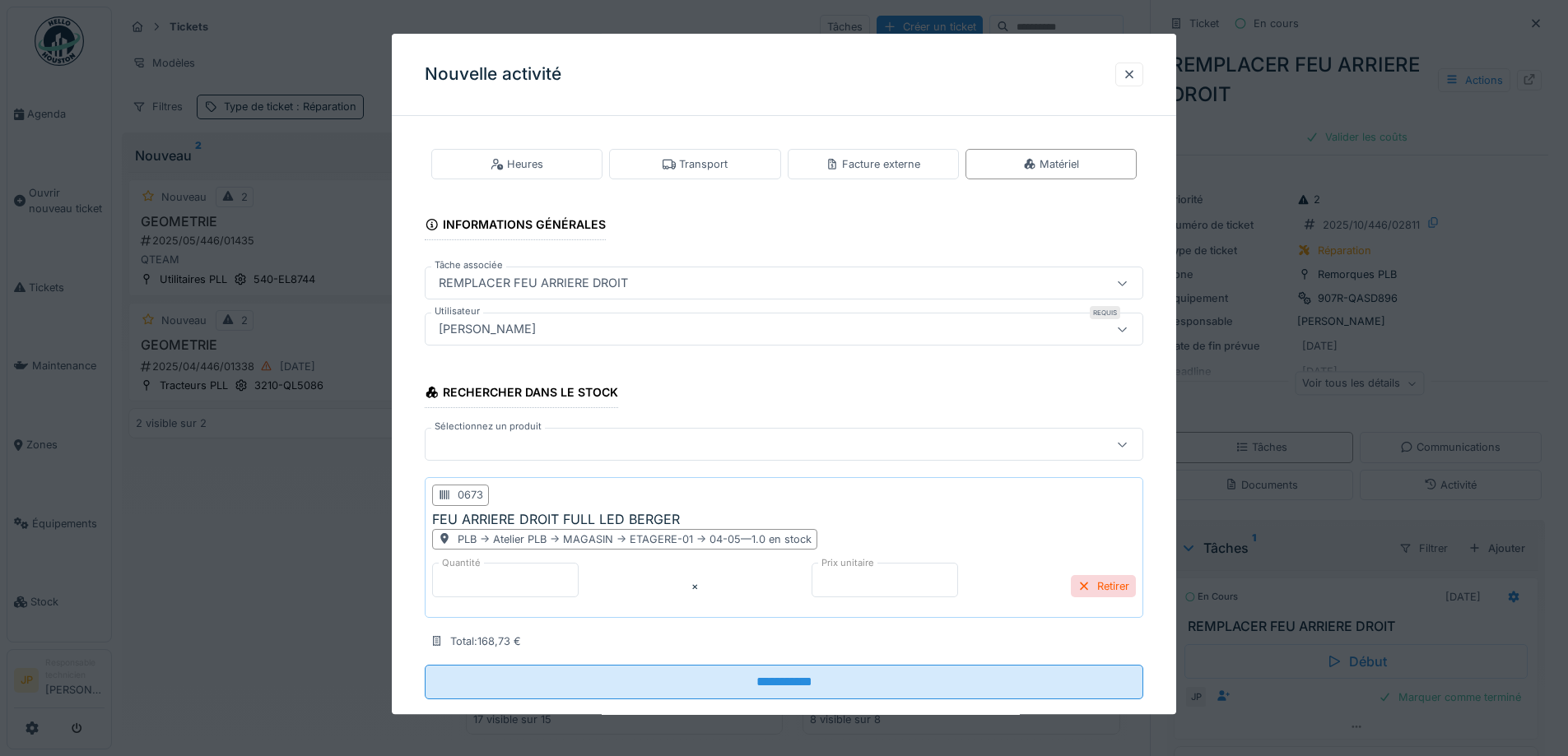
scroll to position [31, 0]
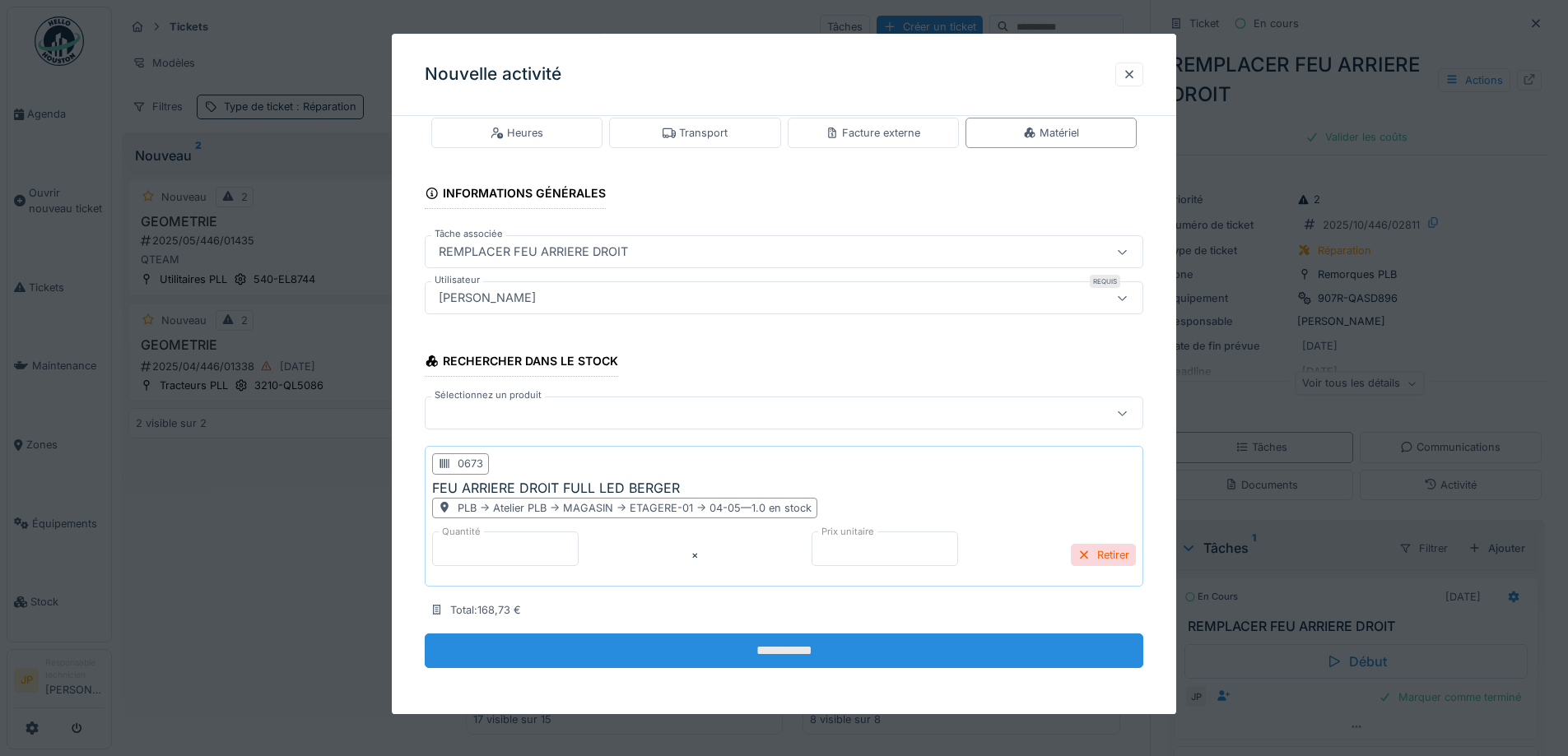
click at [790, 653] on input "**********" at bounding box center [784, 651] width 718 height 34
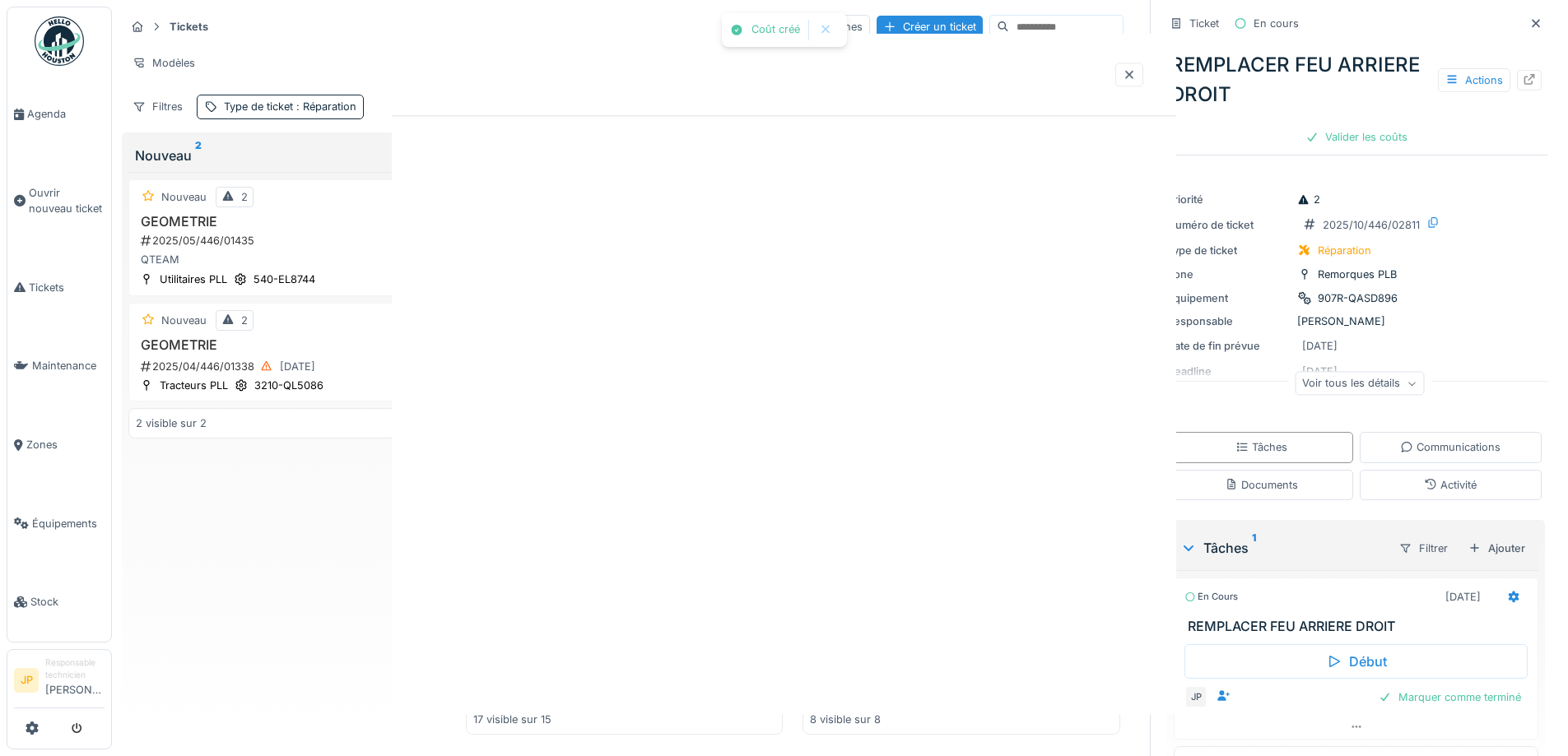
scroll to position [0, 0]
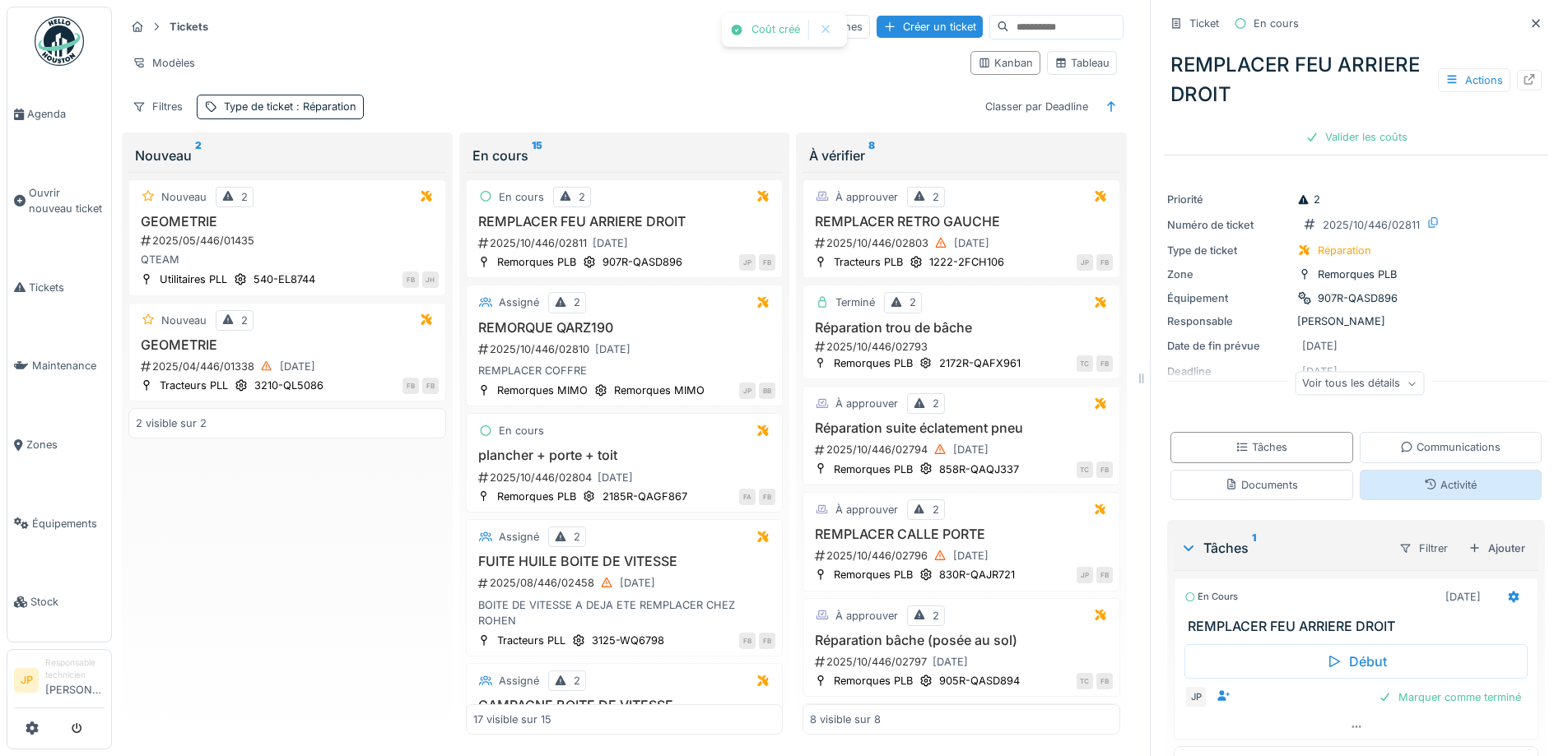
click at [1424, 481] on div "Activité" at bounding box center [1450, 485] width 53 height 16
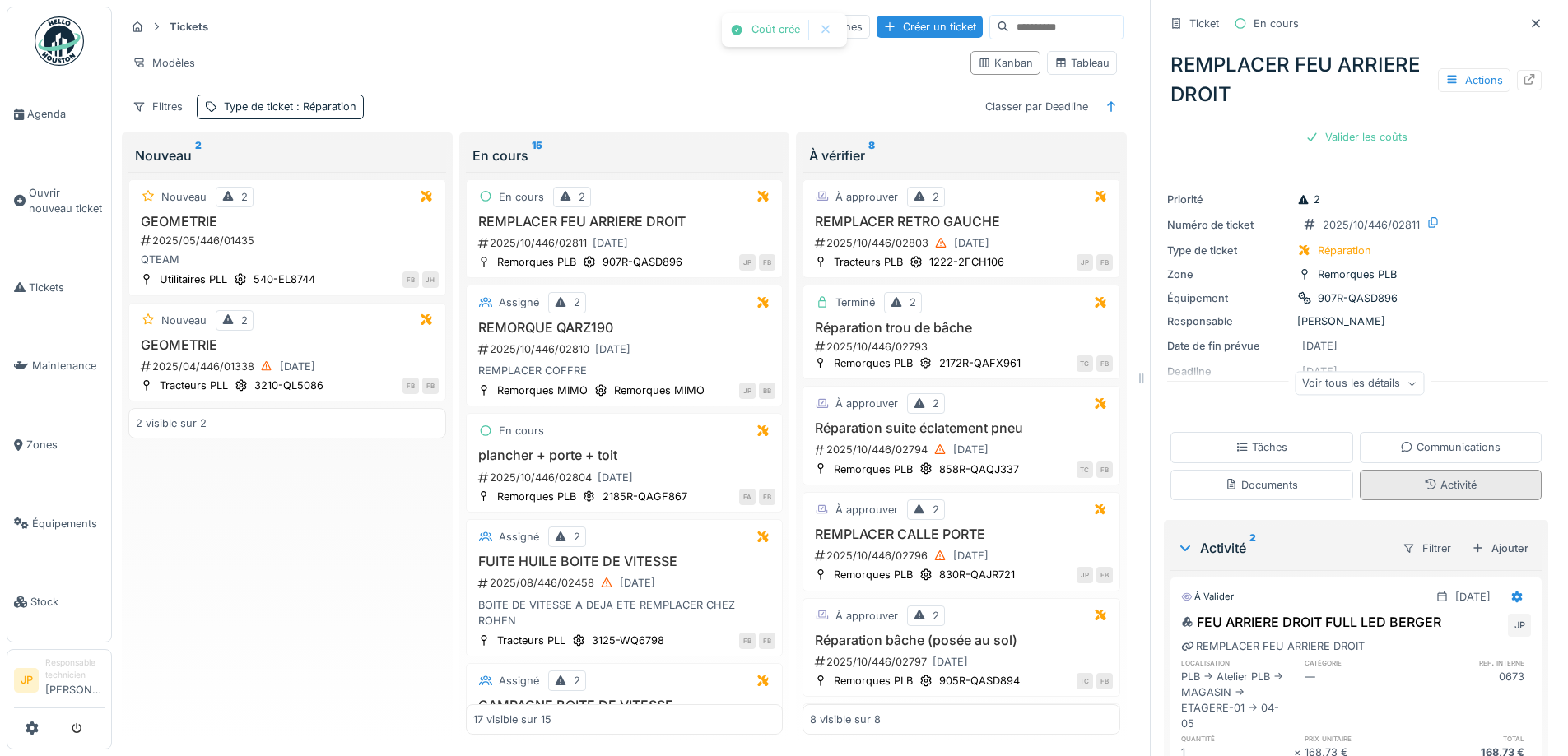
scroll to position [43, 0]
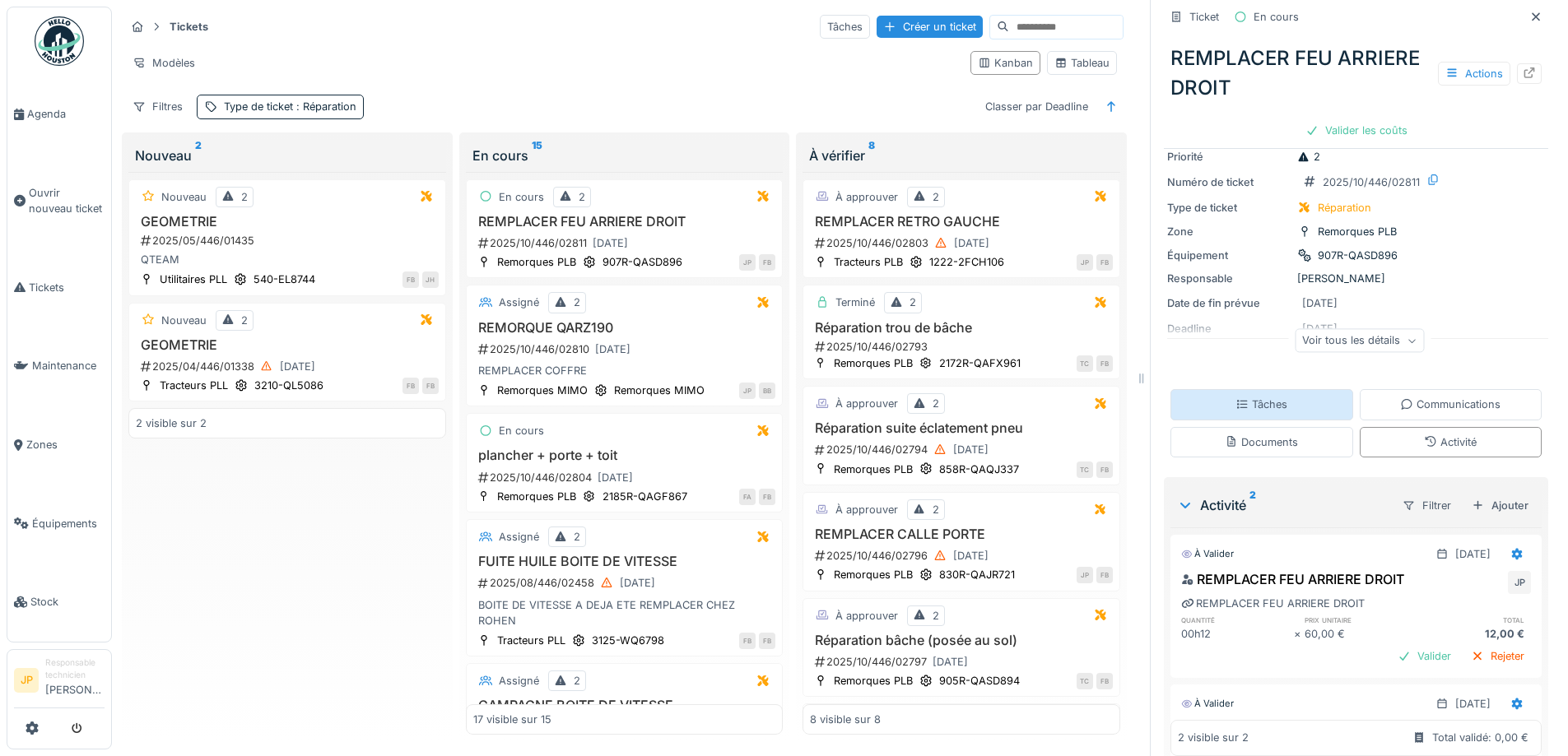
click at [1252, 399] on div "Tâches" at bounding box center [1261, 404] width 52 height 16
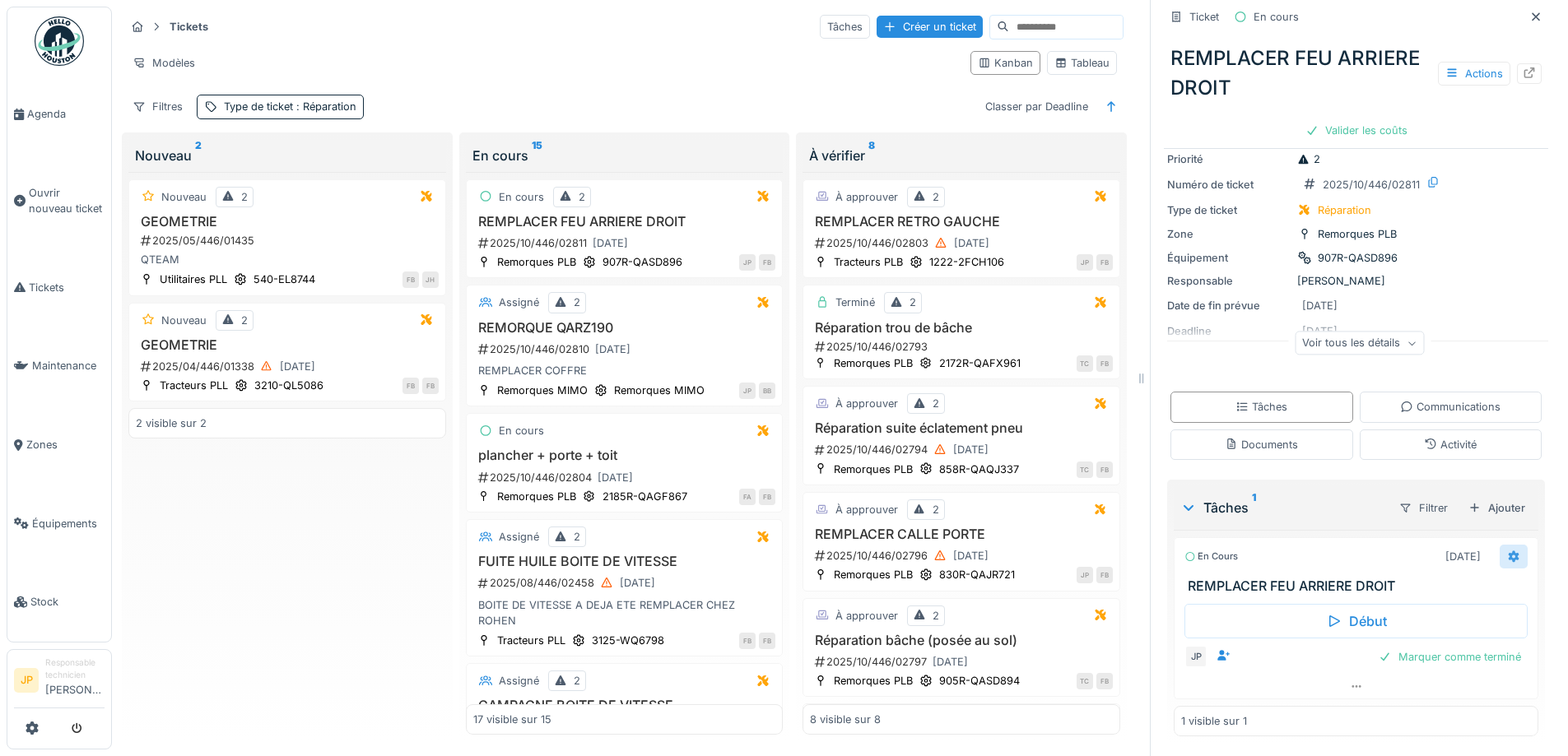
click at [1507, 552] on icon at bounding box center [1513, 557] width 13 height 11
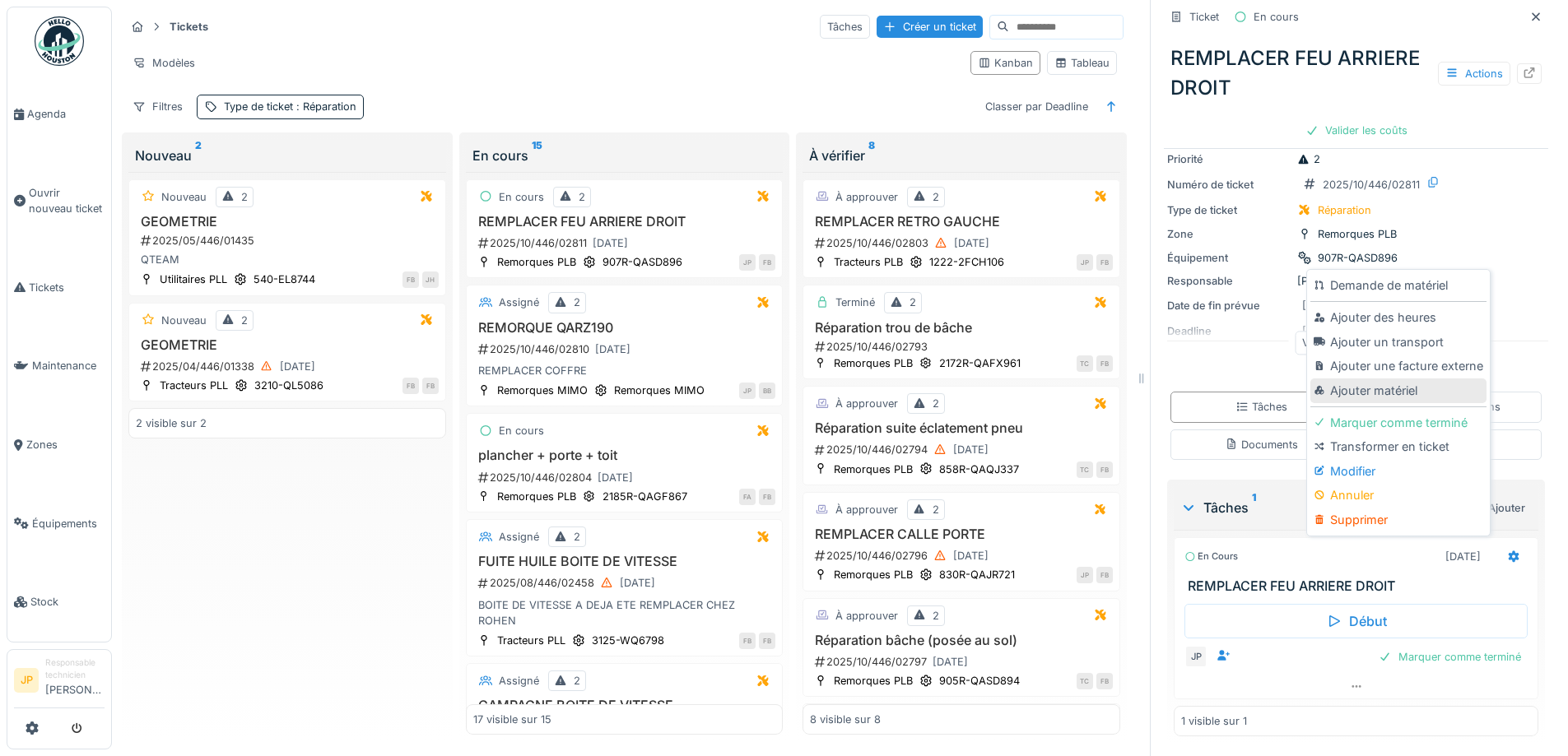
click at [1348, 382] on div "Ajouter matériel" at bounding box center [1397, 390] width 175 height 25
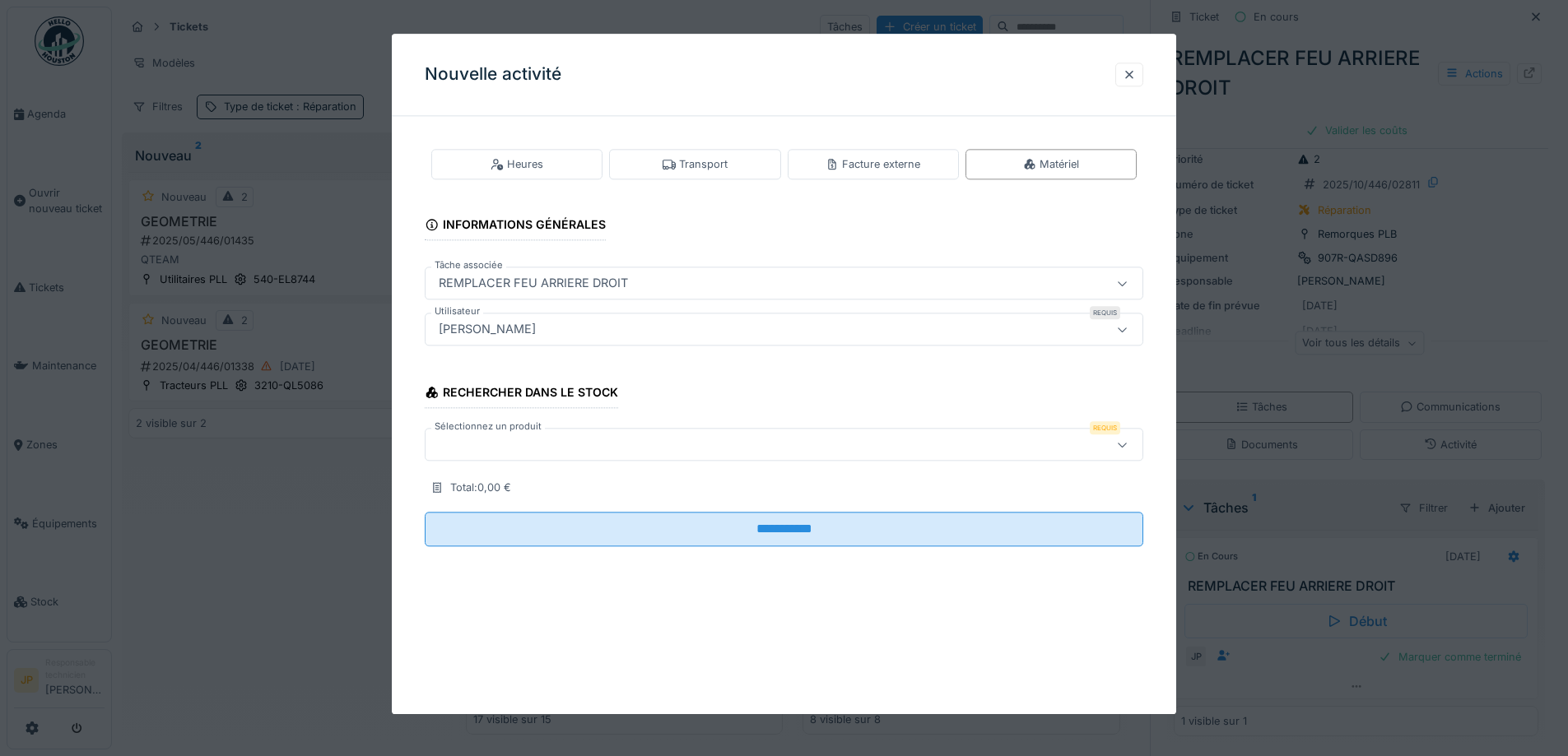
click at [484, 440] on div at bounding box center [741, 445] width 619 height 19
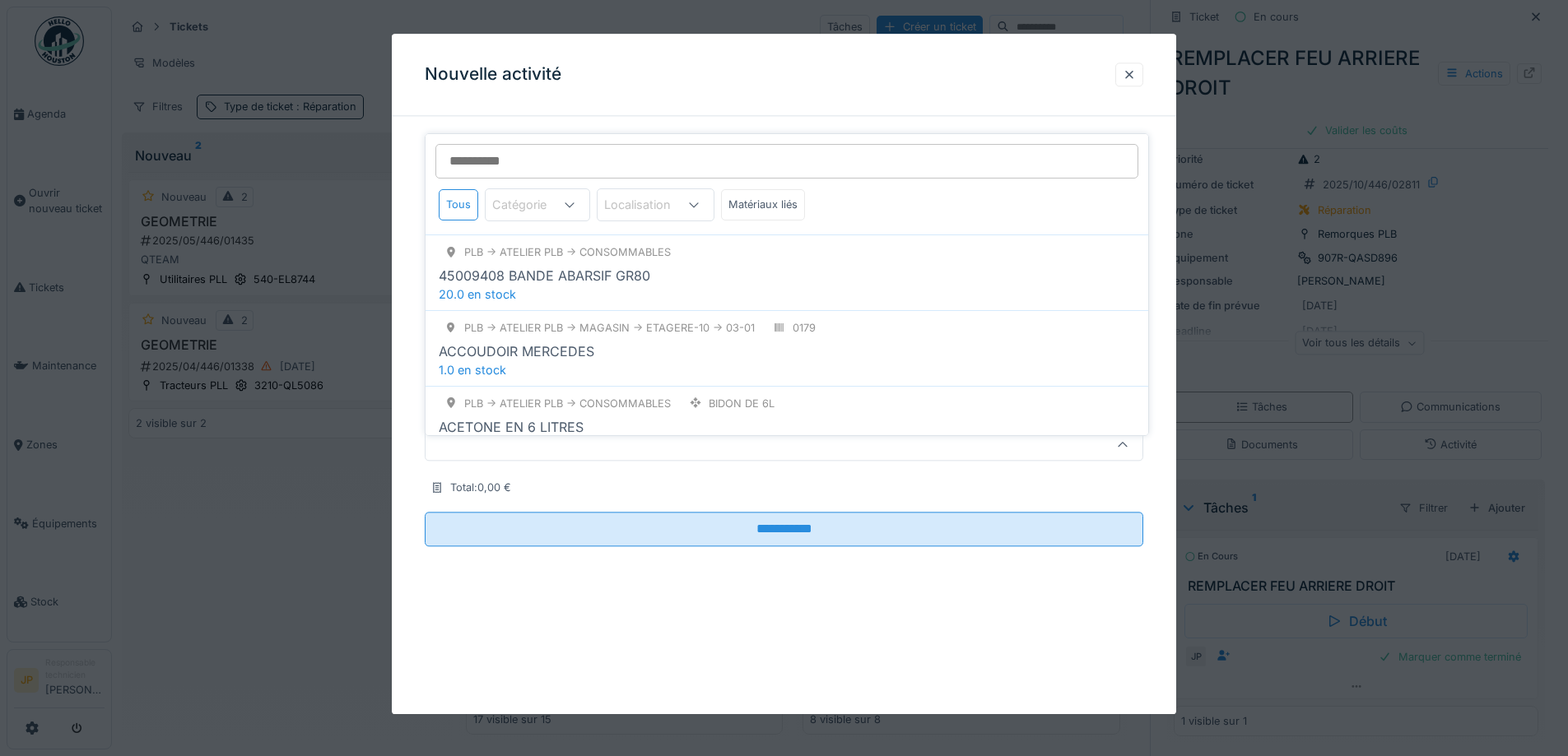
click at [508, 146] on input "Sélectionnez un produit" at bounding box center [786, 161] width 703 height 34
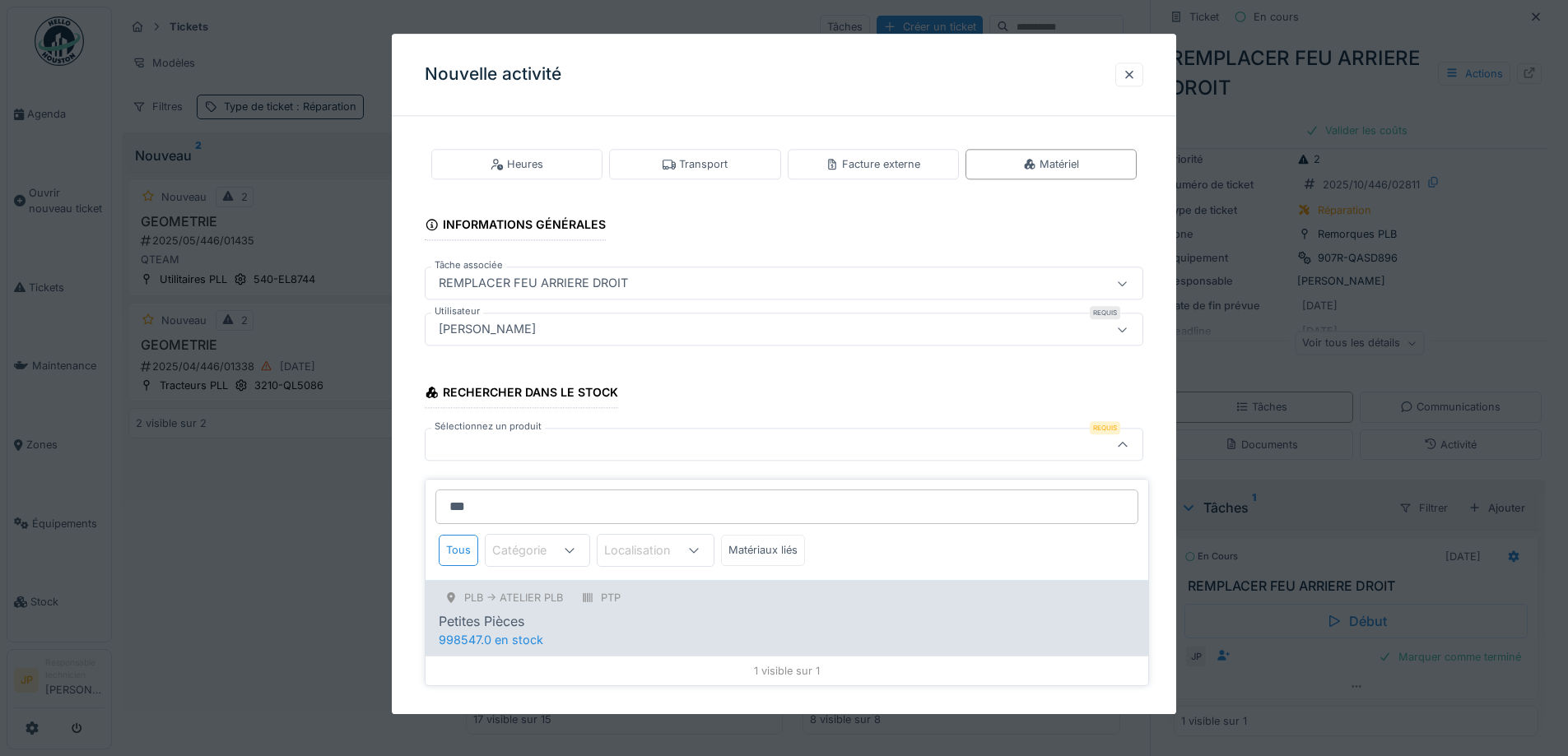
type input "***"
click at [753, 588] on div "PLB -> Atelier PLB PTP" at bounding box center [787, 598] width 696 height 20
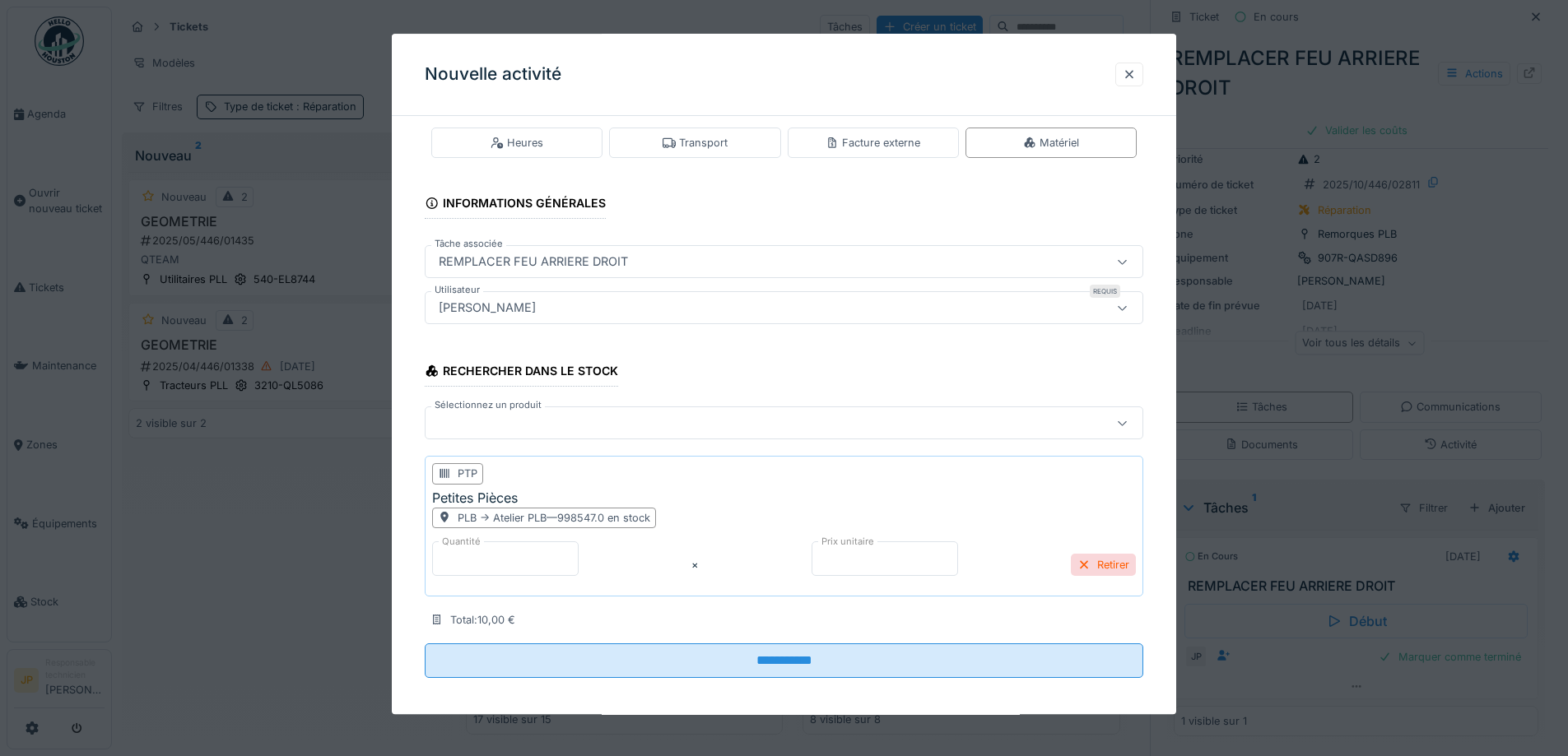
scroll to position [31, 0]
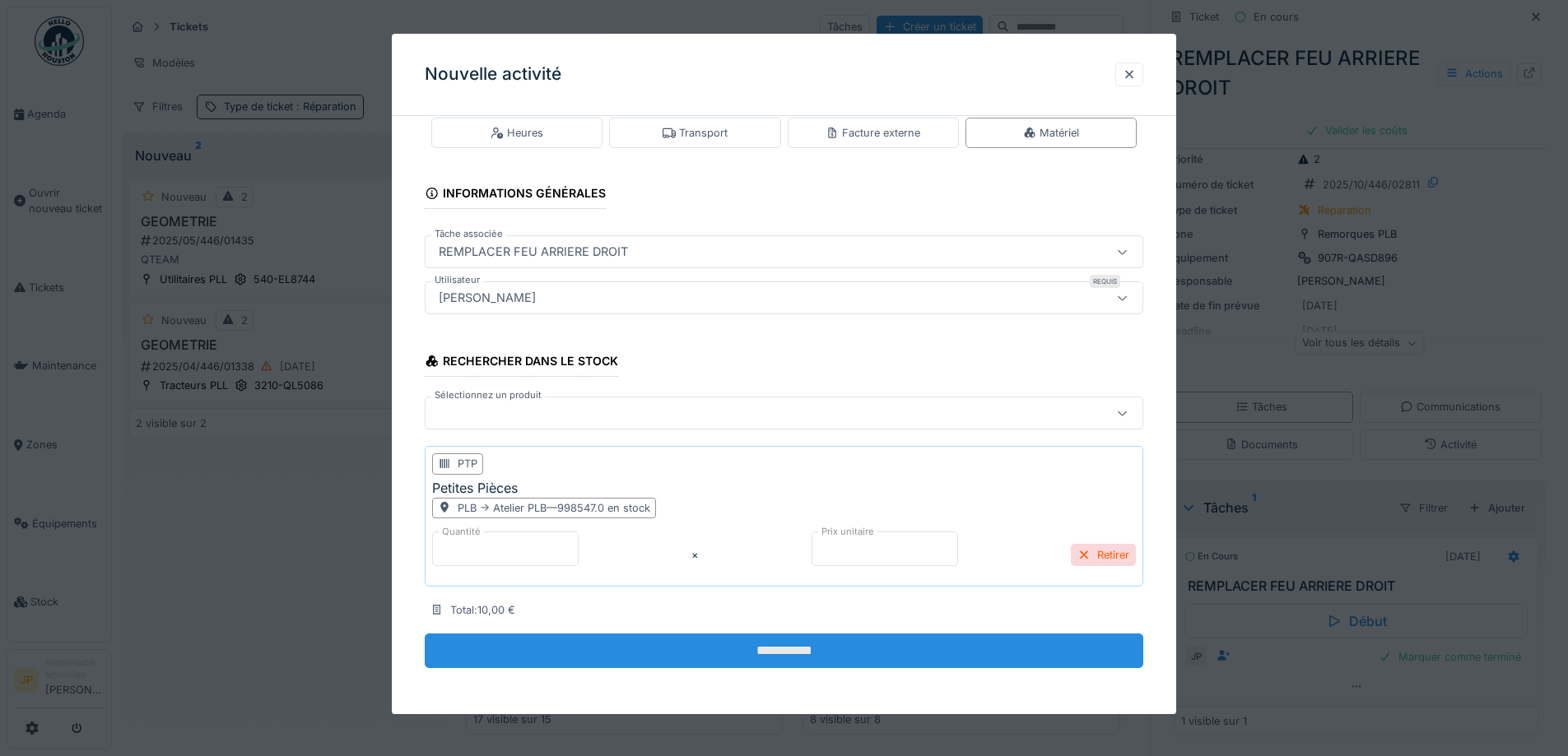
click at [774, 640] on input "**********" at bounding box center [784, 651] width 718 height 34
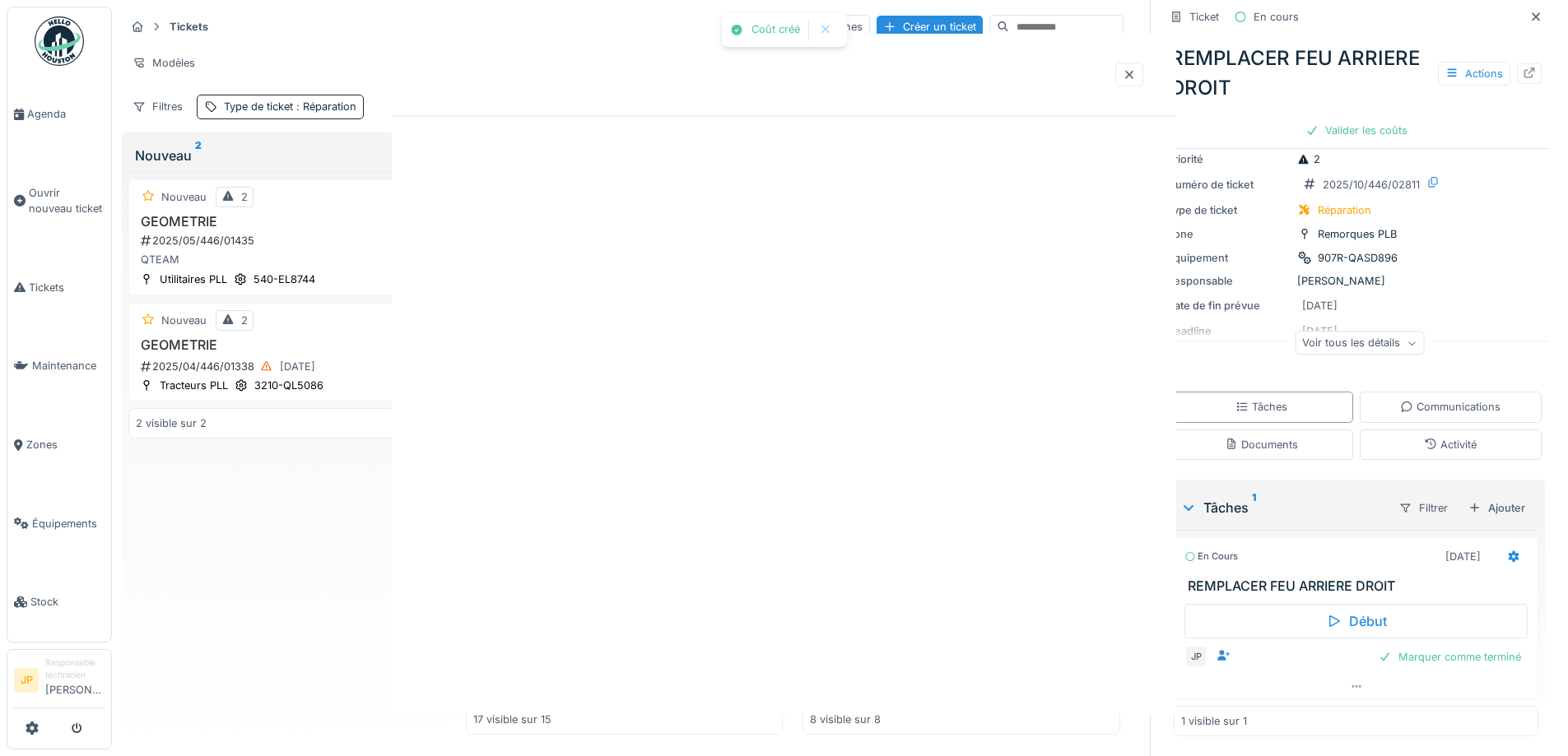
scroll to position [0, 0]
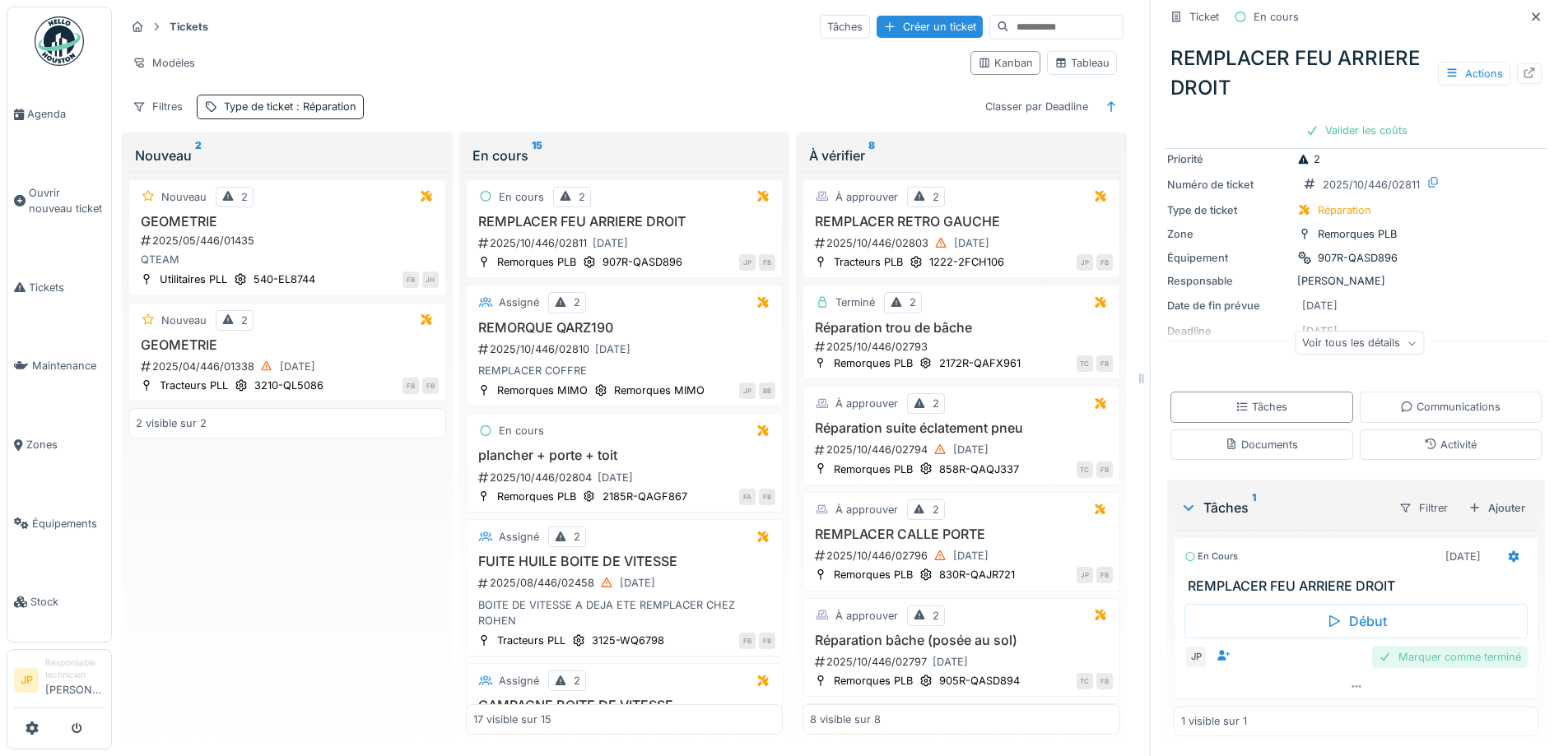
click at [1430, 648] on div "Marquer comme terminé" at bounding box center [1450, 657] width 156 height 22
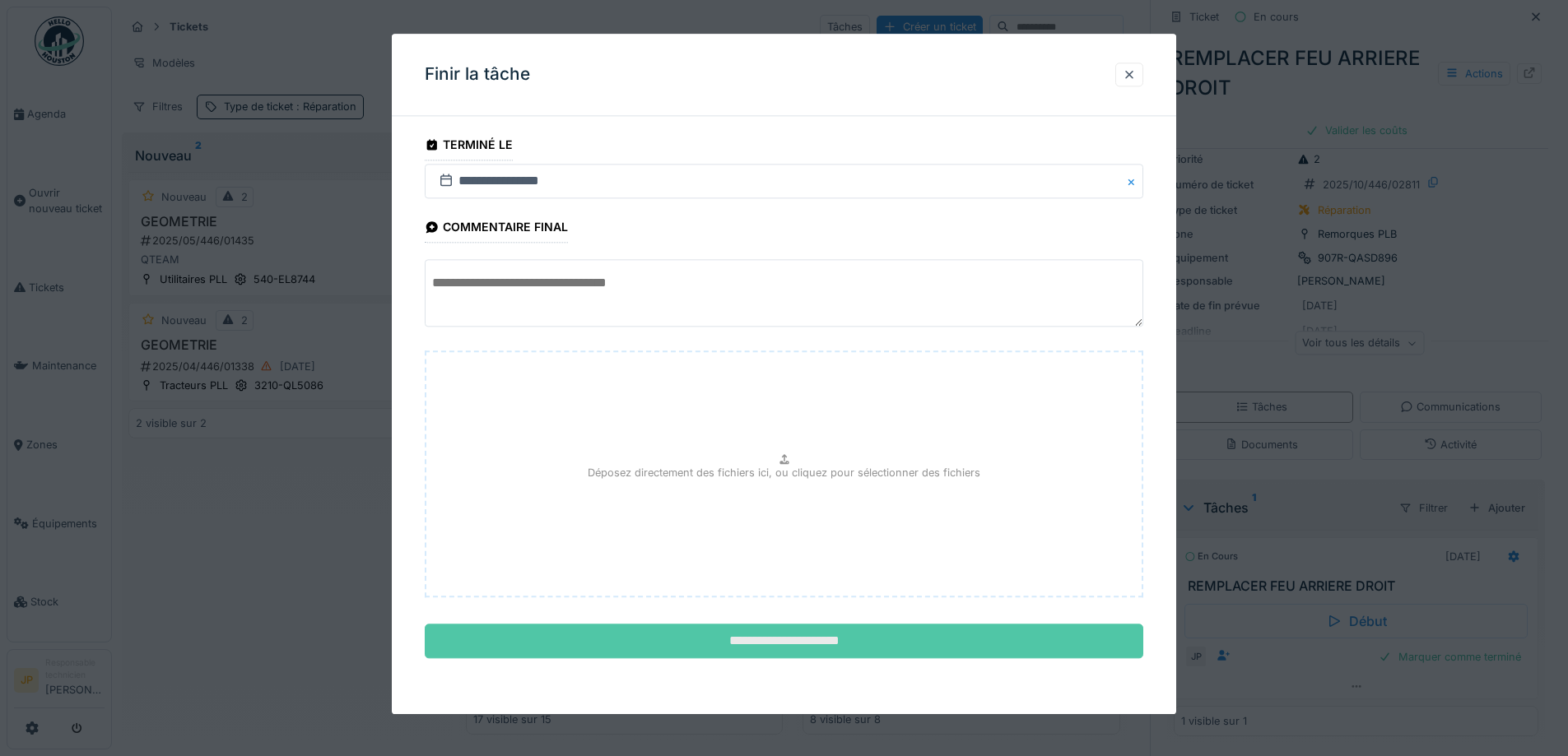
click at [823, 649] on input "**********" at bounding box center [784, 641] width 718 height 34
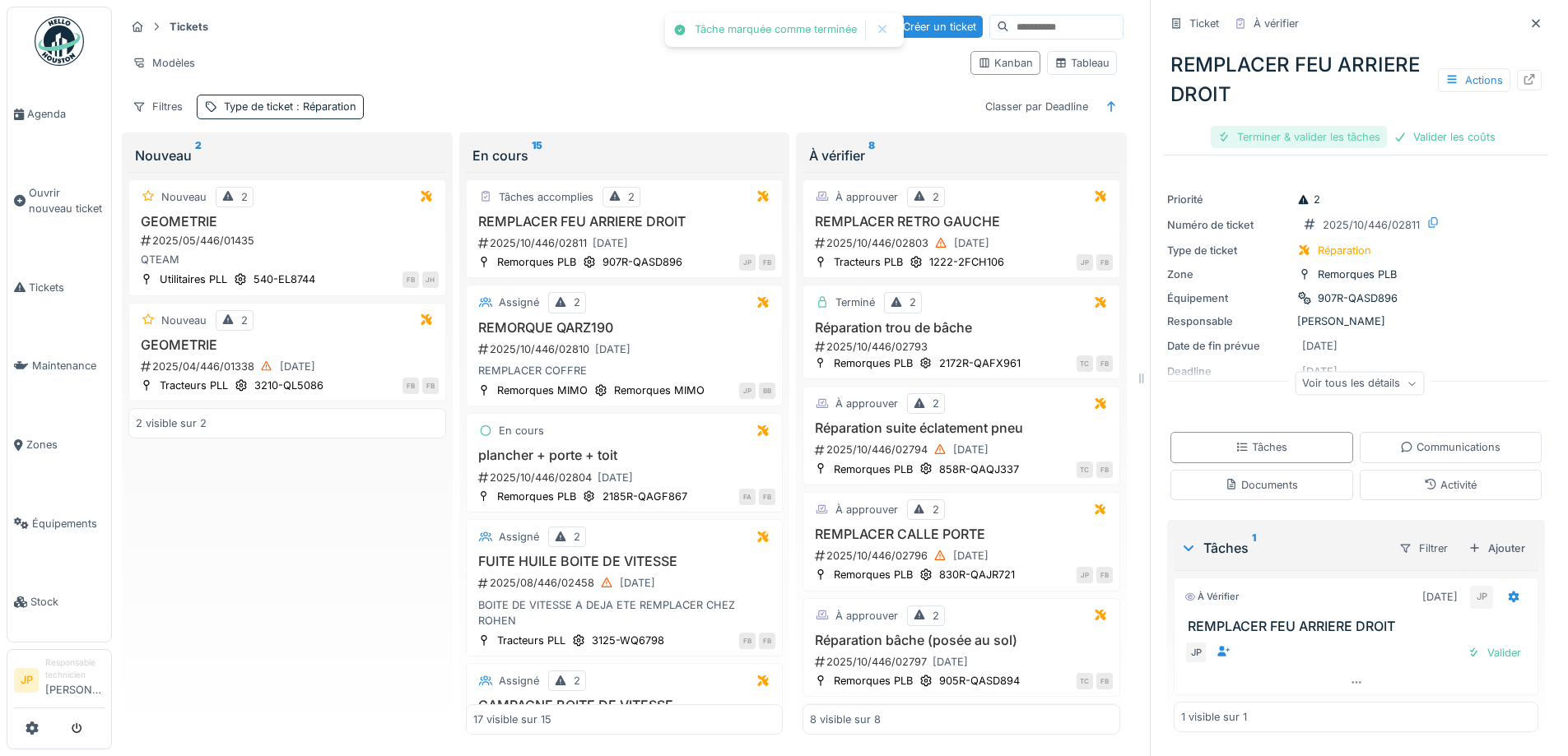
click at [1294, 126] on div "Terminer & valider les tâches" at bounding box center [1299, 137] width 176 height 22
click at [1312, 127] on div "Valider les coûts" at bounding box center [1356, 137] width 115 height 22
click at [1326, 126] on div "Envoyer pour approbation" at bounding box center [1355, 137] width 166 height 22
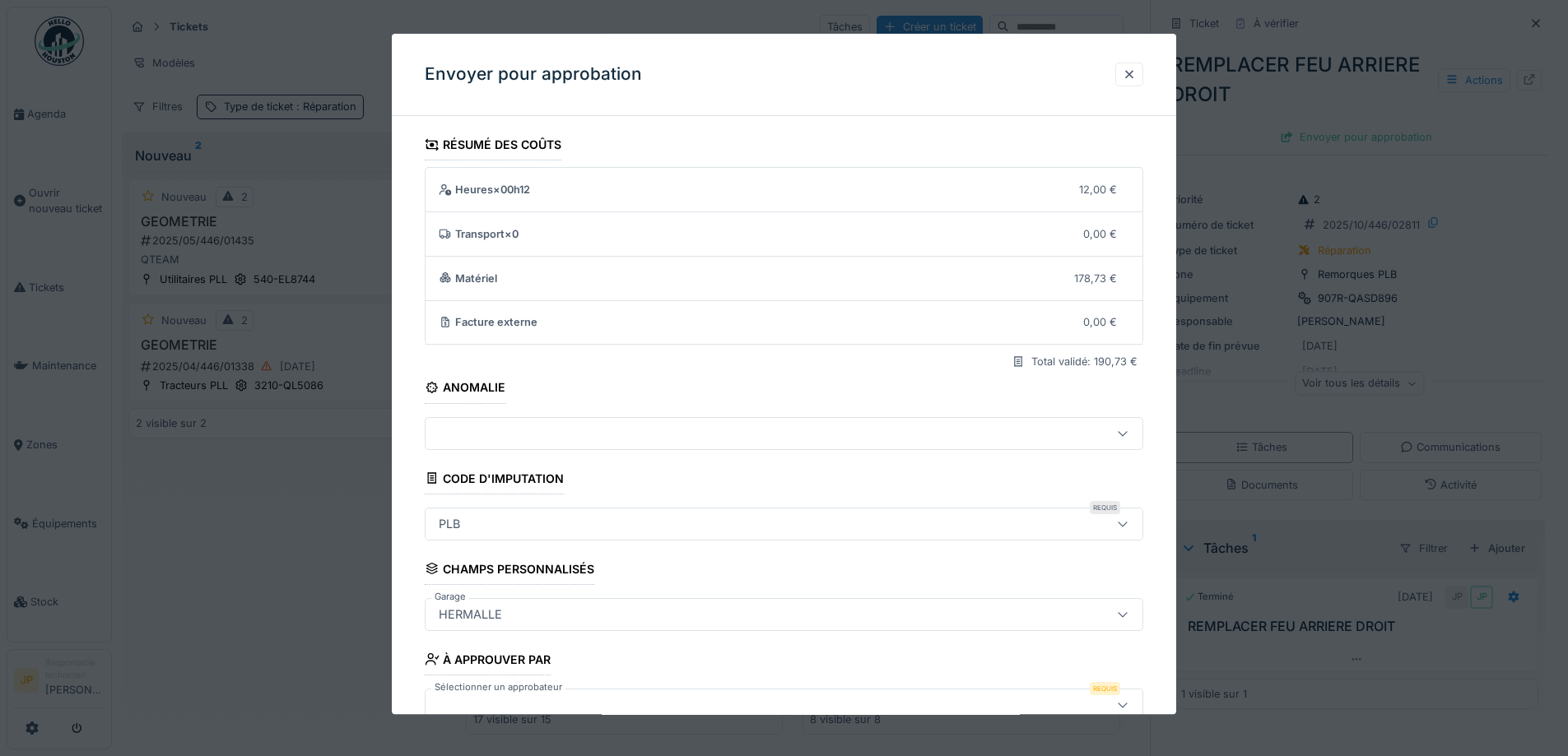
scroll to position [101, 0]
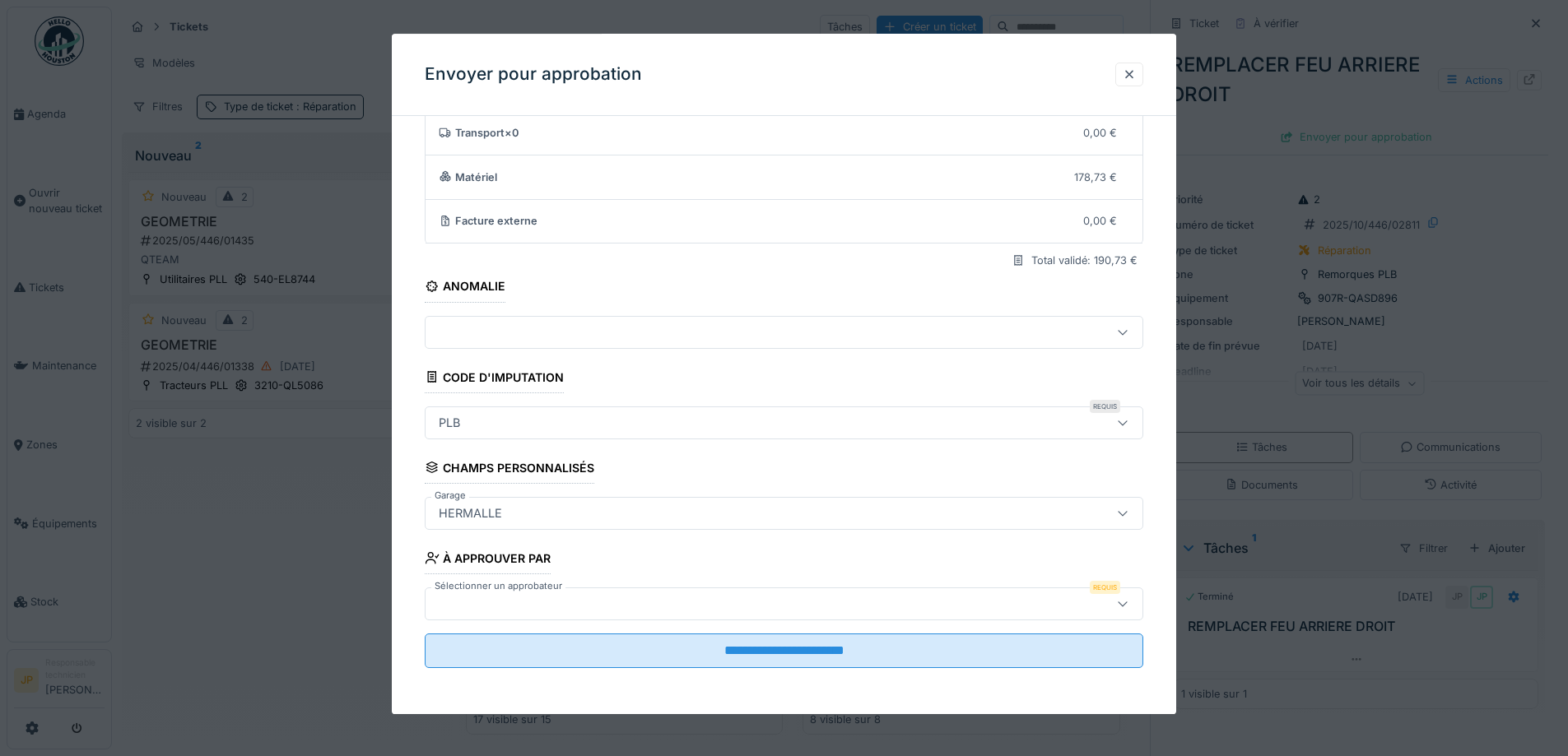
drag, startPoint x: 516, startPoint y: 613, endPoint x: 528, endPoint y: 595, distance: 21.6
click at [520, 613] on div at bounding box center [741, 604] width 619 height 19
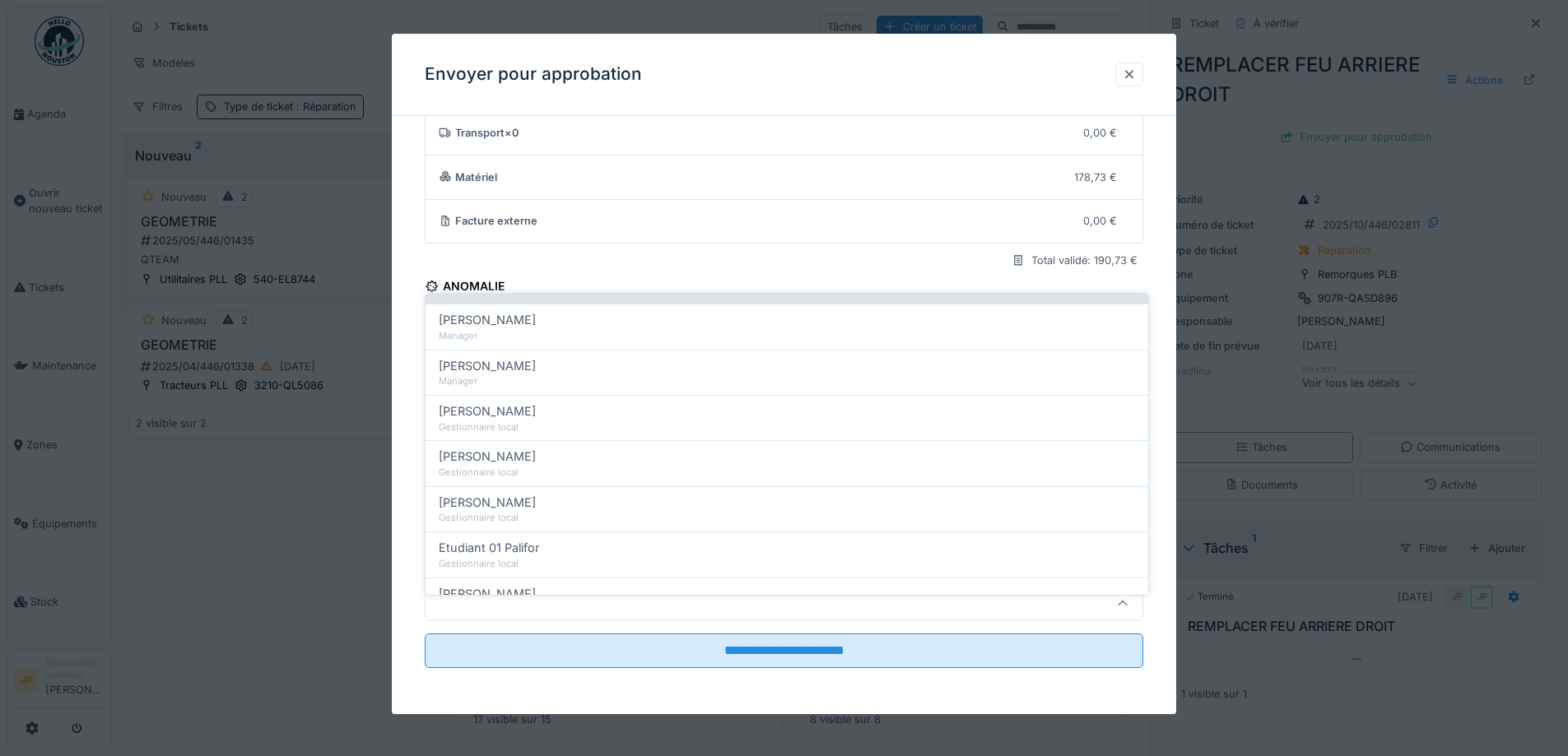
scroll to position [329, 0]
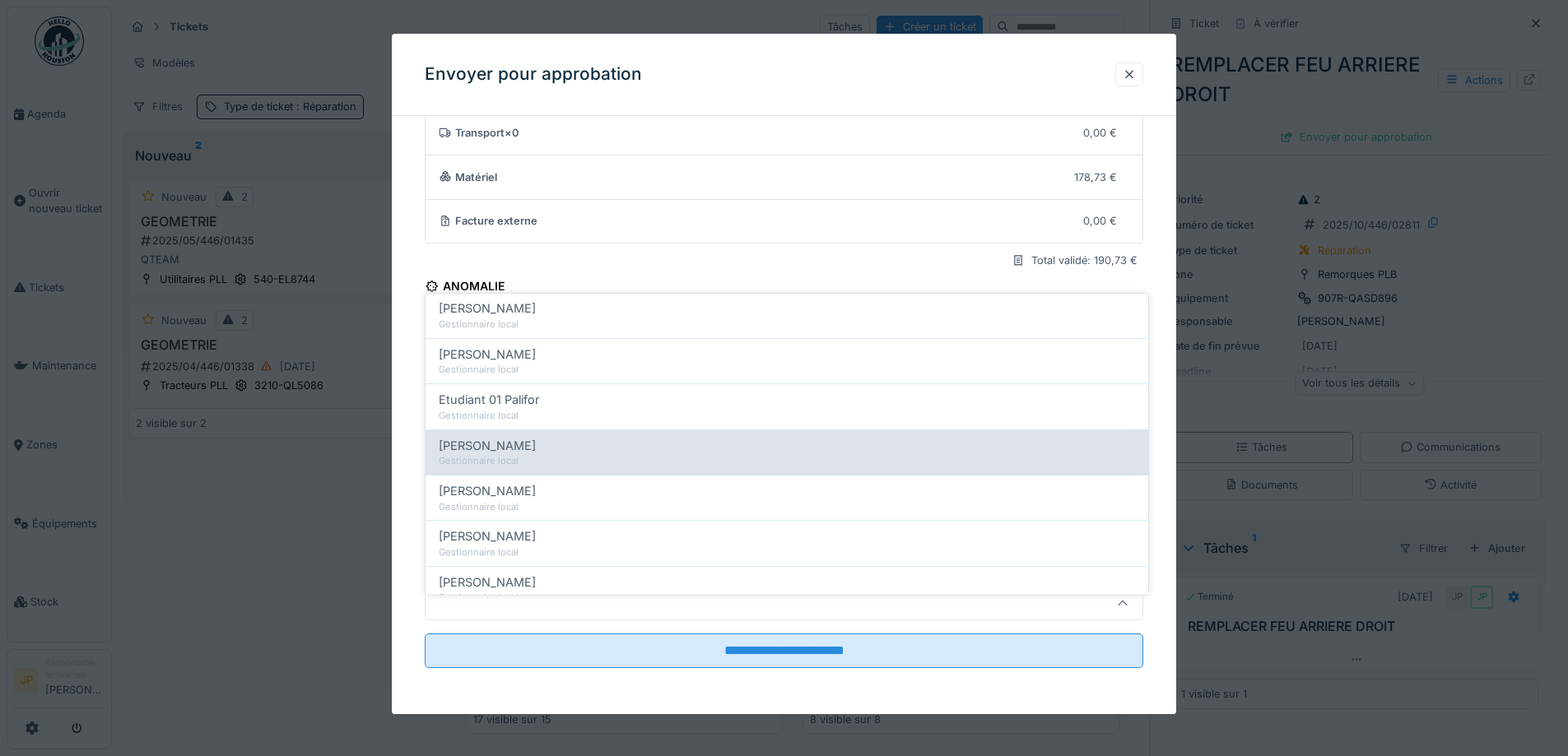
click at [526, 437] on div "[PERSON_NAME]" at bounding box center [787, 446] width 696 height 19
type input "*****"
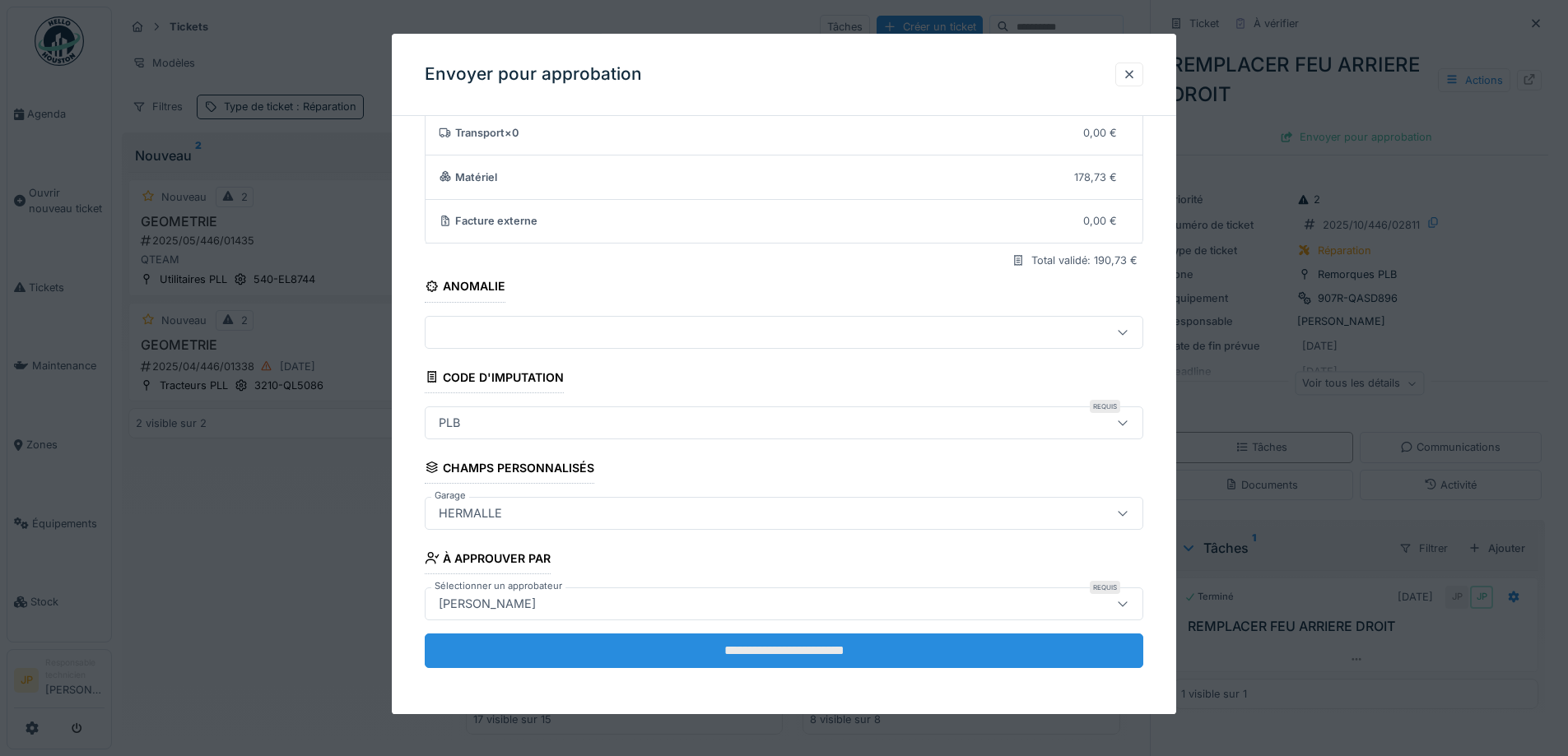
click at [755, 641] on input "**********" at bounding box center [784, 651] width 718 height 34
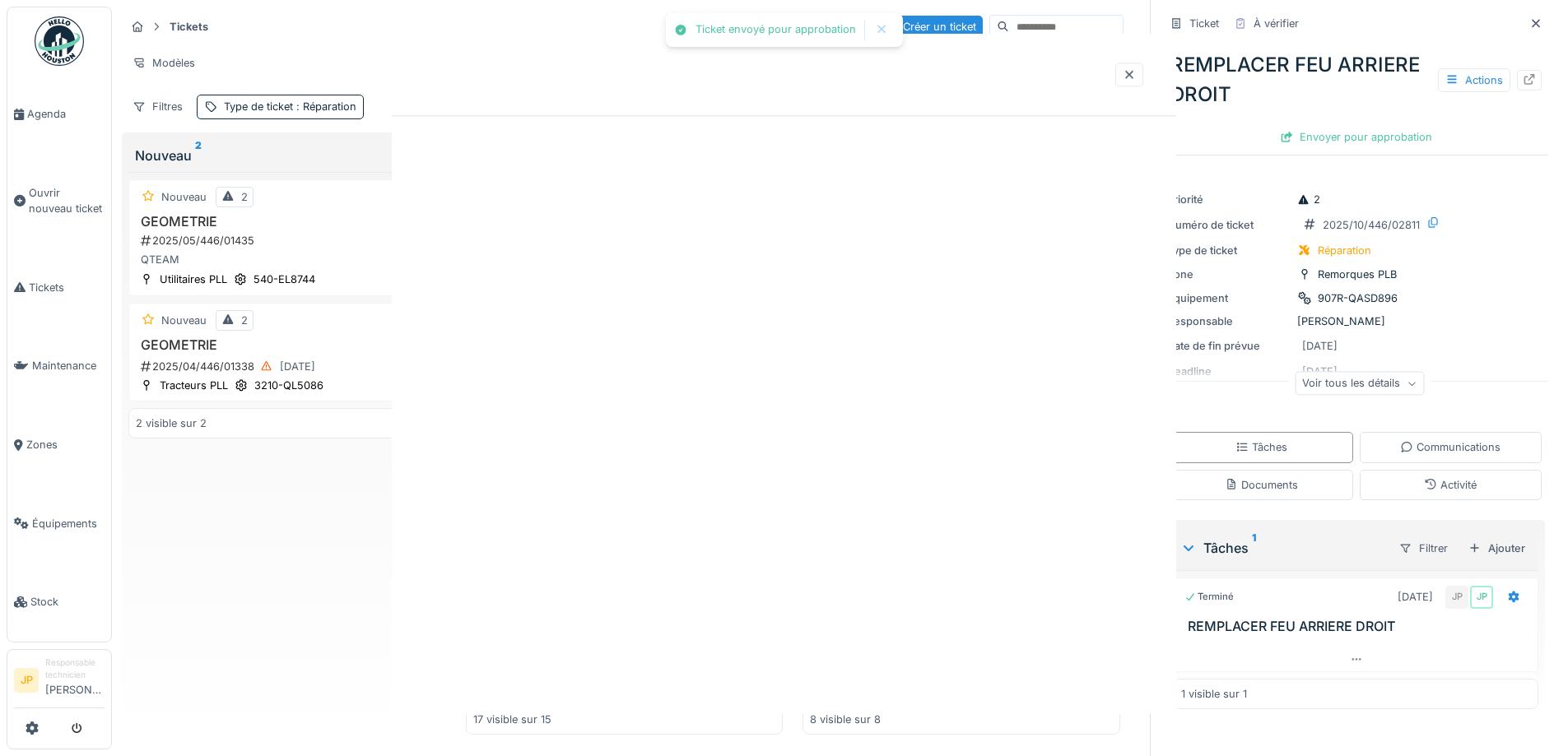
scroll to position [0, 0]
